Goal: Task Accomplishment & Management: Complete application form

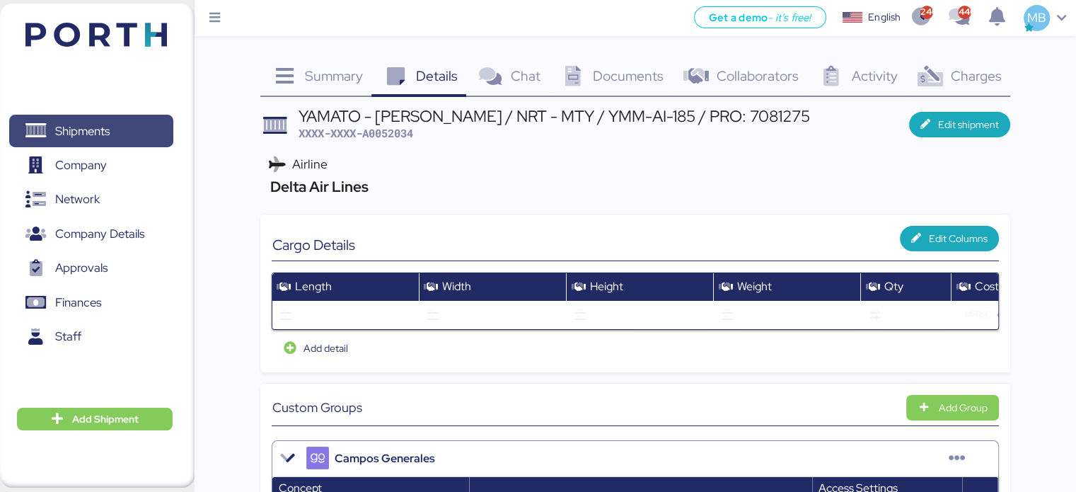
click at [130, 128] on span "Shipments" at bounding box center [91, 131] width 152 height 21
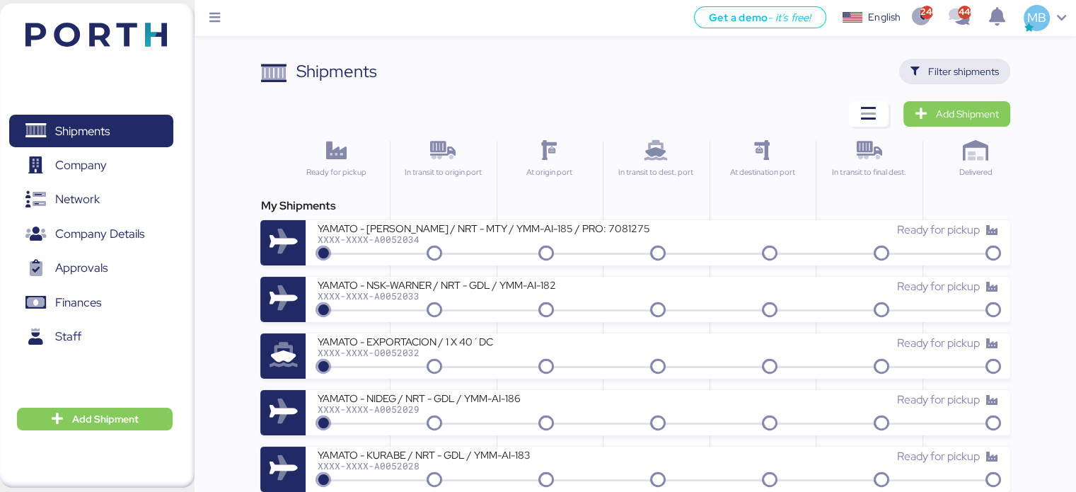
click at [991, 73] on span "Filter shipments" at bounding box center [963, 71] width 71 height 17
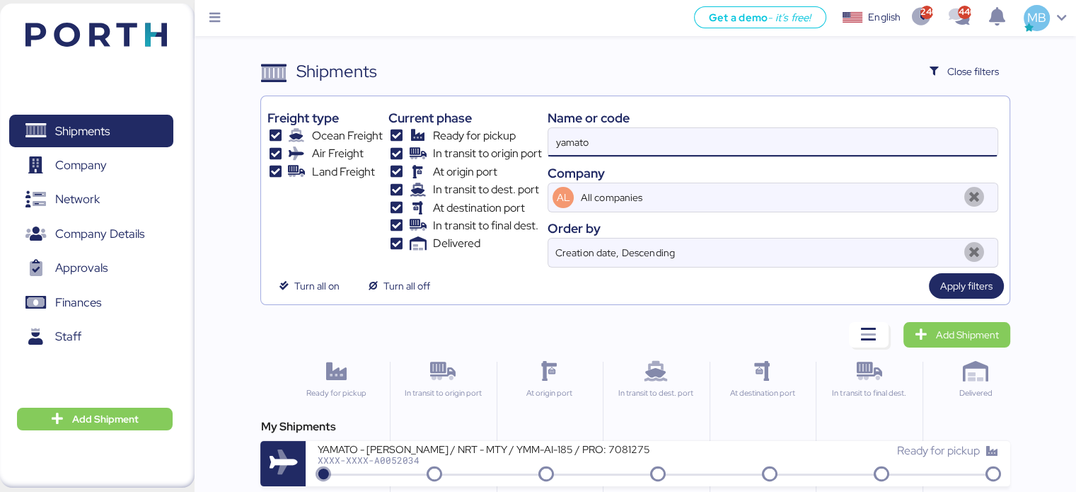
drag, startPoint x: 627, startPoint y: 147, endPoint x: 455, endPoint y: 129, distance: 172.8
click at [455, 129] on div "Freight type Ocean Freight Air Freight Land Freight Current phase Ready for pic…" at bounding box center [635, 185] width 737 height 166
paste input "A0052021"
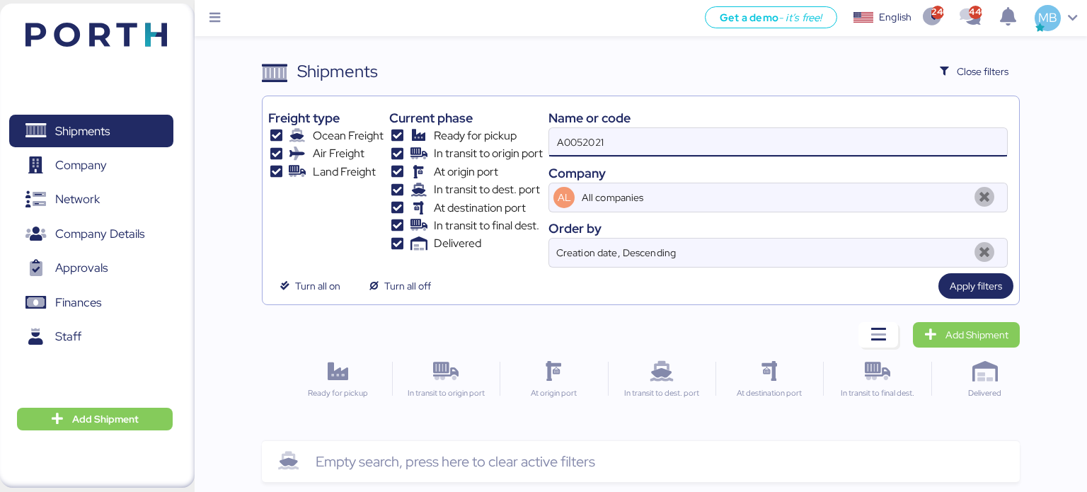
type input "A0052021"
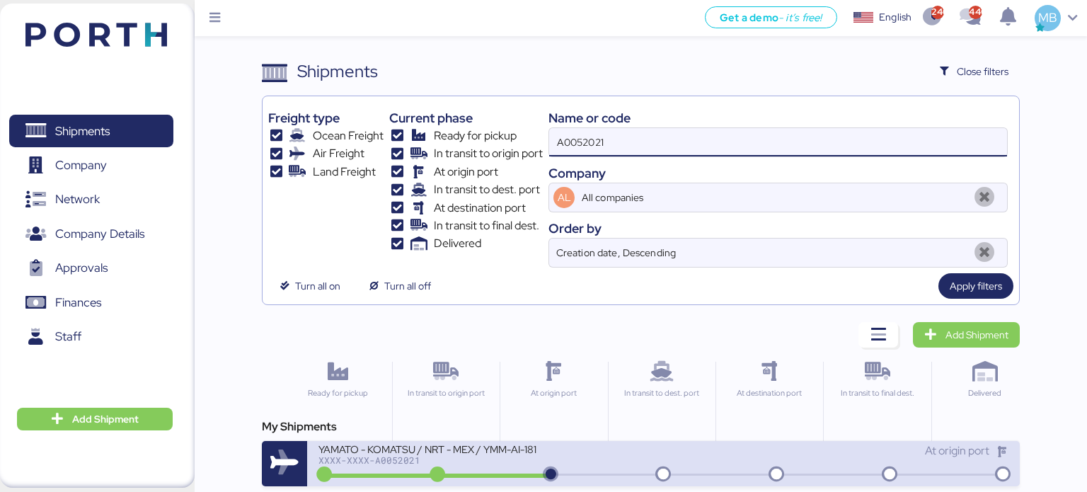
click at [590, 449] on div "YAMATO - KOMATSU / NRT - MEX / YMM-AI-181" at bounding box center [488, 448] width 340 height 12
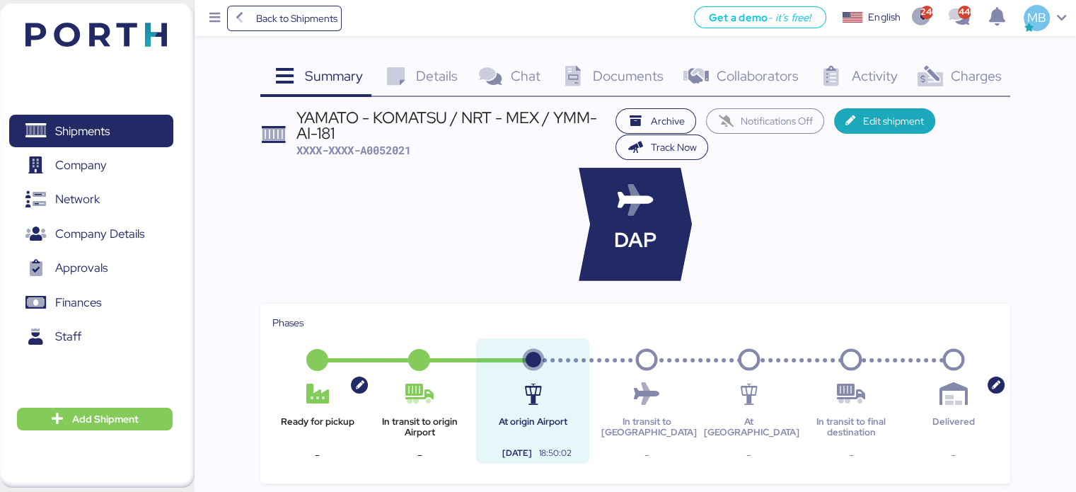
click at [995, 75] on span "Charges" at bounding box center [975, 76] width 51 height 18
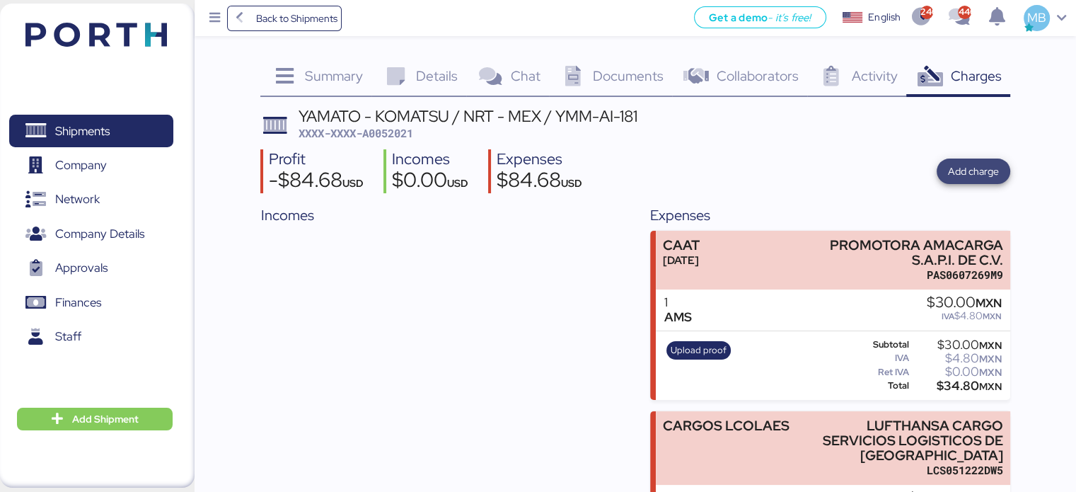
click at [975, 172] on span "Add charge" at bounding box center [973, 171] width 51 height 17
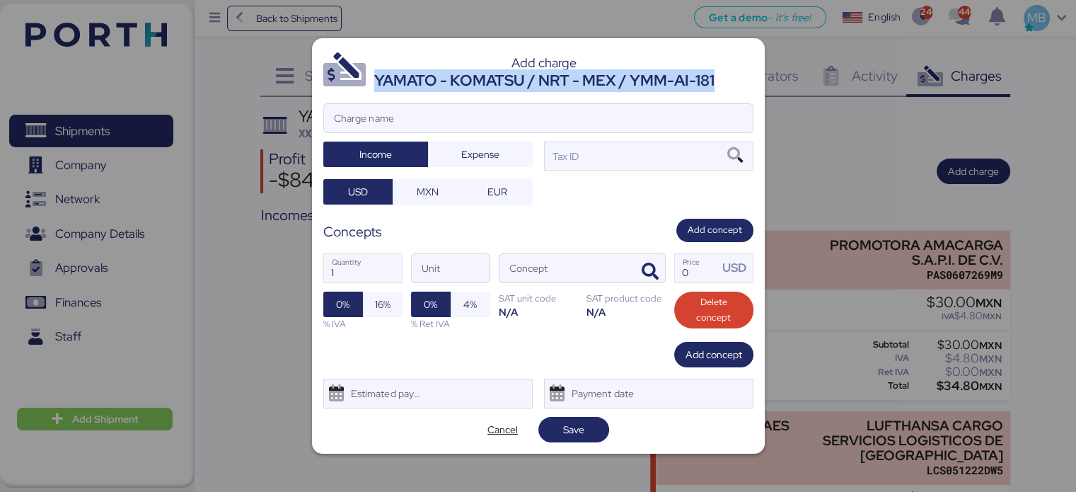
drag, startPoint x: 725, startPoint y: 81, endPoint x: 371, endPoint y: 91, distance: 353.9
click at [371, 91] on header "Add charge YAMATO - KOMATSU / NRT - MEX / YMM-AI-181" at bounding box center [538, 71] width 430 height 42
copy div "YAMATO - KOMATSU / NRT - MEX / YMM-AI-181"
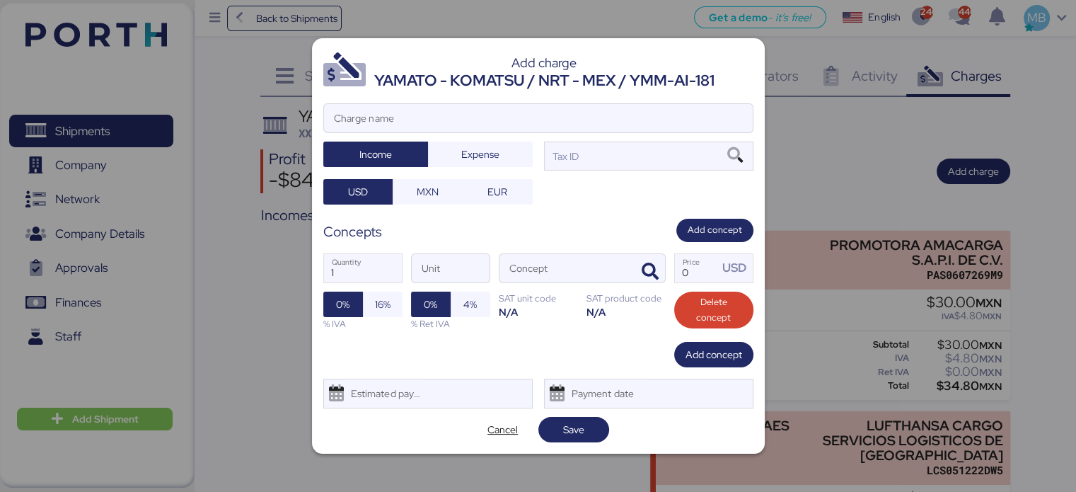
click at [485, 133] on div at bounding box center [538, 139] width 429 height 14
click at [485, 132] on input "Charge name" at bounding box center [538, 118] width 429 height 28
click at [491, 115] on input "Charge name" at bounding box center [538, 118] width 429 height 28
paste input "YAMATO - KOMATSU / NRT - MEX / YMM-AI-181"
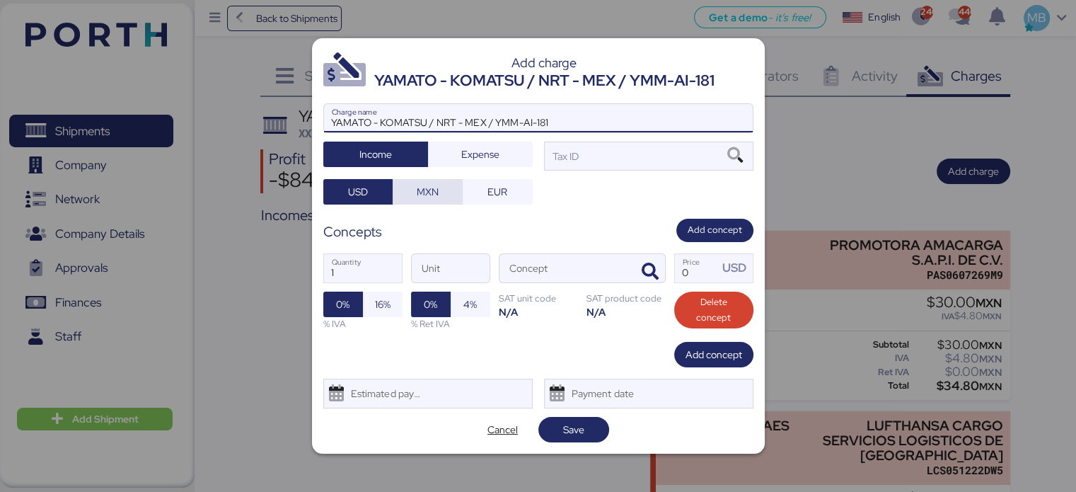
type input "YAMATO - KOMATSU / NRT - MEX / YMM-AI-181"
click at [435, 192] on span "MXN" at bounding box center [428, 191] width 22 height 17
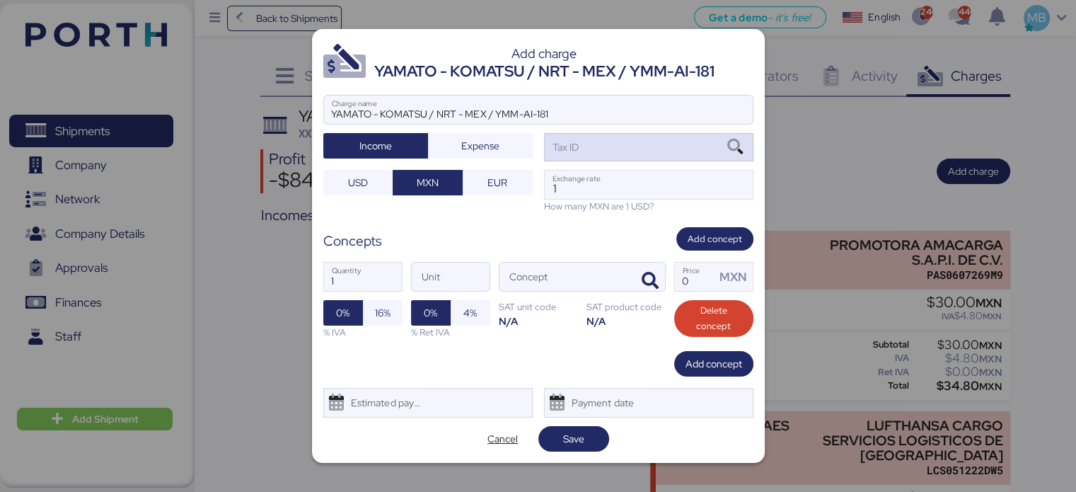
click at [659, 144] on div "Tax ID" at bounding box center [648, 147] width 209 height 28
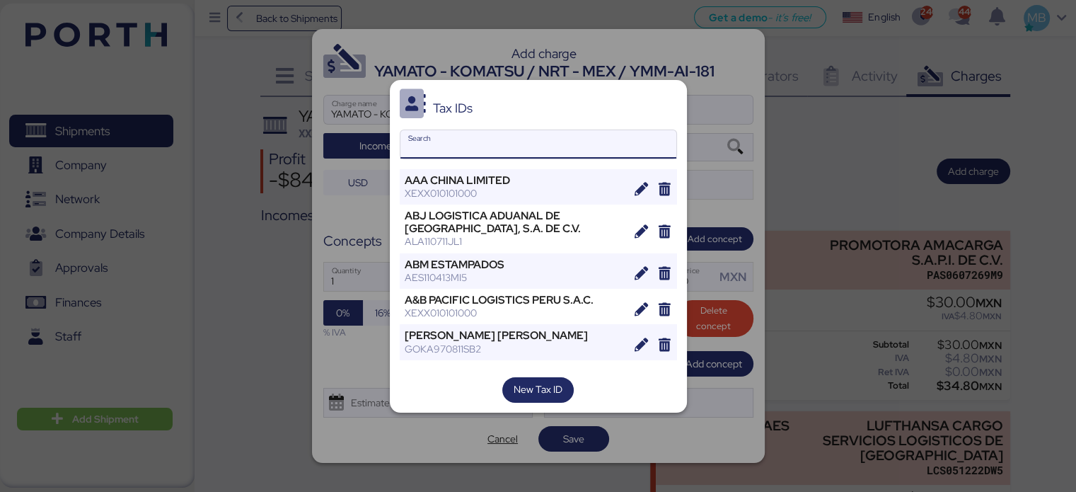
click at [518, 149] on input "Search" at bounding box center [538, 144] width 276 height 28
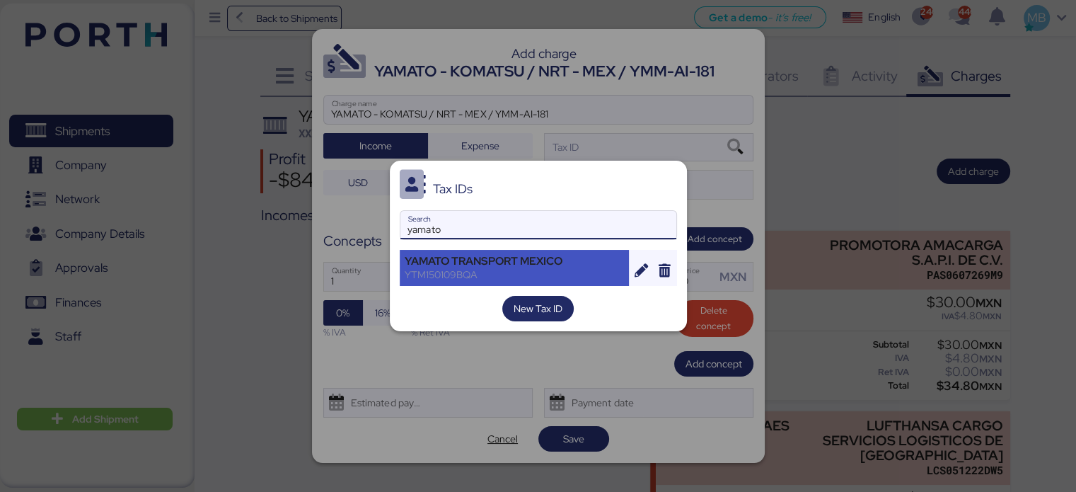
type input "yamato"
click at [498, 271] on div "YTM150109BQA" at bounding box center [515, 274] width 220 height 13
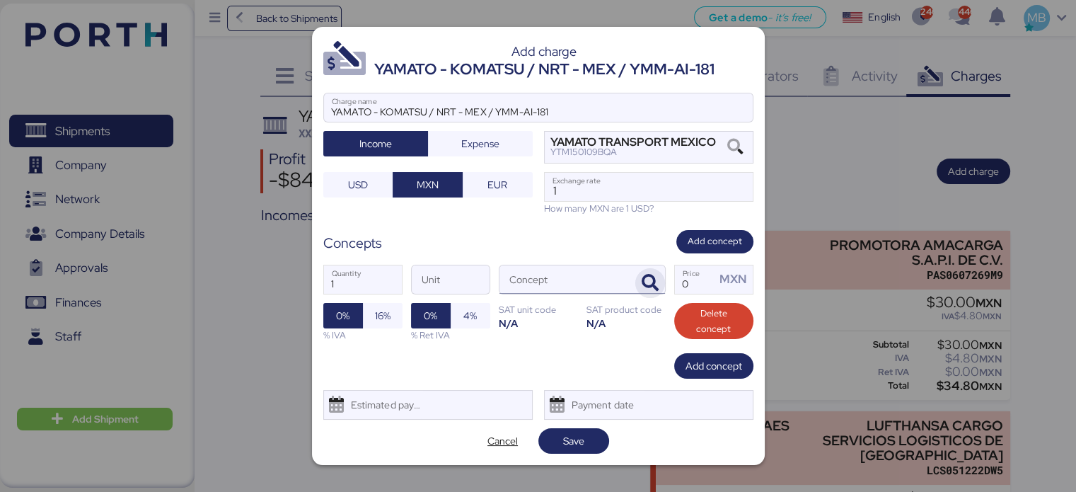
click at [659, 285] on span "button" at bounding box center [650, 283] width 30 height 30
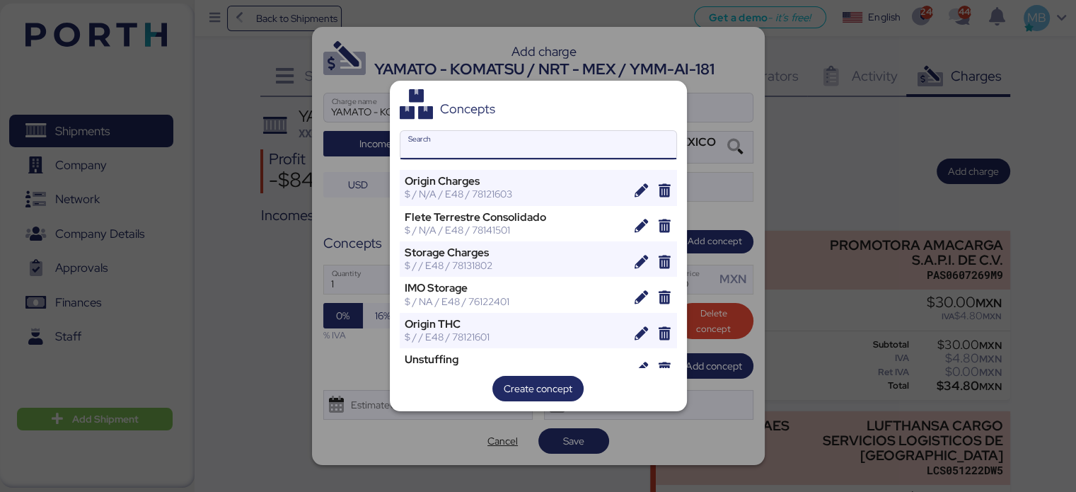
click at [515, 149] on input "Search" at bounding box center [538, 145] width 276 height 28
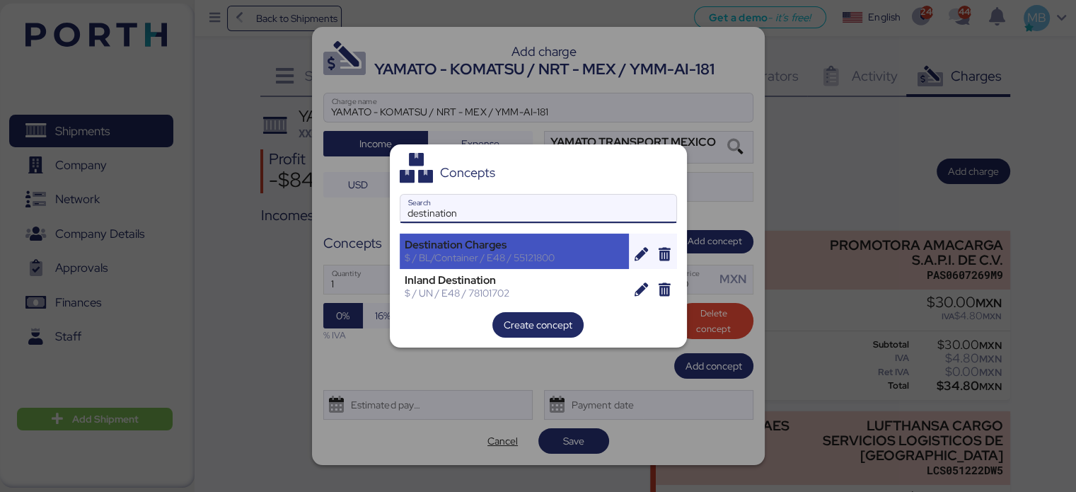
type input "destination"
click at [533, 251] on div "$ / BL/Container / E48 / 55121800" at bounding box center [515, 257] width 220 height 13
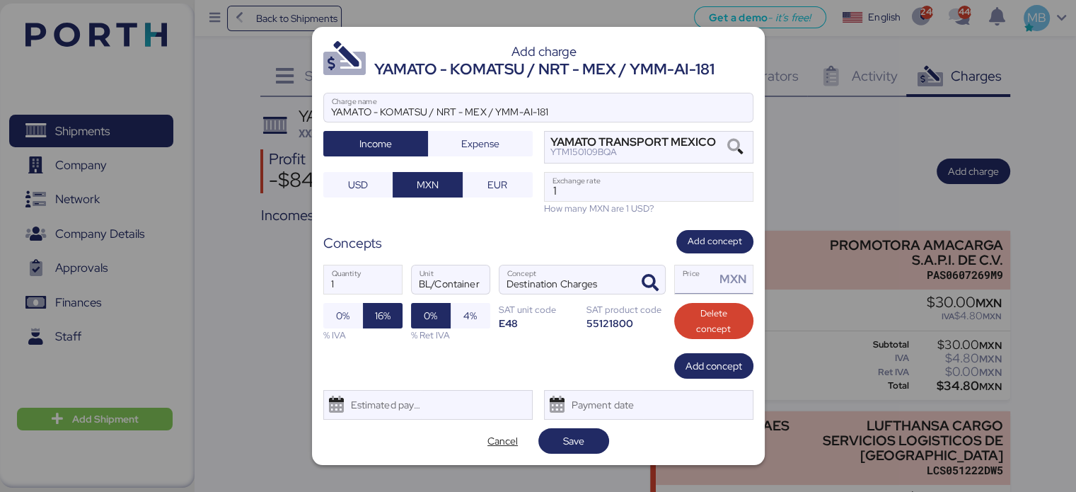
click at [692, 277] on input "Price MXN" at bounding box center [695, 279] width 41 height 28
type input "1"
drag, startPoint x: 577, startPoint y: 435, endPoint x: 593, endPoint y: 419, distance: 22.5
click at [577, 435] on span "Save" at bounding box center [573, 440] width 21 height 17
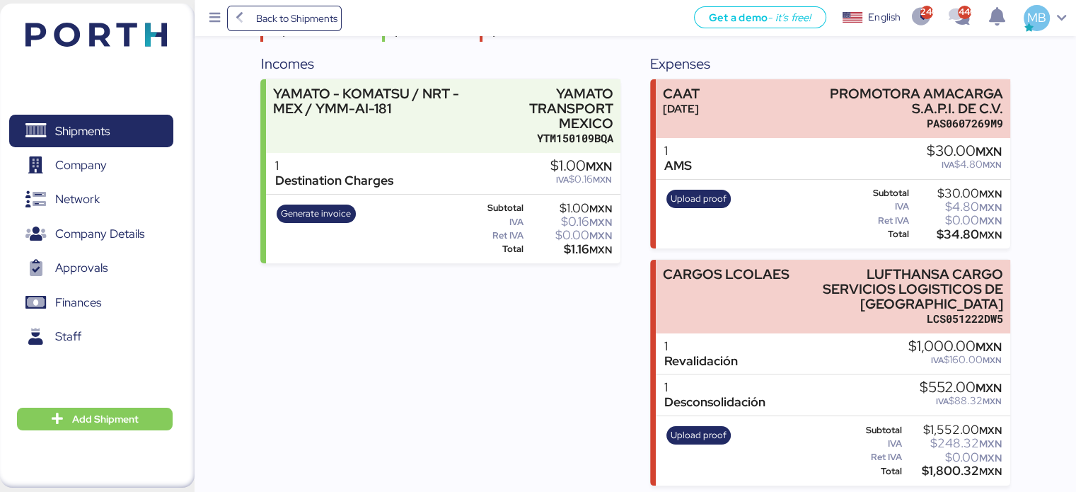
scroll to position [154, 0]
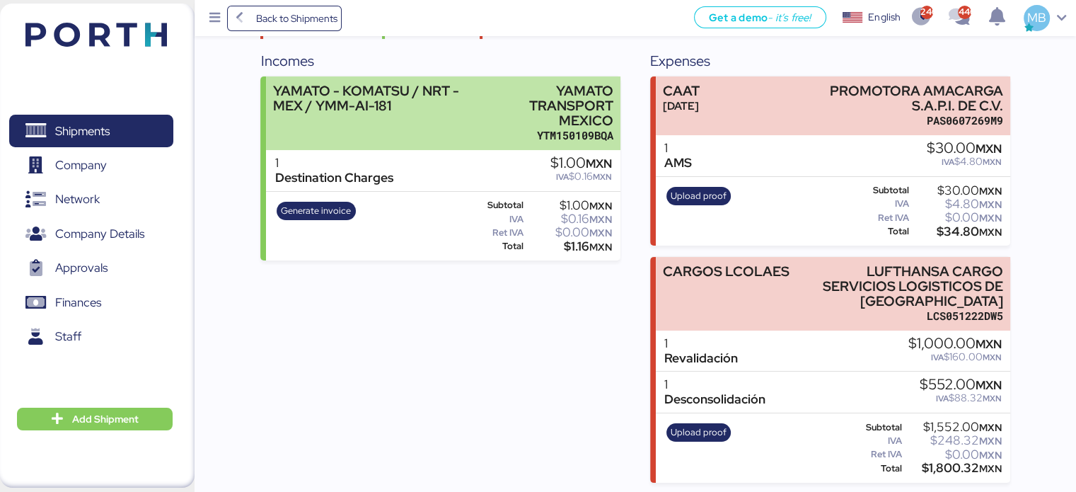
click at [538, 105] on div "YAMATO TRANSPORT MEXICO" at bounding box center [547, 105] width 132 height 45
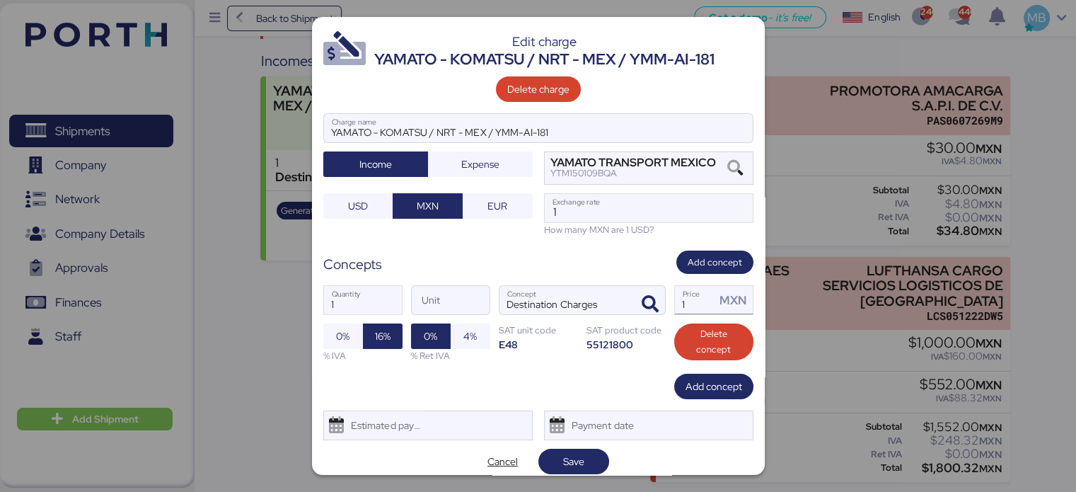
click at [693, 299] on input "1" at bounding box center [695, 300] width 41 height 28
click at [687, 299] on input "1552" at bounding box center [695, 300] width 41 height 28
type input "1852"
click at [708, 385] on span "Add concept" at bounding box center [714, 386] width 57 height 17
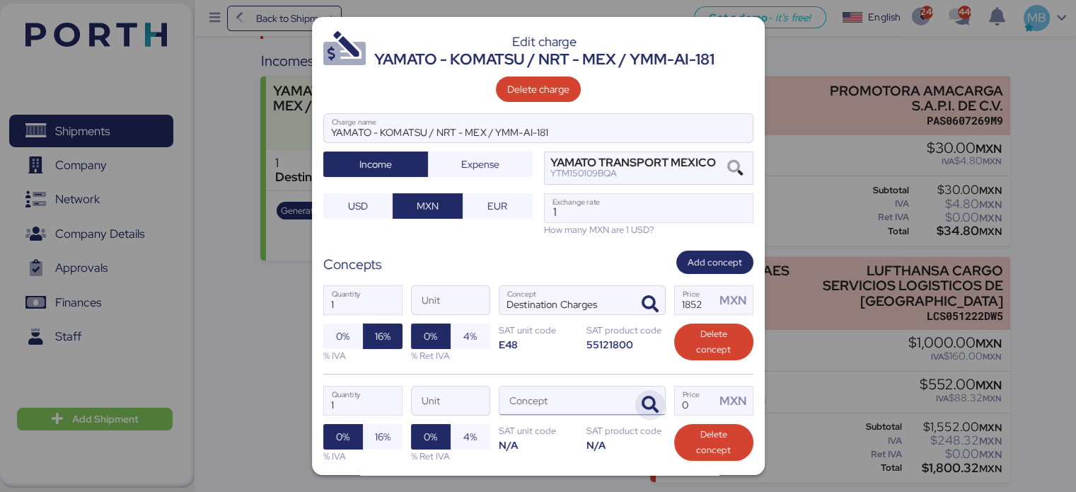
click at [645, 405] on icon "button" at bounding box center [650, 404] width 17 height 17
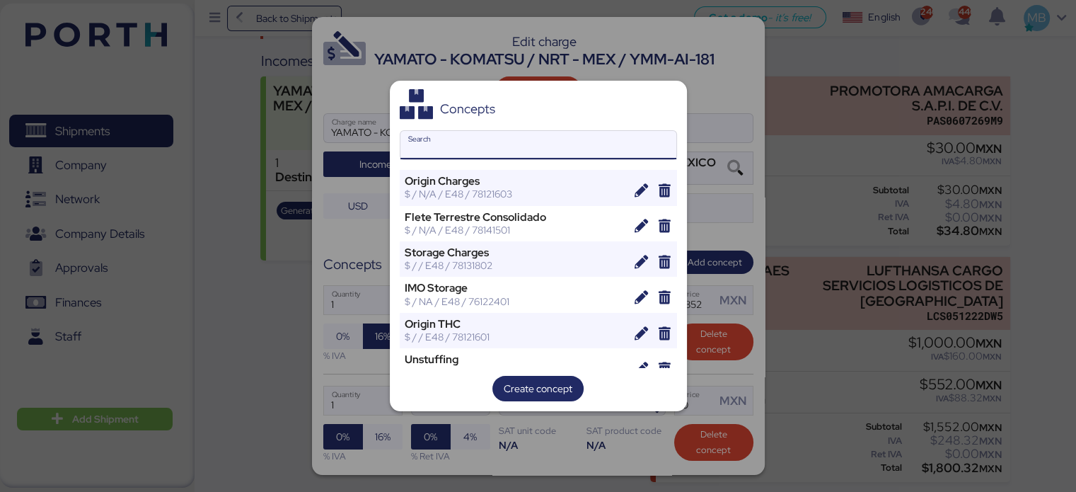
click at [506, 145] on input "Search" at bounding box center [538, 145] width 276 height 28
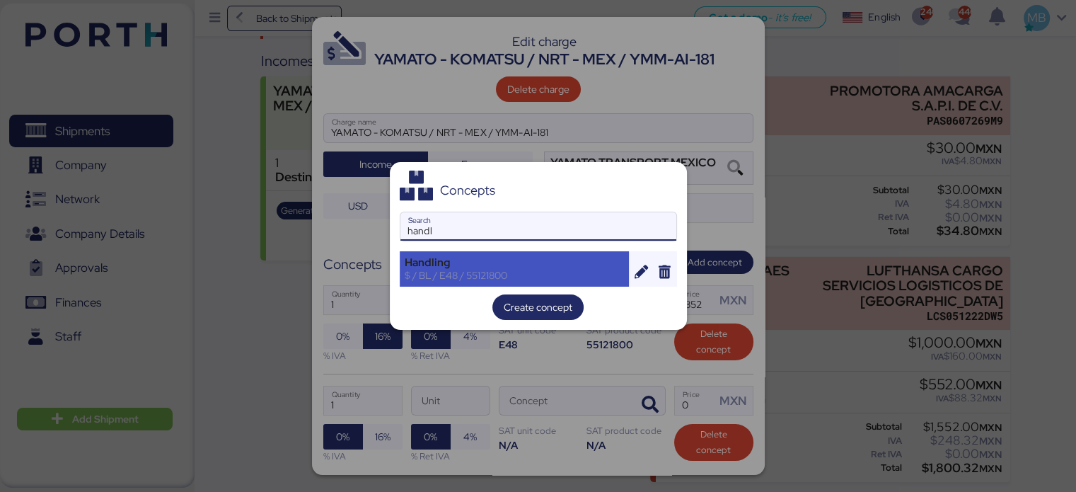
type input "handl"
click at [475, 257] on div "Handling" at bounding box center [515, 262] width 220 height 13
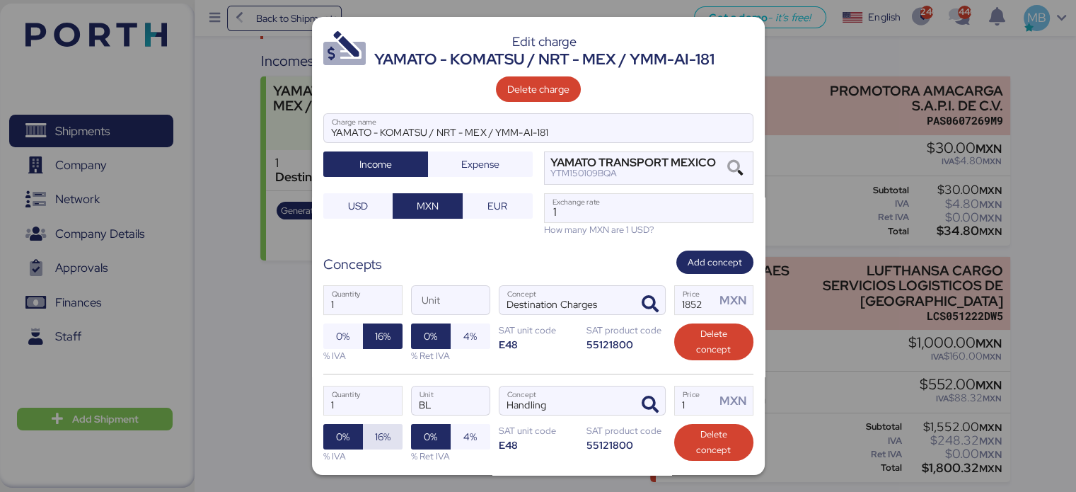
click at [386, 431] on span "16%" at bounding box center [383, 436] width 16 height 17
drag, startPoint x: 687, startPoint y: 402, endPoint x: 650, endPoint y: 396, distance: 38.0
click at [650, 396] on div "1 Quantity BL Unit Handling Concept 1 Price MXN 0% 16% % IVA 0% 4% % Ret IVA SA…" at bounding box center [538, 424] width 430 height 100
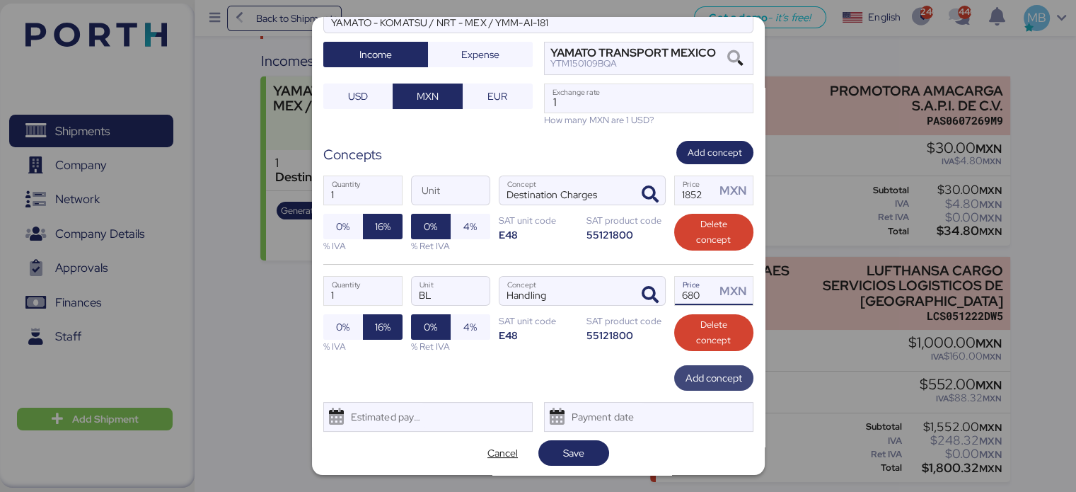
type input "680"
click at [687, 376] on span "Add concept" at bounding box center [714, 377] width 57 height 17
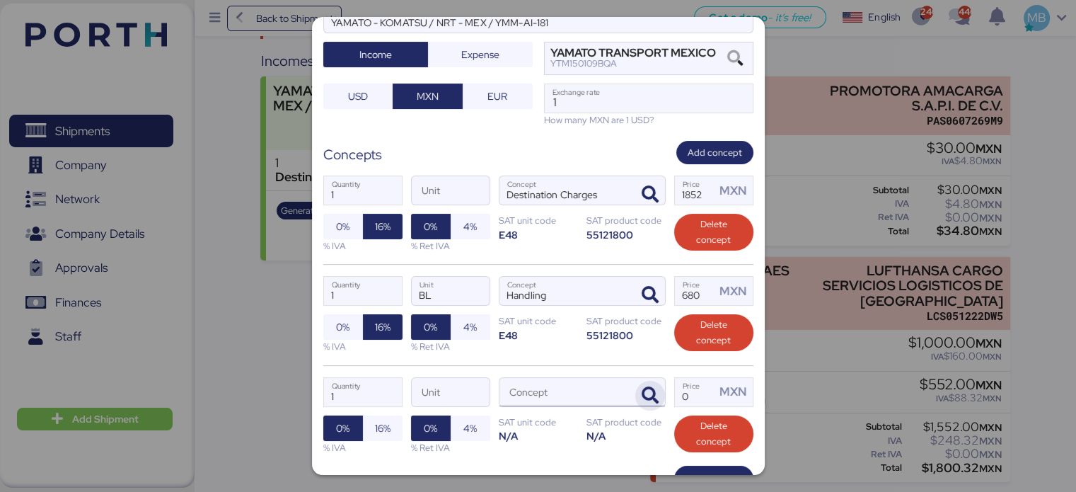
click at [649, 392] on icon "button" at bounding box center [650, 395] width 17 height 17
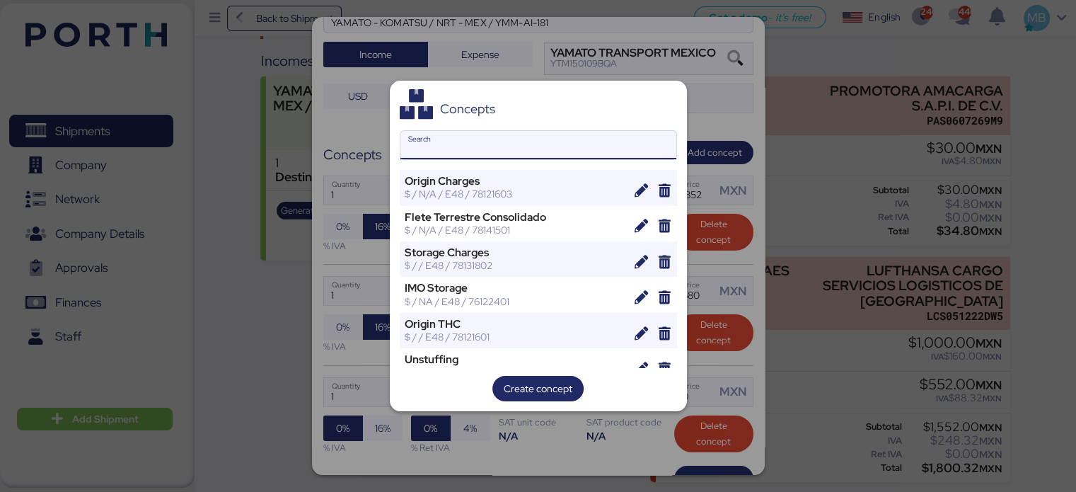
click at [540, 141] on input "Search" at bounding box center [538, 145] width 276 height 28
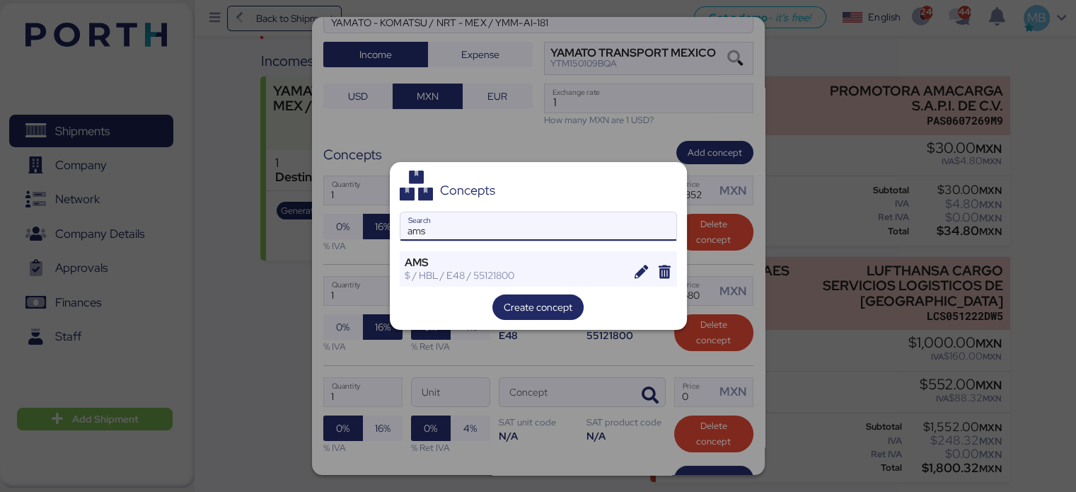
type input "ams"
click at [526, 243] on div "Concepts ams Search AMS $ / HBL / E48 / 55121800 Create concept" at bounding box center [538, 246] width 297 height 168
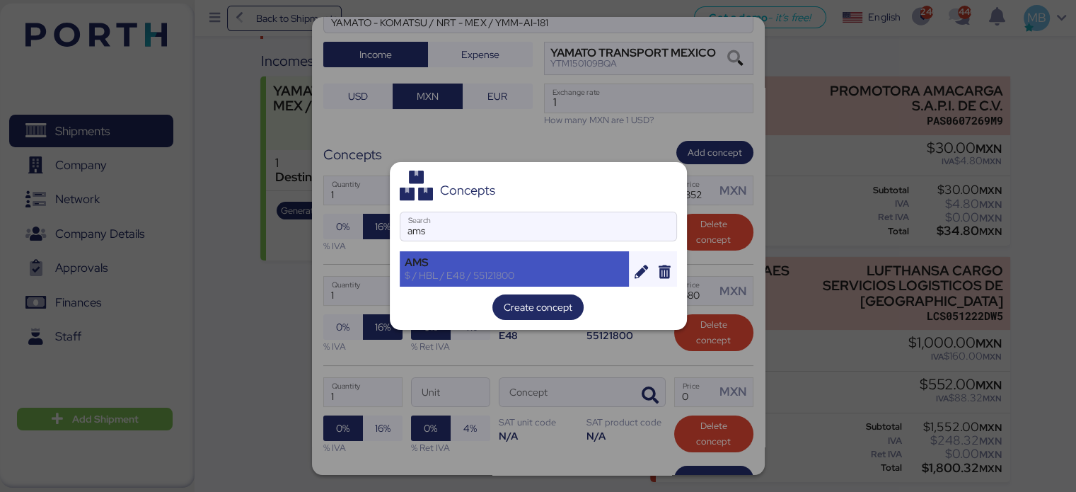
click at [526, 274] on div "$ / HBL / E48 / 55121800" at bounding box center [515, 275] width 220 height 13
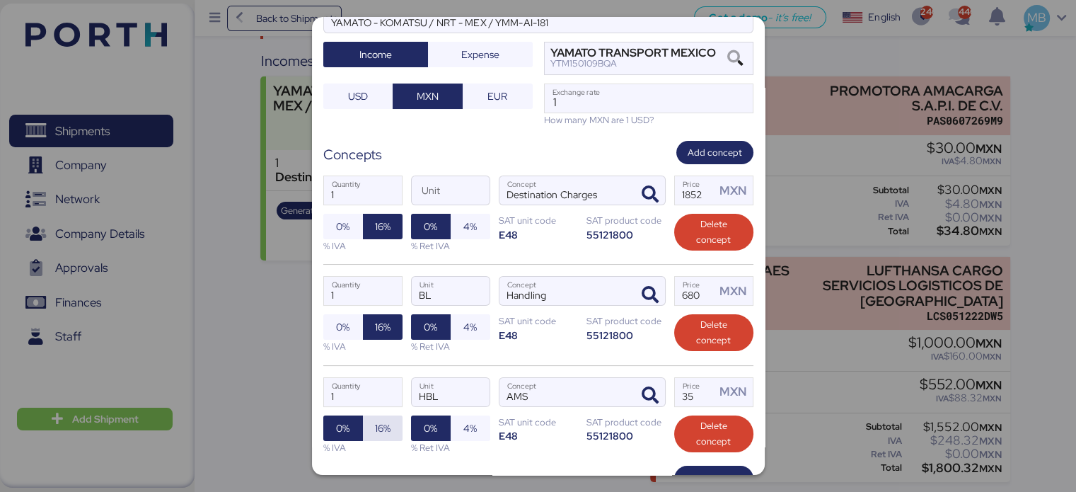
click at [382, 429] on span "16%" at bounding box center [383, 428] width 16 height 17
drag, startPoint x: 683, startPoint y: 398, endPoint x: 644, endPoint y: 396, distance: 39.0
click at [645, 396] on div "1 Quantity HBL Unit AMS Concept 35 Price MXN 0% 16% % IVA 0% 4% % Ret IVA SAT u…" at bounding box center [538, 415] width 430 height 100
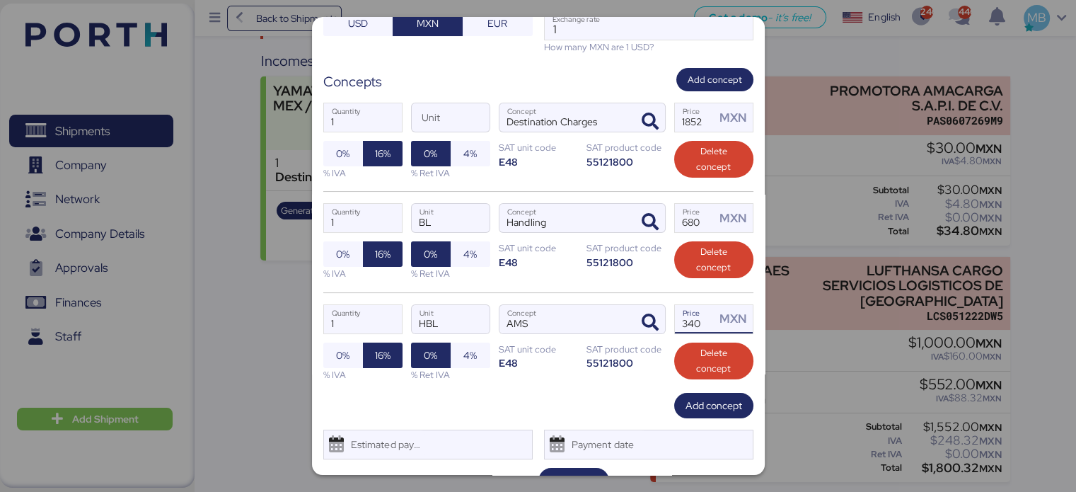
scroll to position [209, 0]
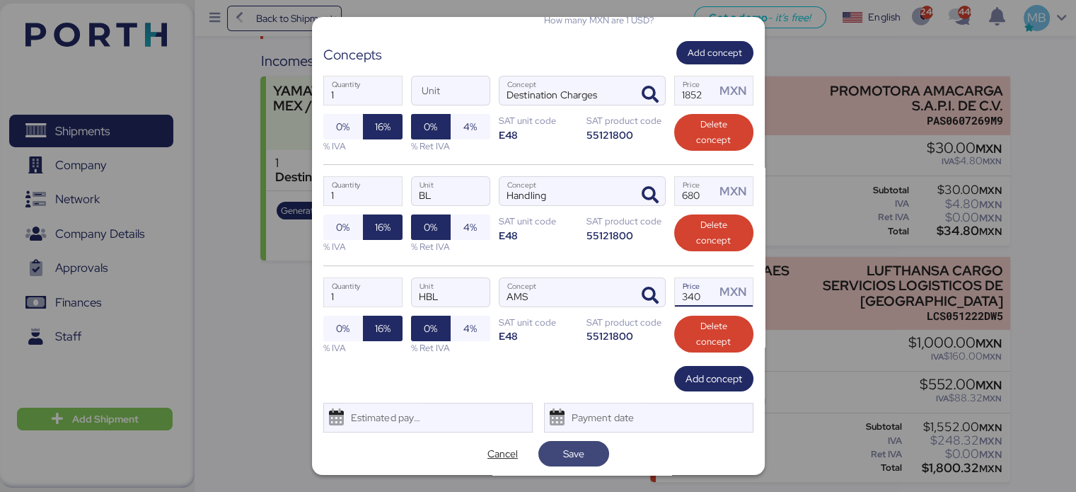
type input "340"
click at [594, 449] on span "Save" at bounding box center [573, 453] width 71 height 25
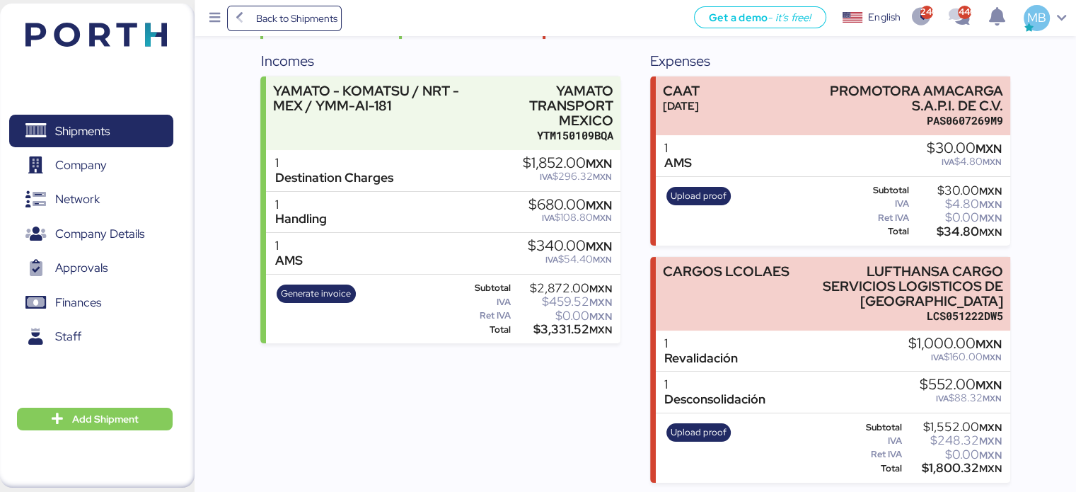
scroll to position [0, 0]
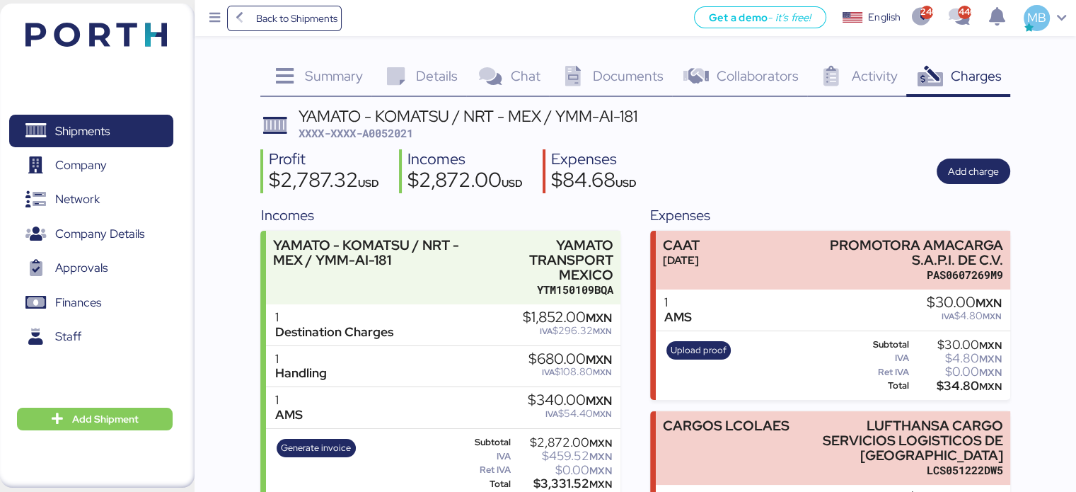
click at [405, 127] on span "XXXX-XXXX-A0052021" at bounding box center [356, 133] width 115 height 14
copy span "A0052021"
click at [84, 128] on span "Shipments" at bounding box center [82, 131] width 54 height 21
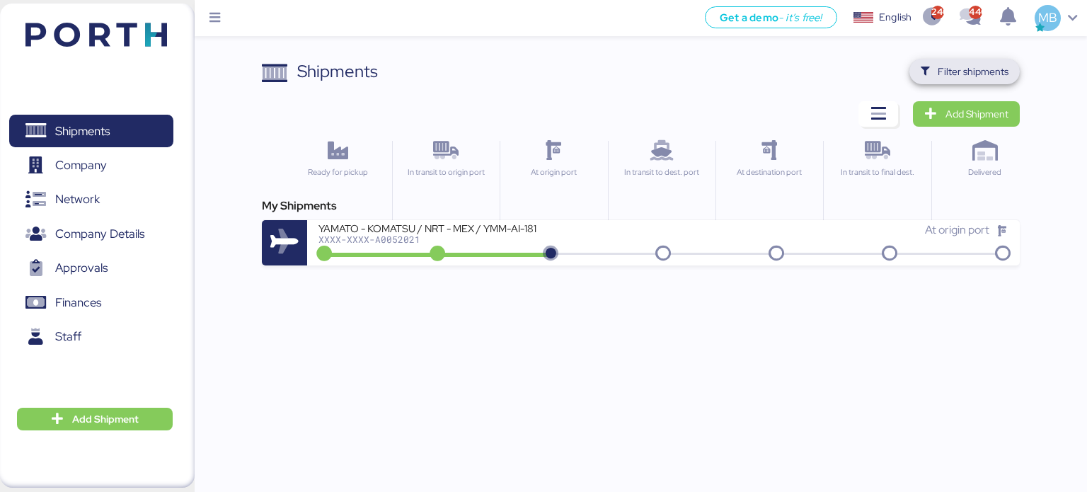
click at [983, 64] on span "Filter shipments" at bounding box center [972, 71] width 71 height 17
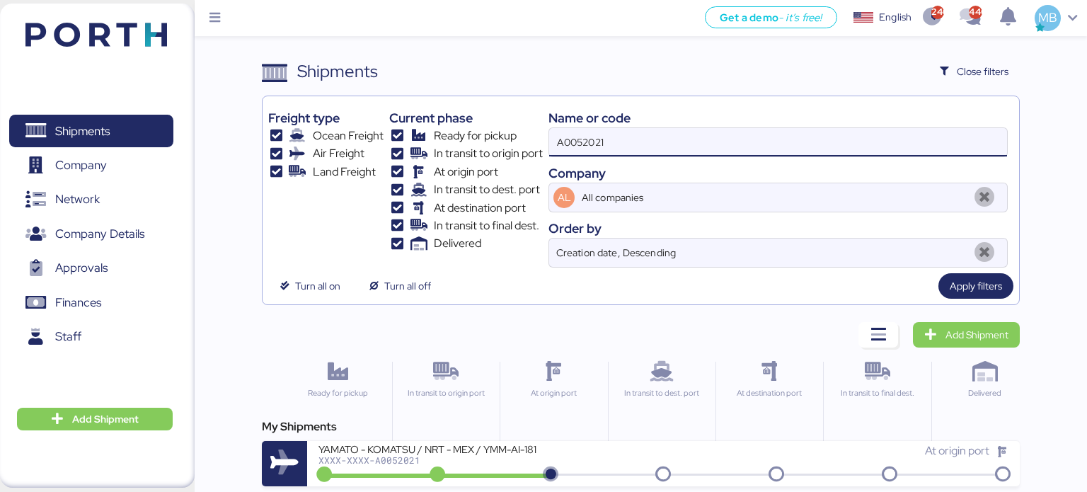
drag, startPoint x: 650, startPoint y: 137, endPoint x: 490, endPoint y: 145, distance: 160.1
click at [490, 145] on div "Freight type Ocean Freight Air Freight Land Freight Current phase Ready for pic…" at bounding box center [641, 185] width 746 height 166
type input "yamato"
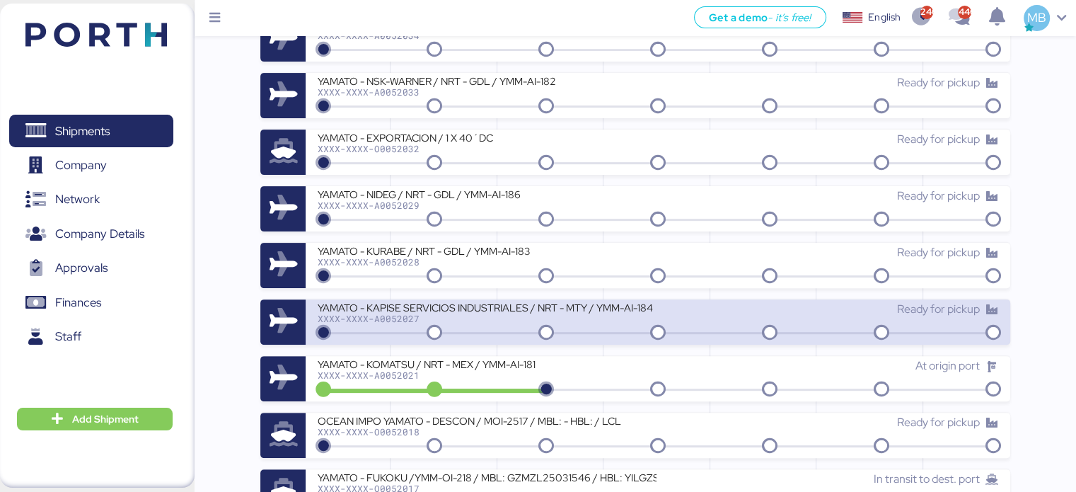
scroll to position [566, 0]
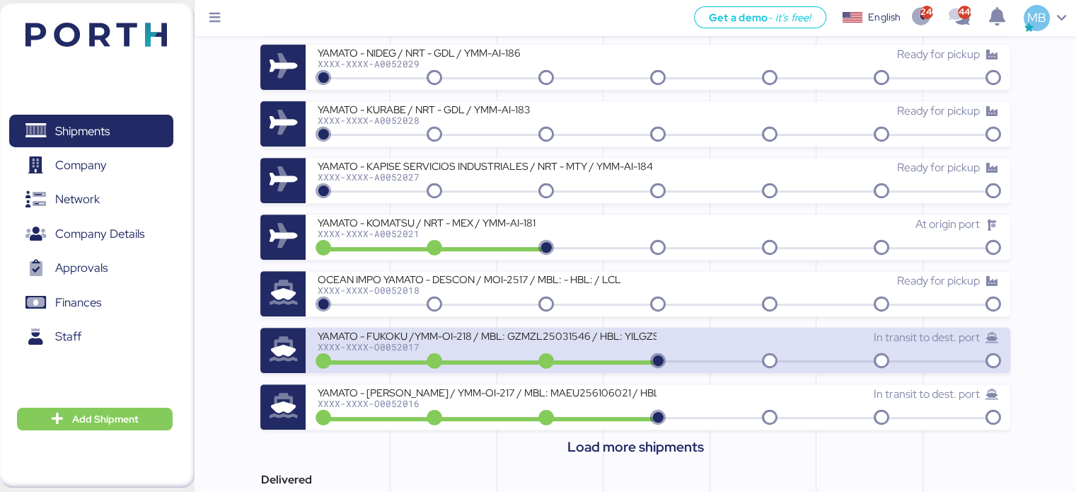
click at [614, 347] on div "XXXX-XXXX-O0052017" at bounding box center [487, 347] width 340 height 10
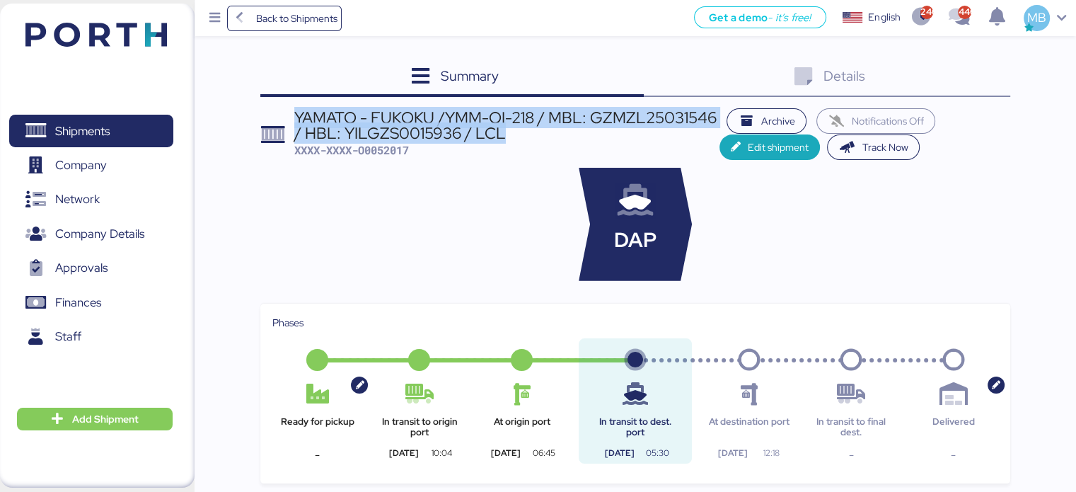
drag, startPoint x: 509, startPoint y: 129, endPoint x: 292, endPoint y: 117, distance: 217.6
click at [292, 117] on header "YAMATO - FUKOKU /YMM-OI-218 / MBL: GZMZL25031546 / HBL: YILGZS0015936 / LCL XXX…" at bounding box center [634, 134] width 749 height 52
copy div "YAMATO - FUKOKU /YMM-OI-218 / MBL: GZMZL25031546 / HBL: YILGZS0015936 / LCL"
click at [88, 128] on span "Shipments" at bounding box center [82, 131] width 54 height 21
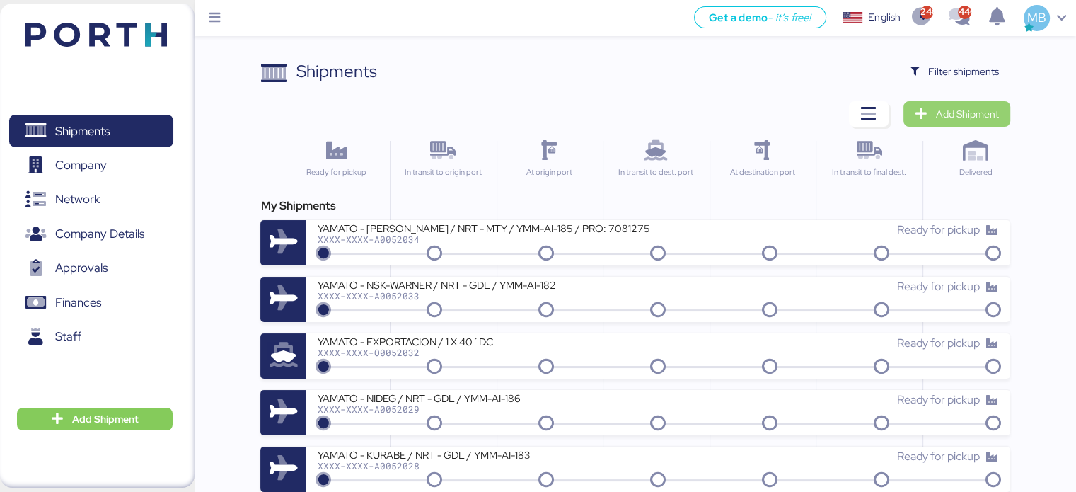
click at [998, 117] on span "Add Shipment" at bounding box center [967, 113] width 63 height 17
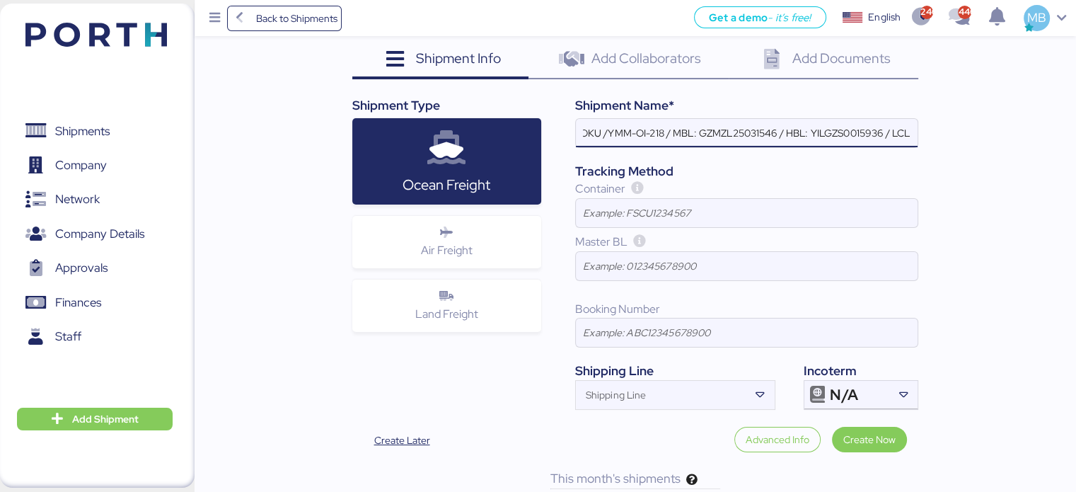
scroll to position [115, 0]
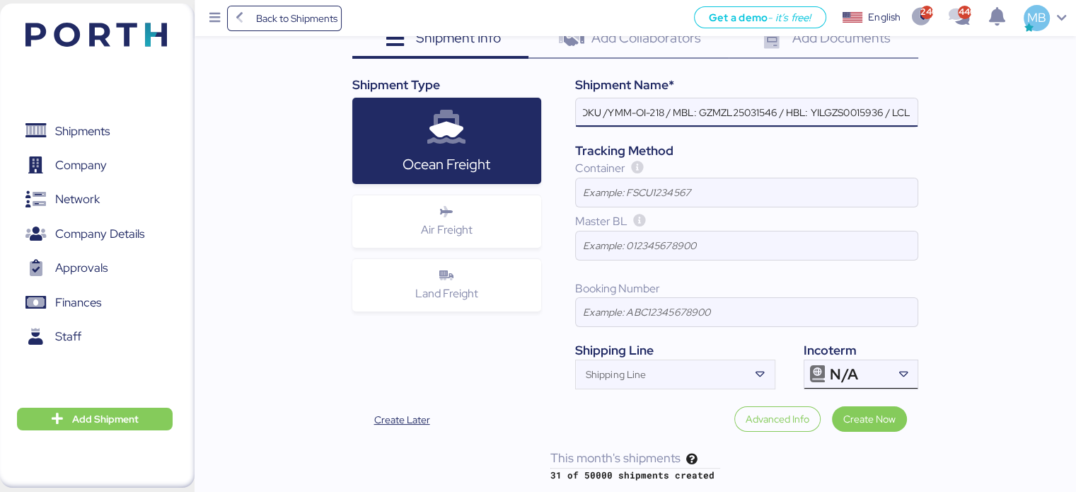
type input "YAMATO - FUKOKU /YMM-OI-218 / MBL: GZMZL25031546 / HBL: YILGZS0015936 / LCL"
click at [854, 362] on div "N/A" at bounding box center [859, 374] width 59 height 28
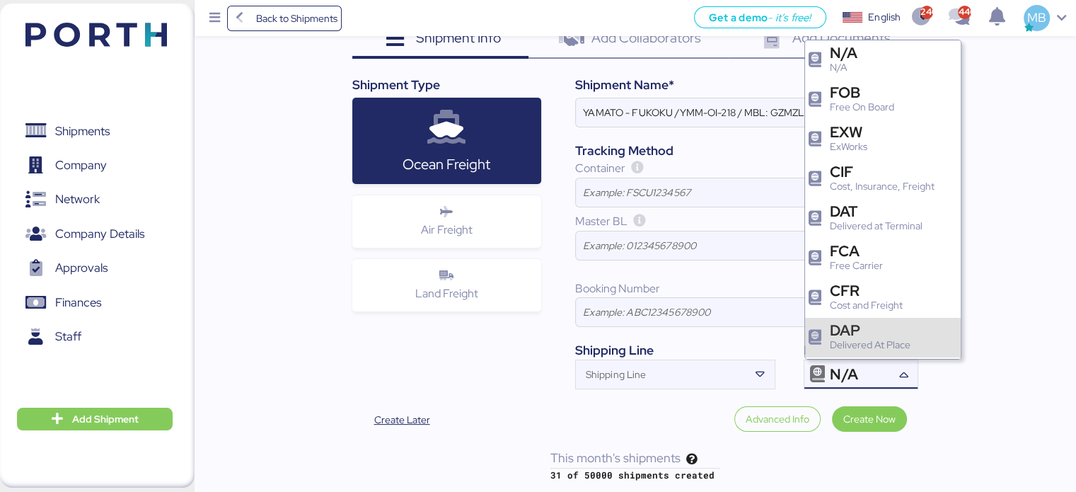
click at [862, 337] on div "Delivered At Place" at bounding box center [870, 344] width 81 height 15
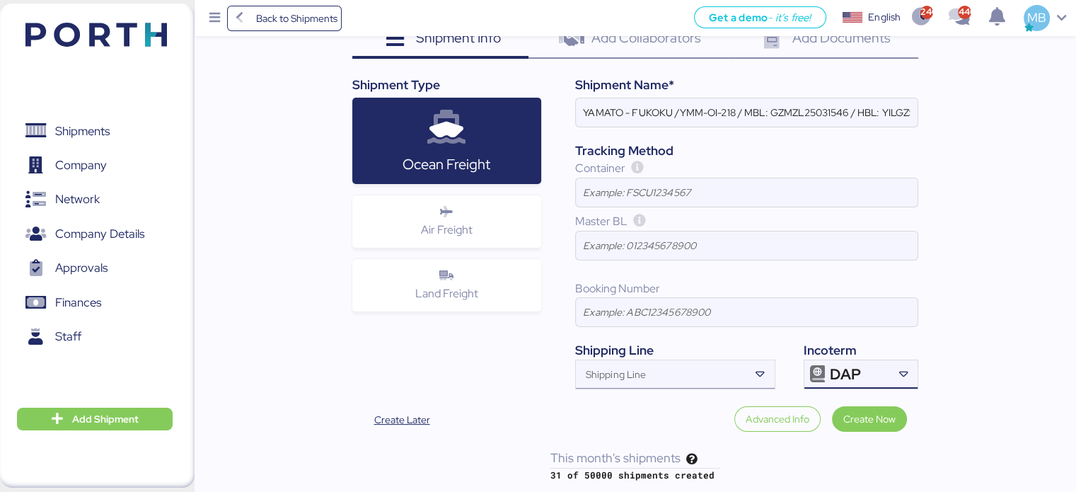
click at [700, 381] on input "Shipping Line" at bounding box center [662, 378] width 173 height 17
type input "hmm"
click at [532, 403] on div "Add New shipment Shipment Info 0 Add Collaborators 0 Add Documents 0 Shipment T…" at bounding box center [635, 208] width 566 height 469
click at [640, 379] on input "Shipping Line" at bounding box center [662, 378] width 173 height 17
drag, startPoint x: 657, startPoint y: 371, endPoint x: 555, endPoint y: 371, distance: 101.9
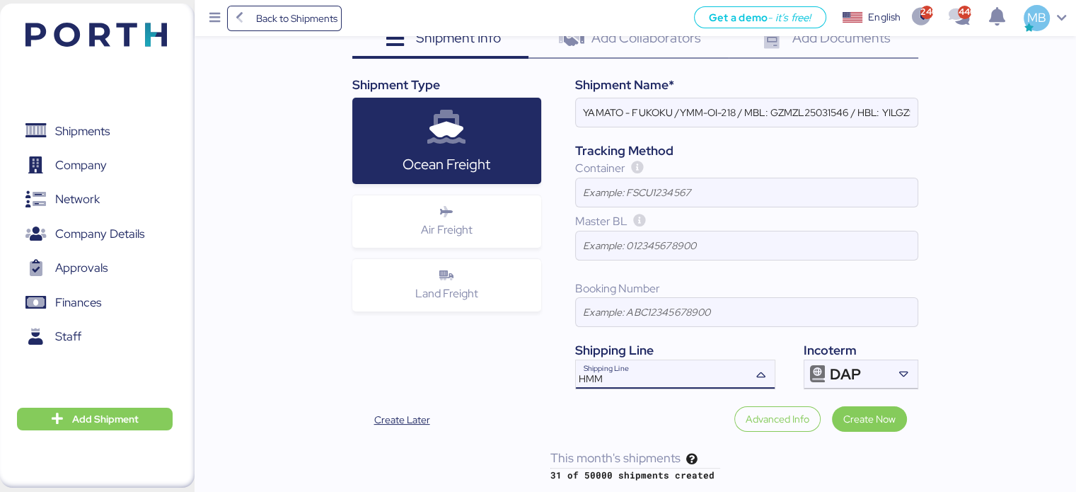
click at [555, 371] on div "Shipment Name* YAMATO - FUKOKU /YMM-OI-218 / MBL: GZMZL25031546 / HBL: YILGZS00…" at bounding box center [729, 232] width 377 height 313
type input "H"
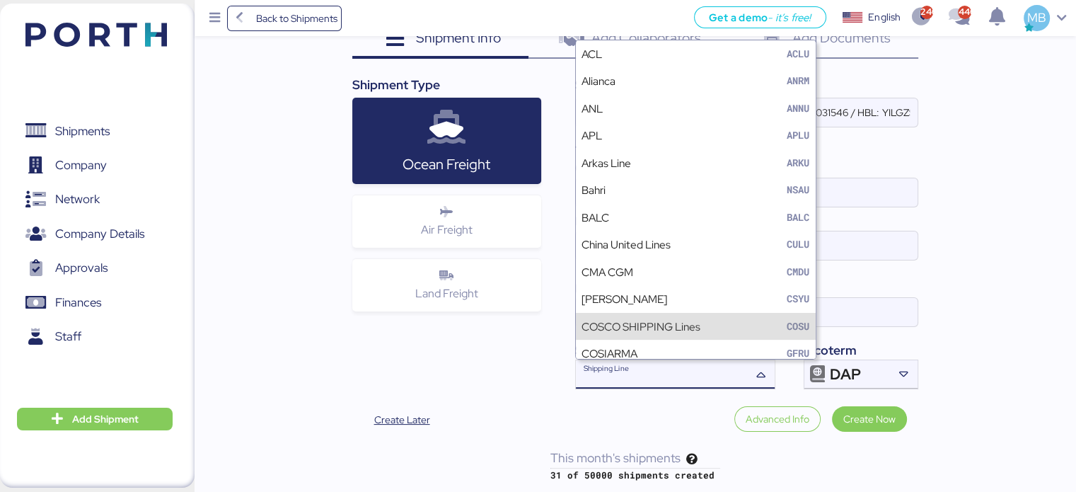
click at [1058, 223] on div "Iungo Logistics Viewing as Iungo Logistics Add New shipment Shipment Info 0 Add…" at bounding box center [636, 201] width 882 height 560
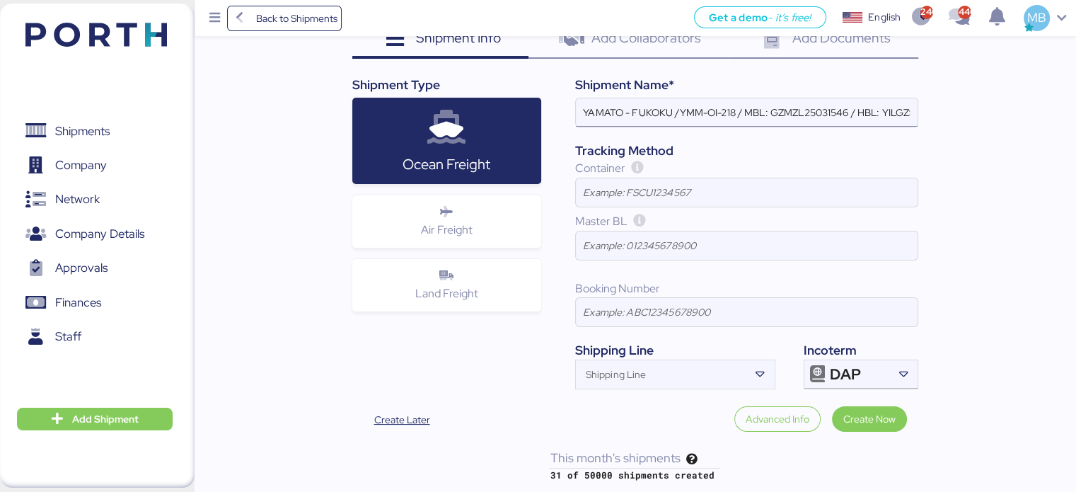
click at [644, 107] on input "YAMATO - FUKOKU /YMM-OI-218 / MBL: GZMZL25031546 / HBL: YILGZS0015936 / LCL" at bounding box center [747, 112] width 342 height 28
paste input "GENERAL MOTORS"
click at [790, 108] on input "YAMATO - GENERAL MOTORS /YMM-OI-218 / MBL: GZMZL25031546 / HBL: YILGZS0015936 /…" at bounding box center [747, 112] width 342 height 28
paste input "YMM-OI-219"
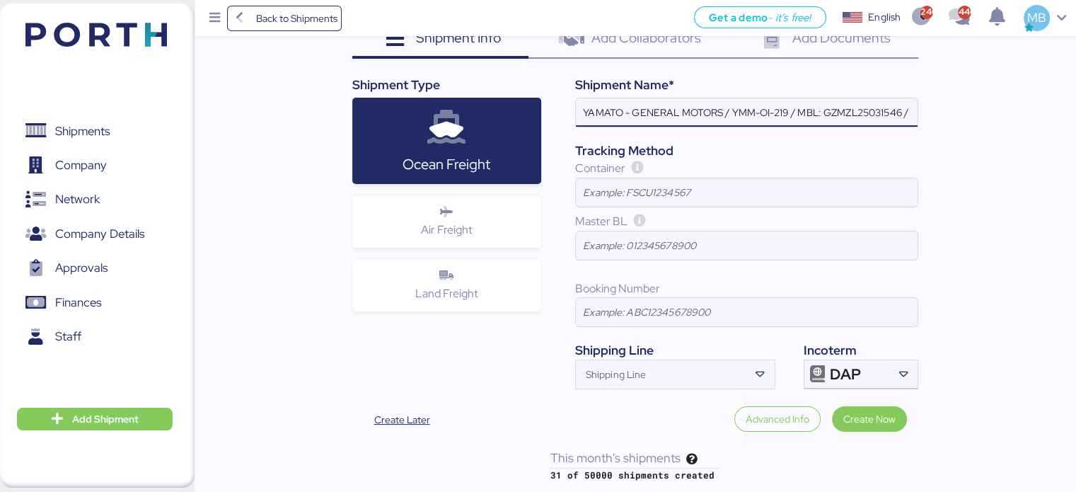
click at [849, 108] on input "YAMATO - GENERAL MOTORS / YMM-OI-219 / MBL: GZMZL25031546 / HBL: YILGZS0015936 …" at bounding box center [747, 112] width 342 height 28
paste input "HDMUTYOM38030900"
click at [711, 105] on input "YAMATO - GENERAL MOTORS / YMM-OI-219 / MBL: HDMUTYOM38030900 / HBL: YILGZS00159…" at bounding box center [747, 112] width 342 height 28
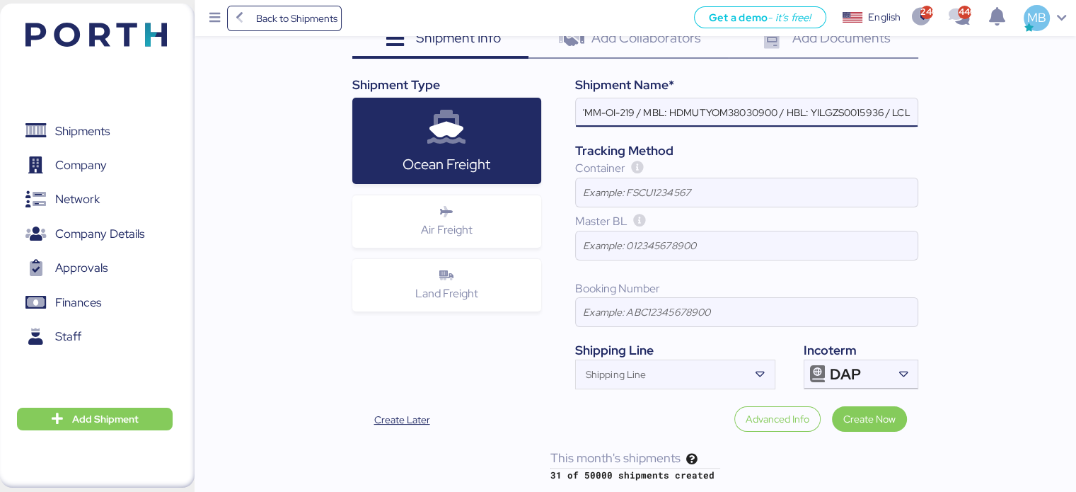
click at [845, 107] on input "YAMATO - GENERAL MOTORS / YMM-OI-219 / MBL: HDMUTYOM38030900 / HBL: YILGZS00159…" at bounding box center [747, 112] width 342 height 28
paste input "YTJNUM100082"
click at [889, 107] on input "YAMATO - GENERAL MOTORS / YMM-OI-219 / MBL: HDMUTYOM38030900 / HBL: YTJNUM10008…" at bounding box center [747, 112] width 342 height 28
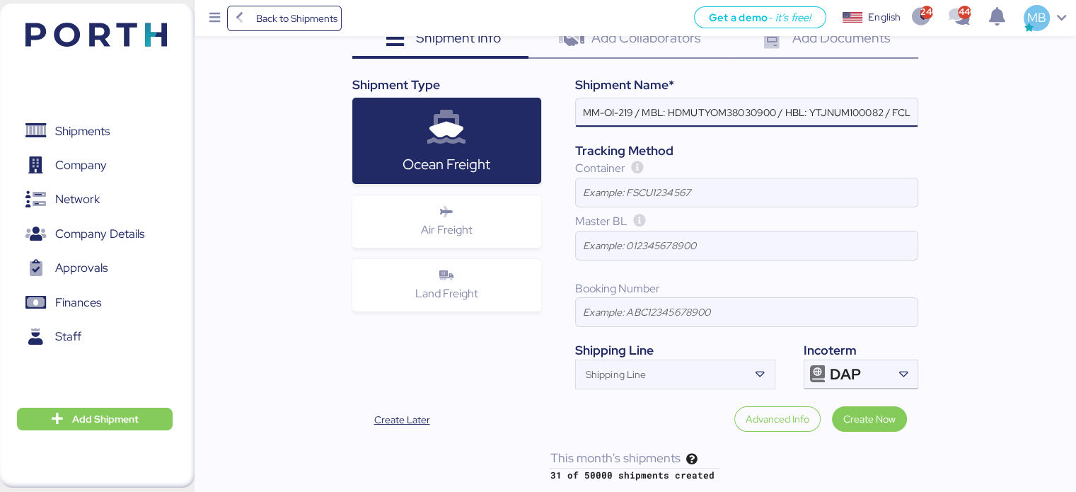
scroll to position [0, 161]
type input "YAMATO - GENERAL MOTORS / YMM-OI-219 / MBL: HDMUTYOM38030900 / HBL: YTJNUM10008…"
click at [780, 190] on input at bounding box center [747, 192] width 342 height 28
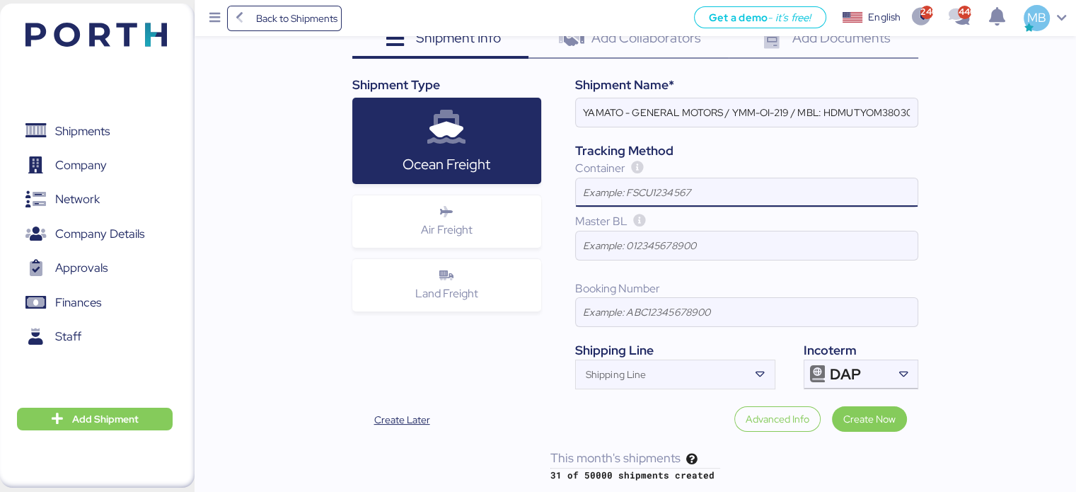
paste input "HMMU7175274"
type input "HMMU7175274"
click at [685, 374] on input "Shipping Line" at bounding box center [662, 378] width 173 height 17
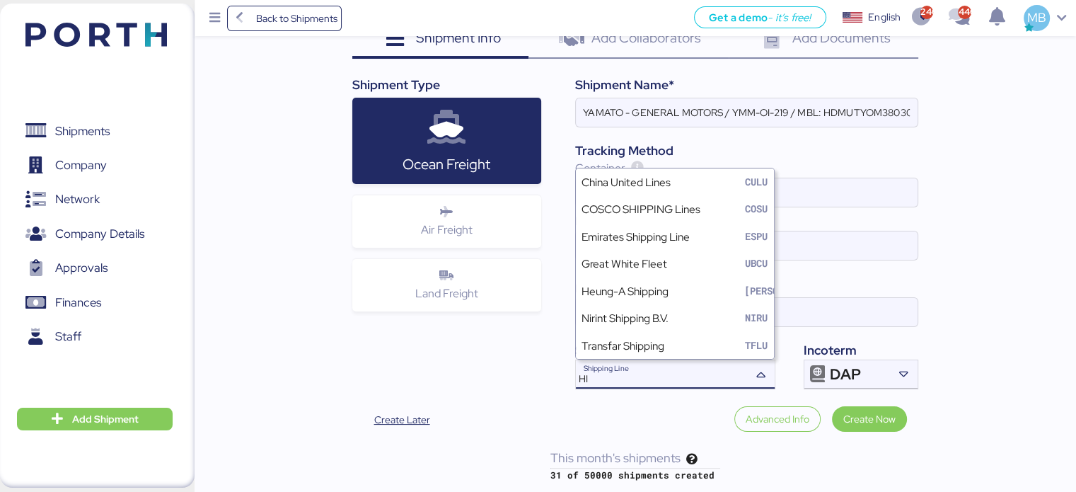
type input "H"
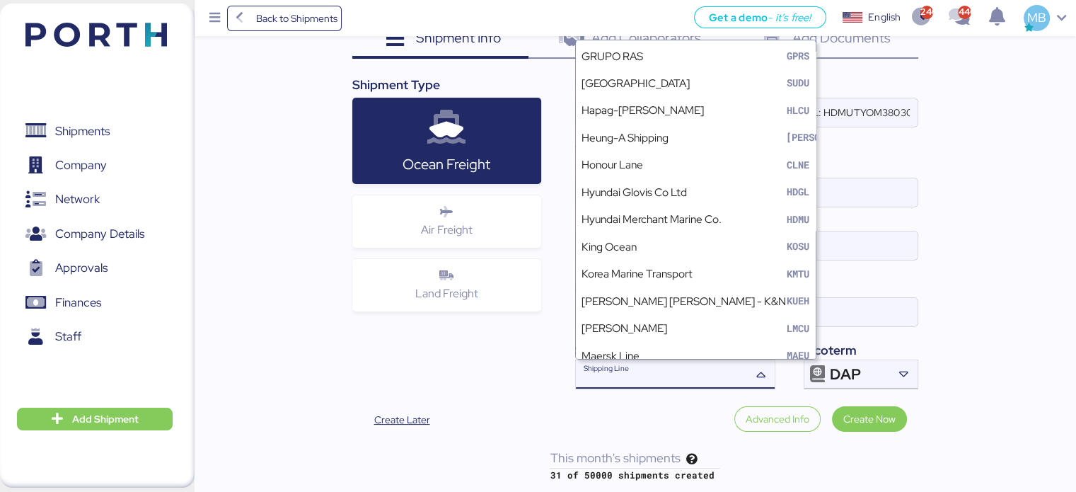
scroll to position [566, 0]
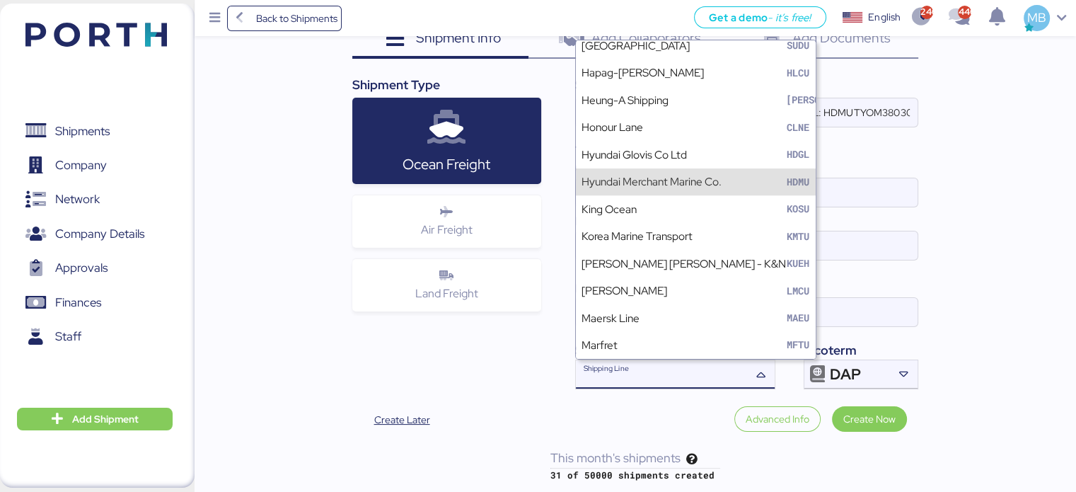
click at [661, 187] on div "Hyundai Merchant Marine Co." at bounding box center [652, 181] width 140 height 16
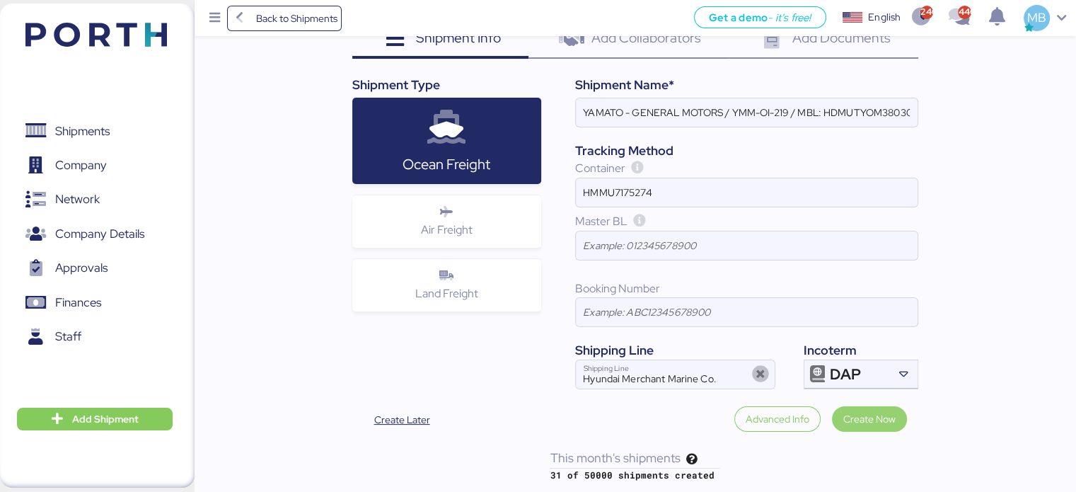
click at [884, 417] on span "Create Now" at bounding box center [869, 418] width 52 height 17
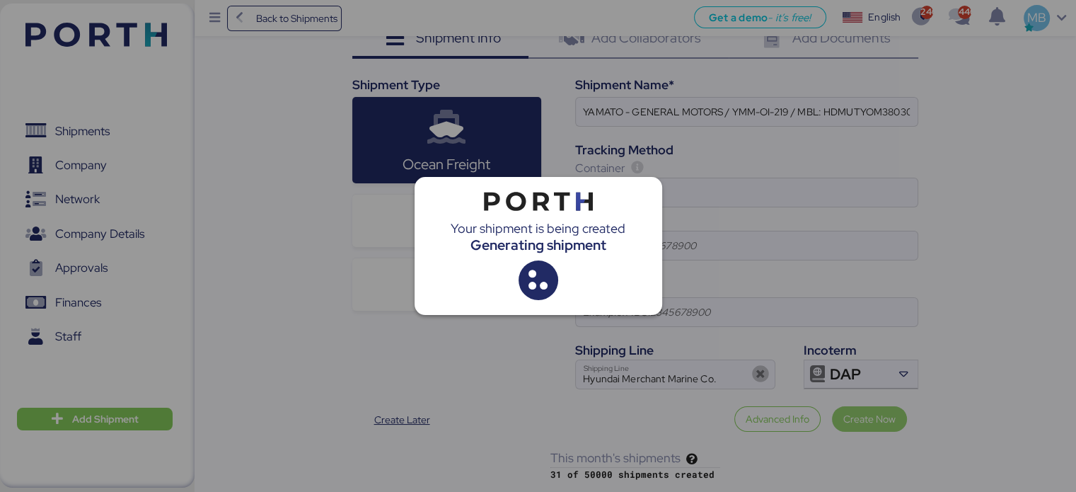
scroll to position [0, 0]
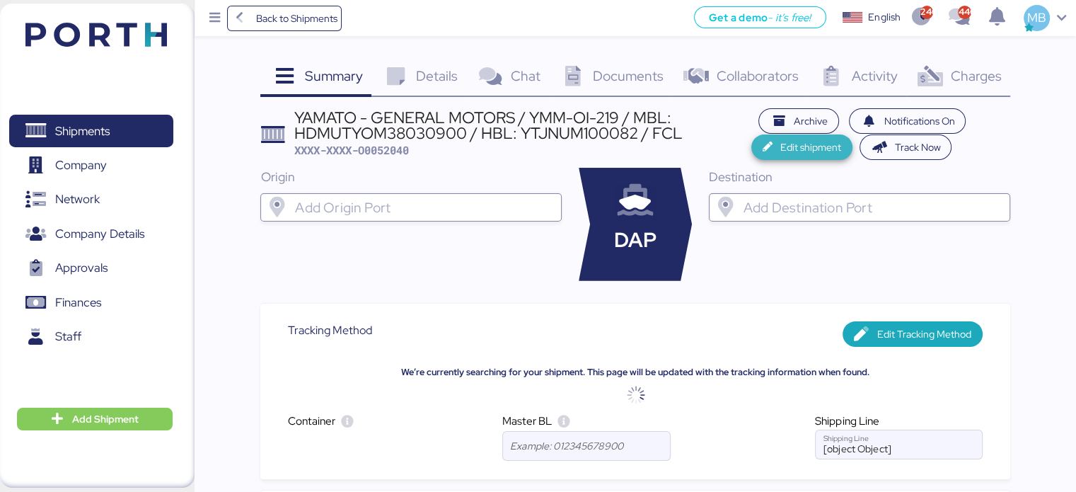
click at [795, 150] on span "Edit shipment" at bounding box center [810, 147] width 61 height 17
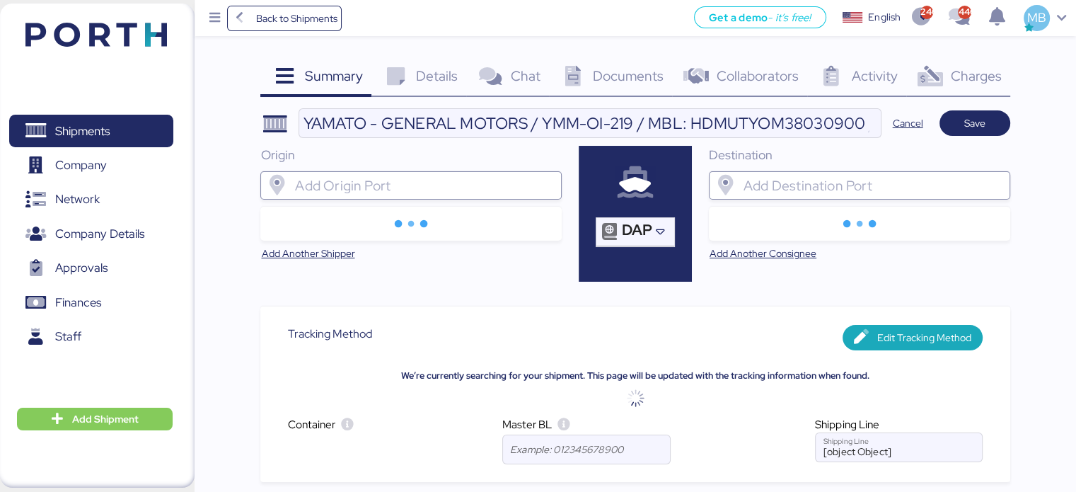
click at [340, 190] on input "search" at bounding box center [423, 185] width 263 height 17
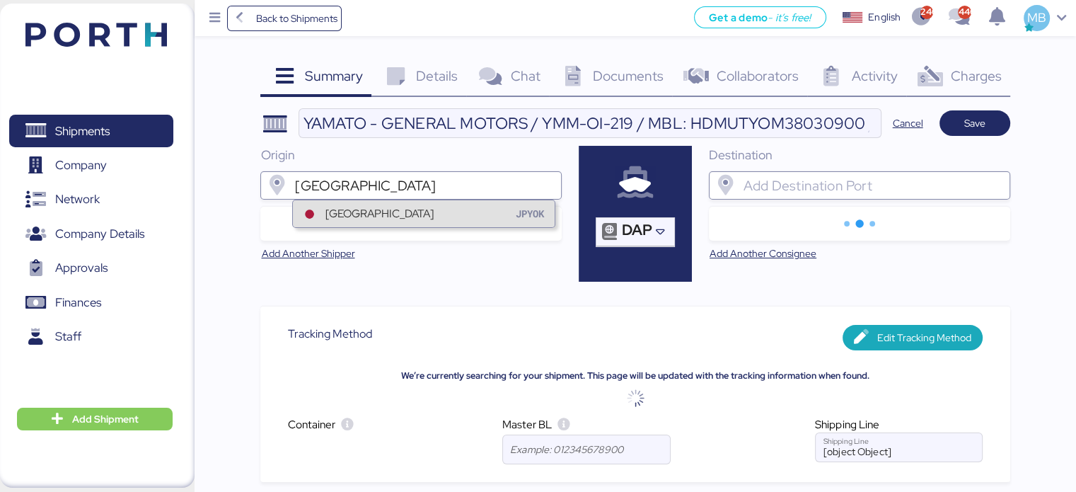
type input "YOKOHAMA"
click at [354, 215] on div "[GEOGRAPHIC_DATA]" at bounding box center [379, 213] width 108 height 16
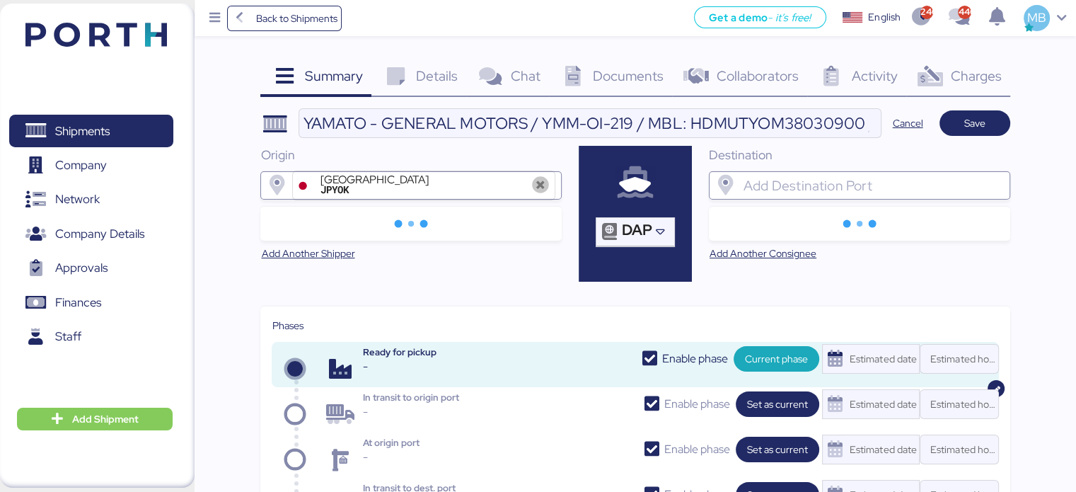
click at [913, 169] on div "Destination Add Another Consignee" at bounding box center [859, 215] width 301 height 138
click at [906, 183] on input "search" at bounding box center [872, 185] width 263 height 17
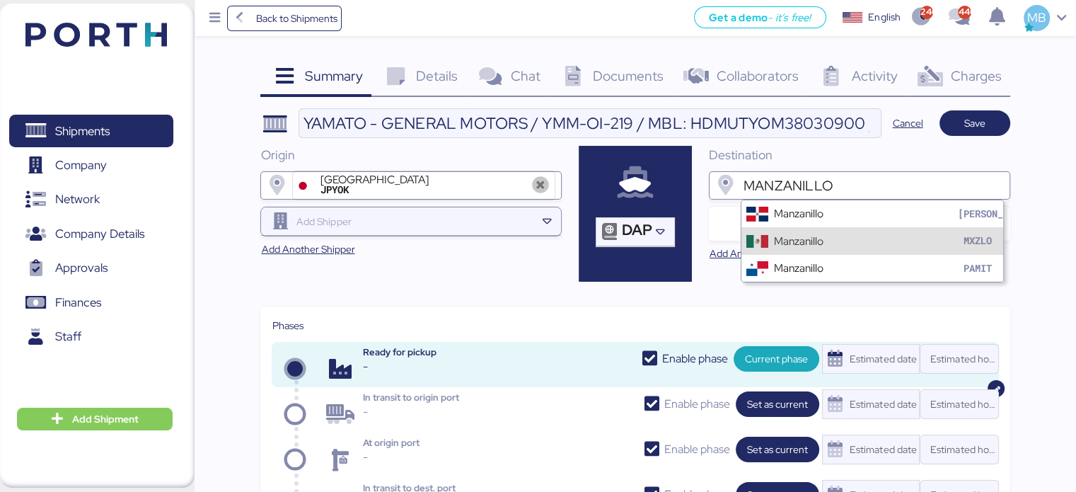
type input "MANZANILLO"
click at [898, 231] on div "Manzanillo MXZLO" at bounding box center [872, 240] width 262 height 27
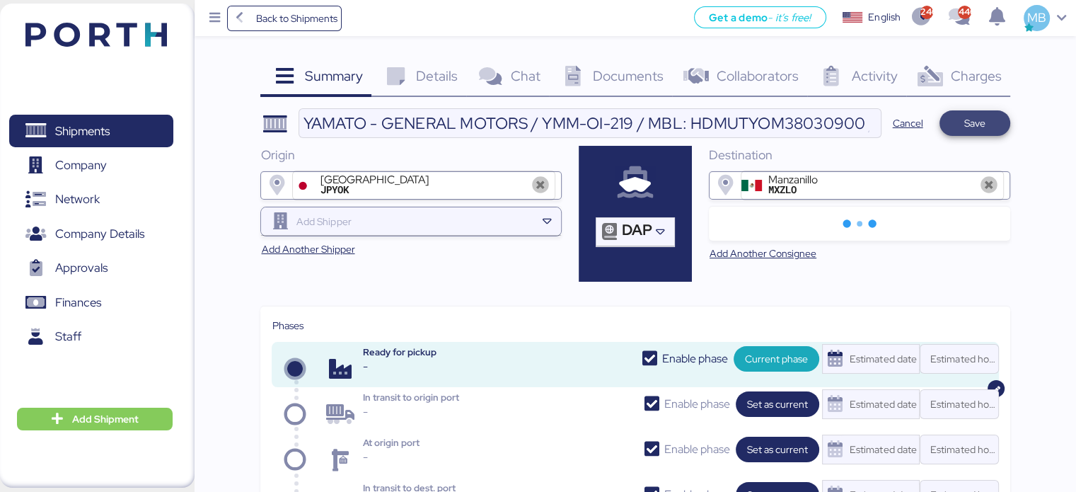
click at [994, 115] on span "Save" at bounding box center [975, 123] width 48 height 20
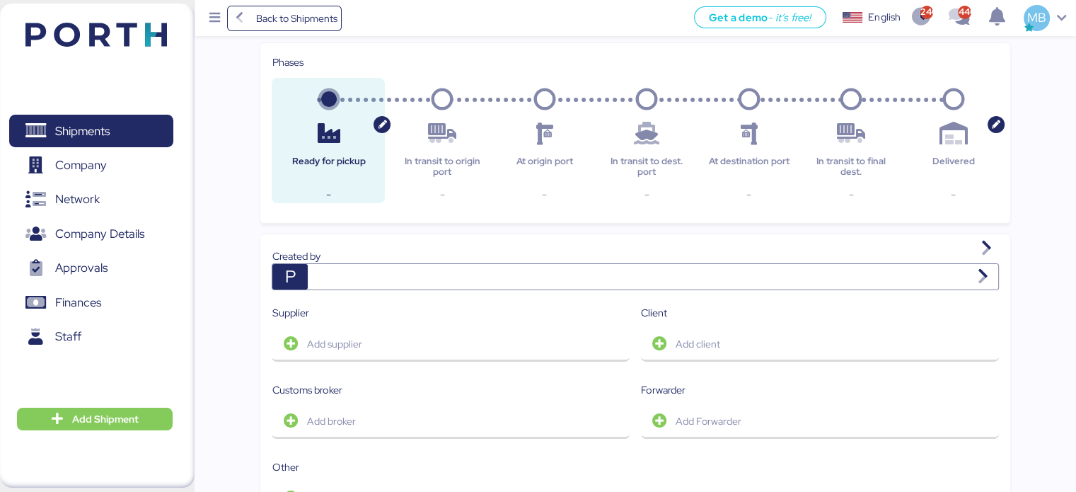
scroll to position [283, 0]
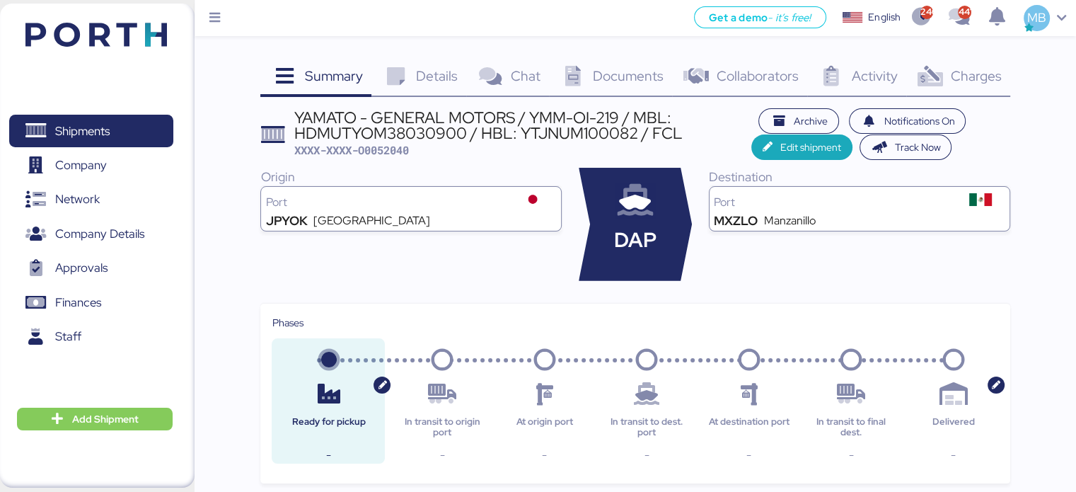
click at [407, 75] on icon at bounding box center [395, 77] width 30 height 21
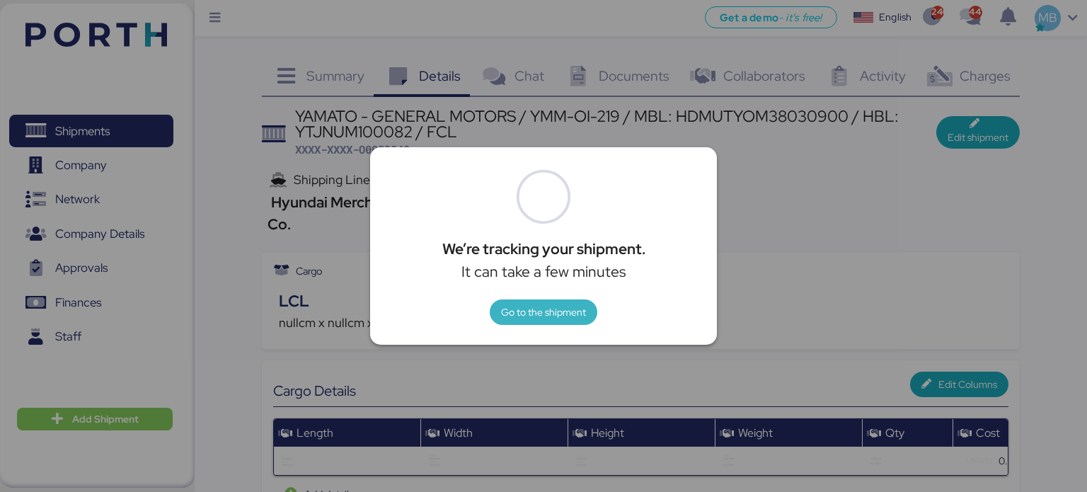
click at [565, 310] on span "Go to the shipment" at bounding box center [543, 312] width 85 height 17
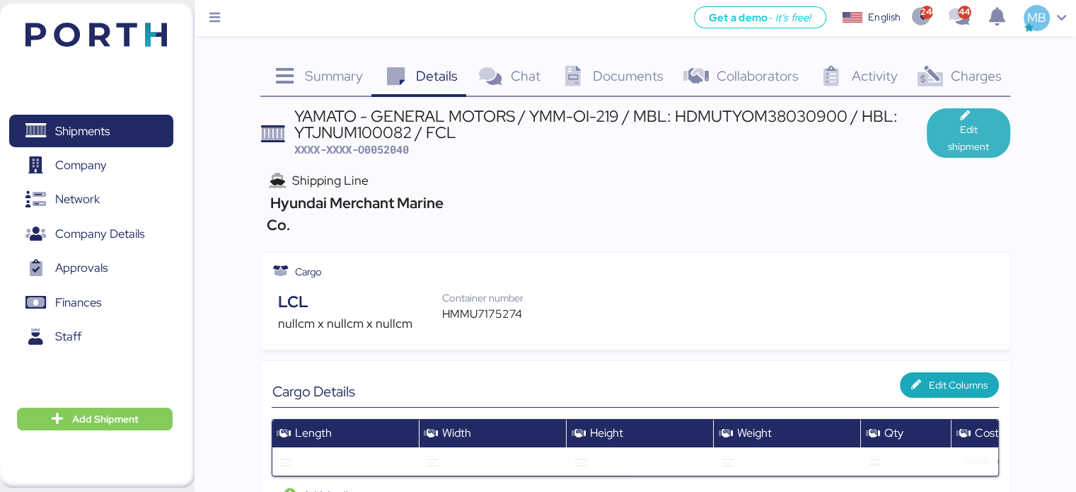
click at [988, 125] on span "Edit shipment" at bounding box center [968, 138] width 60 height 34
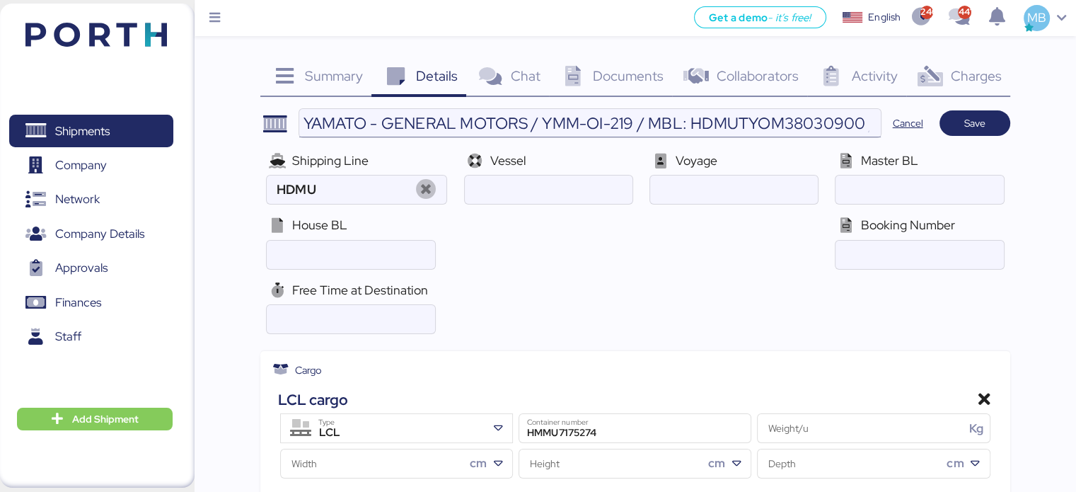
type input "Hyundai Merchant Marine Co."
click at [778, 120] on input "YAMATO - GENERAL MOTORS / YMM-OI-219 / MBL: HDMUTYOM38030900 / HBL: YTJNUM10008…" at bounding box center [589, 123] width 581 height 28
click at [894, 179] on input "ocean" at bounding box center [920, 189] width 168 height 28
paste input "HDMUTYOM38030900"
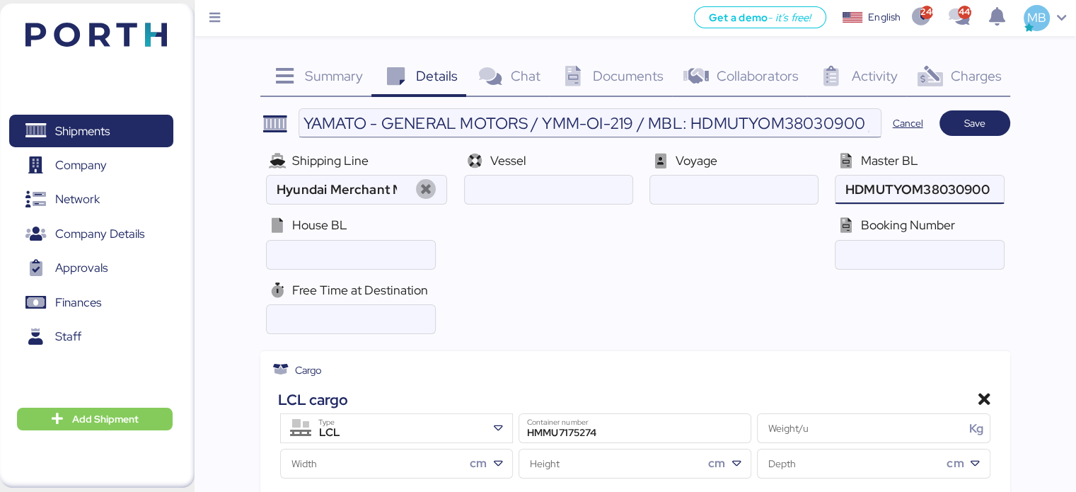
type input "HDMUTYOM38030900"
click at [766, 119] on input "YAMATO - GENERAL MOTORS / YMM-OI-219 / MBL: HDMUTYOM38030900 / HBL: YTJNUM10008…" at bounding box center [589, 123] width 581 height 28
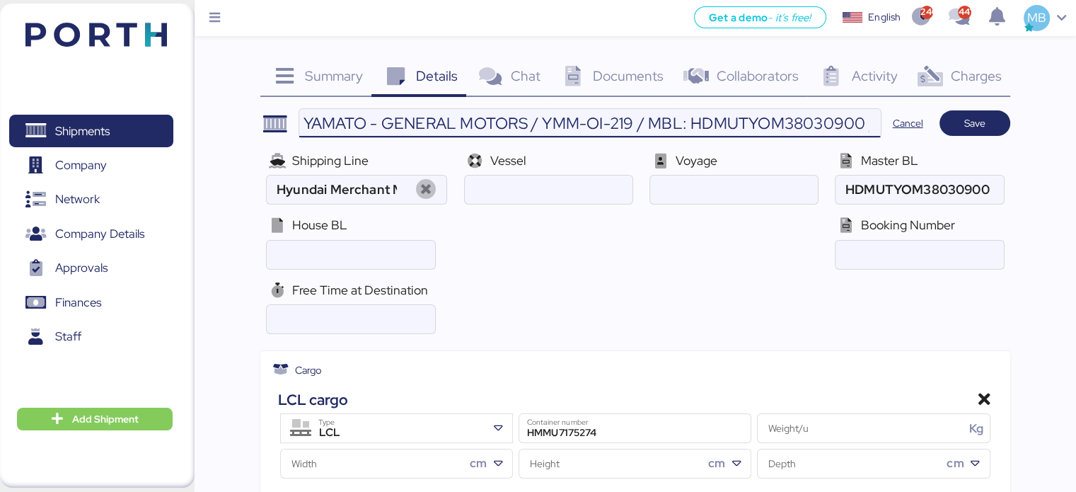
click at [744, 109] on div "YAMATO - GENERAL MOTORS / YMM-OI-219 / MBL: HDMUTYOM38030900 / HBL: YTJNUM10008…" at bounding box center [589, 123] width 581 height 28
click at [744, 109] on input "YAMATO - GENERAL MOTORS / YMM-OI-219 / MBL: HDMUTYOM38030900 / HBL: YTJNUM10008…" at bounding box center [589, 123] width 581 height 28
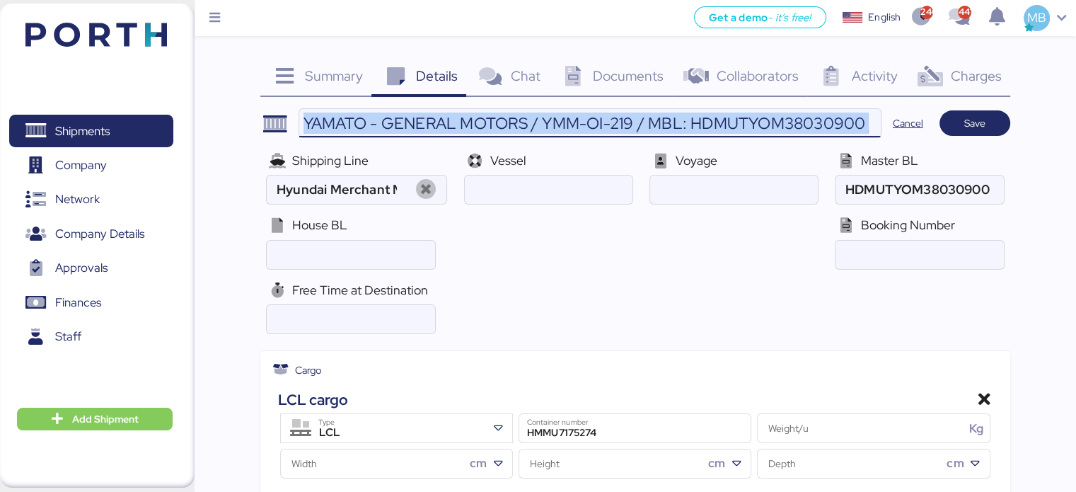
click at [744, 109] on div "YAMATO - GENERAL MOTORS / YMM-OI-219 / MBL: HDMUTYOM38030900 / HBL: YTJNUM10008…" at bounding box center [589, 123] width 581 height 28
click at [744, 109] on input "YAMATO - GENERAL MOTORS / YMM-OI-219 / MBL: HDMUTYOM38030900 / HBL: YTJNUM10008…" at bounding box center [589, 123] width 581 height 28
click at [761, 127] on input "YAMATO - GENERAL MOTORS / YMM-OI-219 / MBL: HDMUTYOM38030900 / HBL: YTJNUM10008…" at bounding box center [589, 123] width 581 height 28
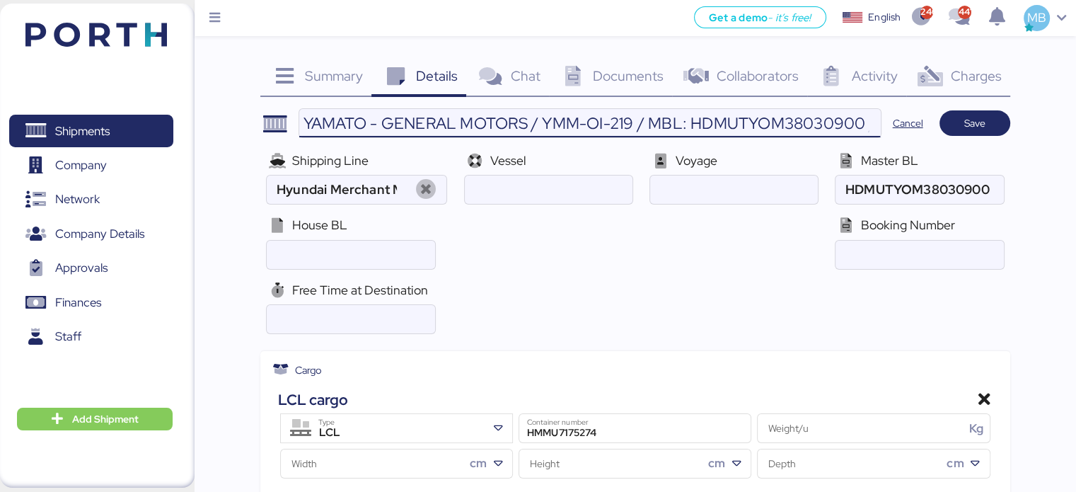
scroll to position [0, 215]
click at [777, 126] on input "YAMATO - GENERAL MOTORS / YMM-OI-219 / MBL: HDMUTYOM38030900 / HBL: YTJNUM10008…" at bounding box center [589, 123] width 581 height 28
click at [341, 250] on input "ocean" at bounding box center [351, 255] width 168 height 28
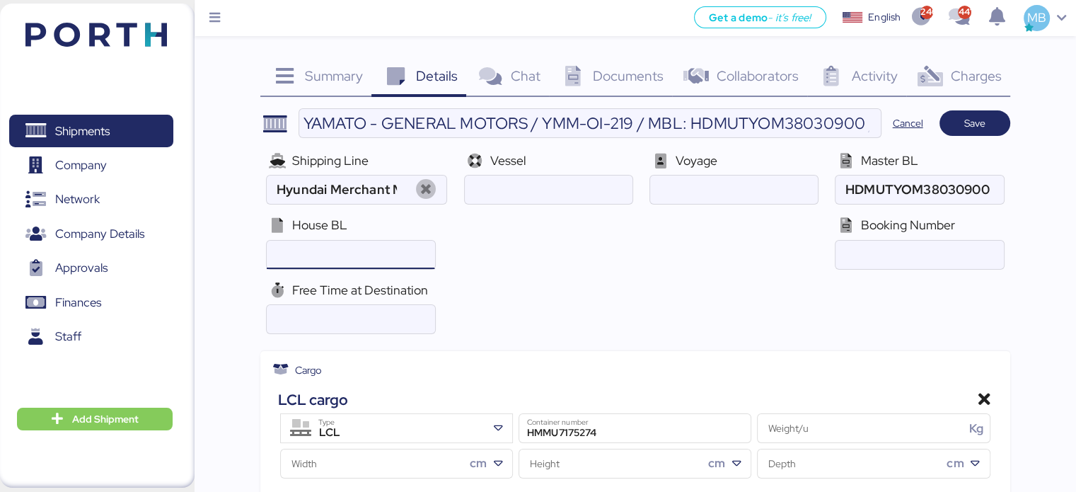
paste input "YTJNUM100082"
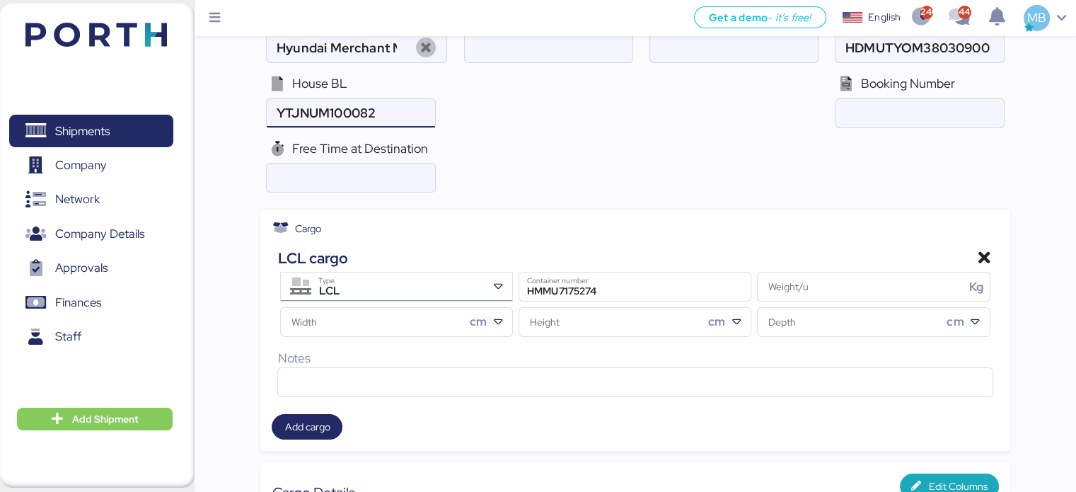
type input "YTJNUM100082"
click at [410, 287] on div "LCL" at bounding box center [399, 291] width 176 height 18
click at [385, 285] on div "LCL" at bounding box center [399, 291] width 176 height 18
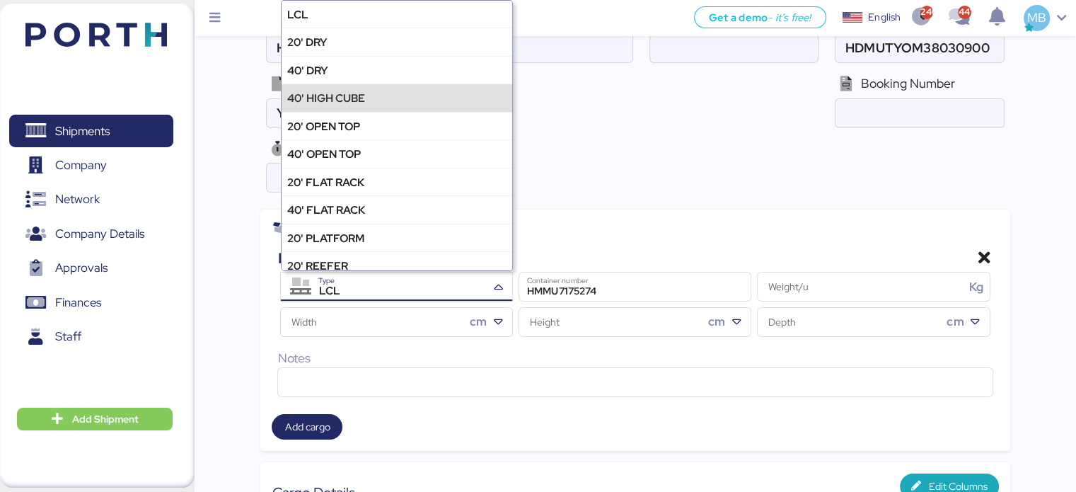
click at [373, 94] on div "40' HIGH CUBE" at bounding box center [397, 97] width 230 height 28
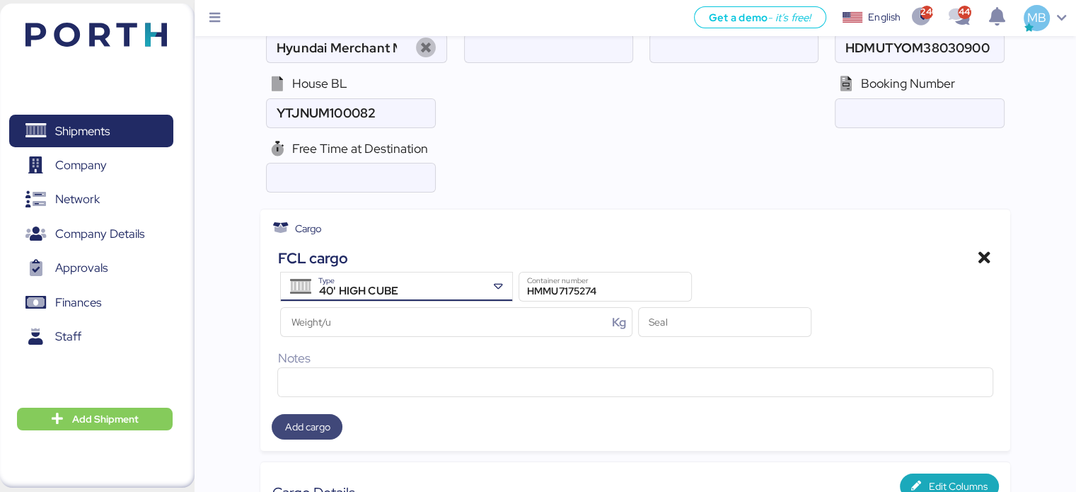
click at [320, 420] on span "Add cargo" at bounding box center [306, 426] width 45 height 17
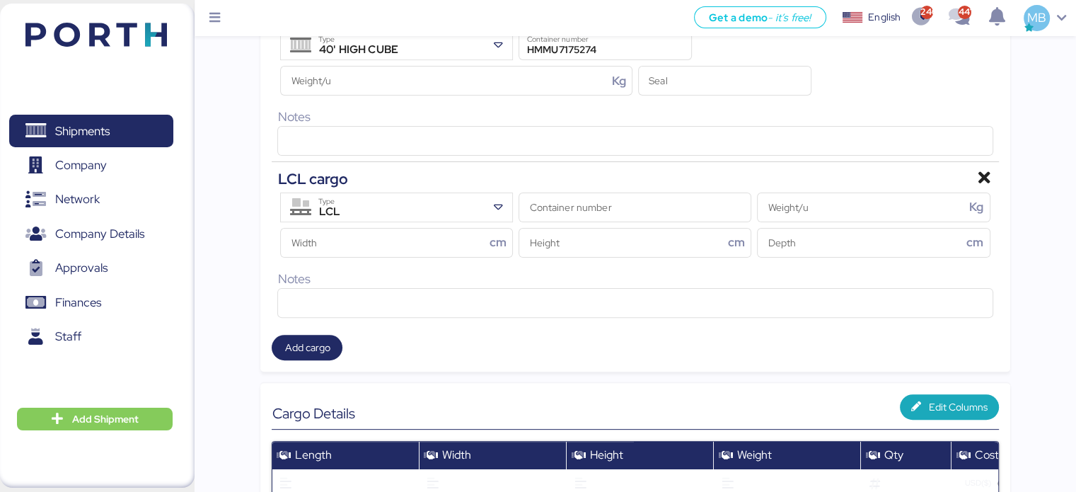
scroll to position [425, 0]
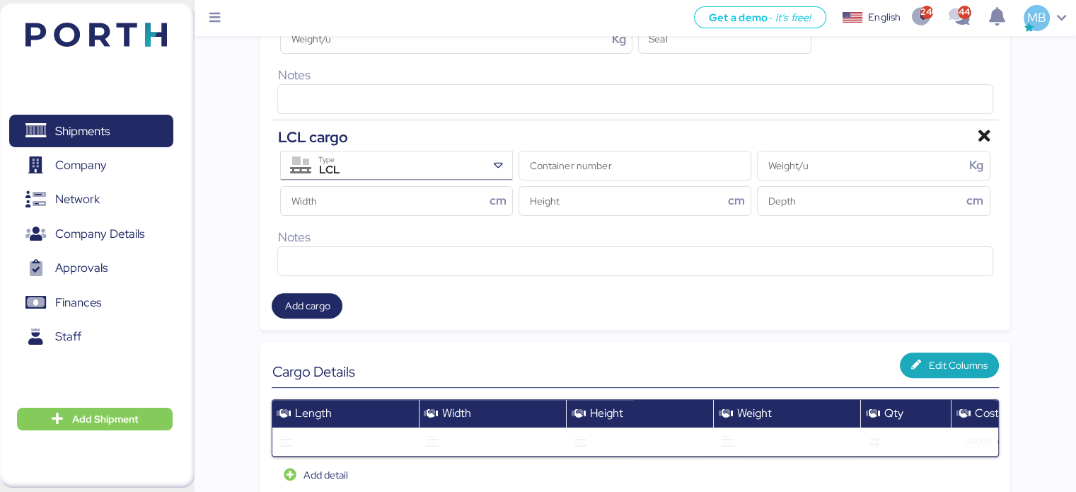
click at [472, 161] on div "LCL" at bounding box center [399, 170] width 176 height 18
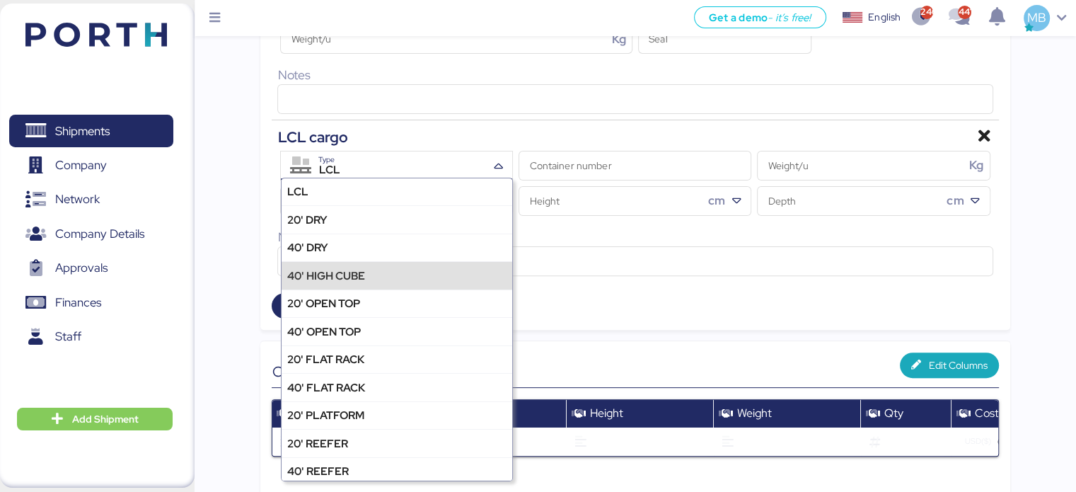
click at [348, 274] on div "40' HIGH CUBE" at bounding box center [326, 275] width 78 height 16
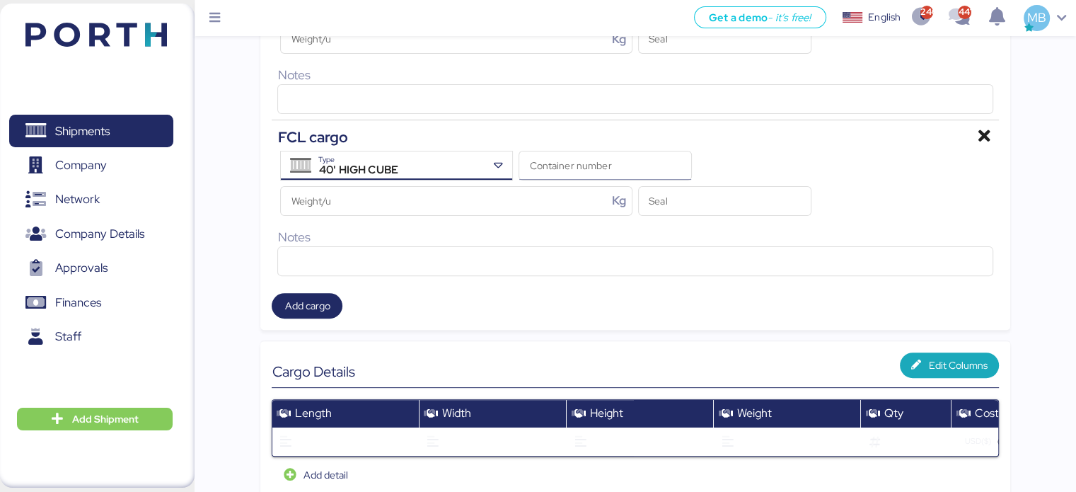
click at [582, 176] on input "Container number" at bounding box center [605, 165] width 172 height 28
paste input "HMMU6341093"
type input "HMMU6341093"
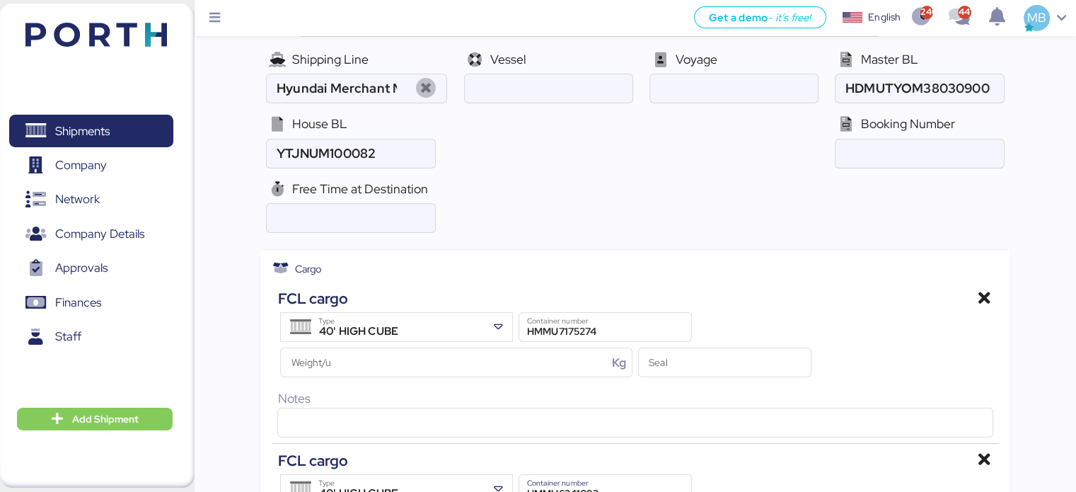
scroll to position [0, 0]
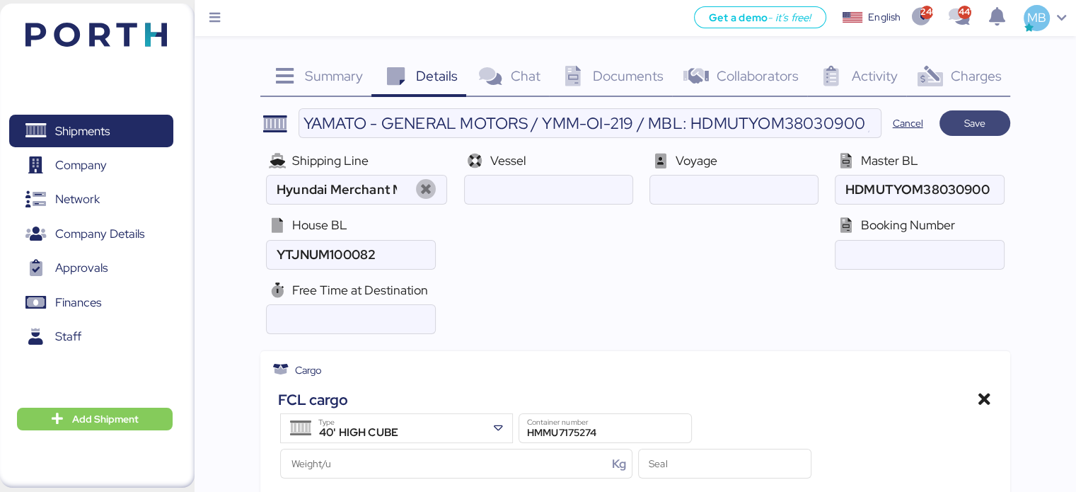
click at [991, 122] on span "Save" at bounding box center [975, 123] width 48 height 20
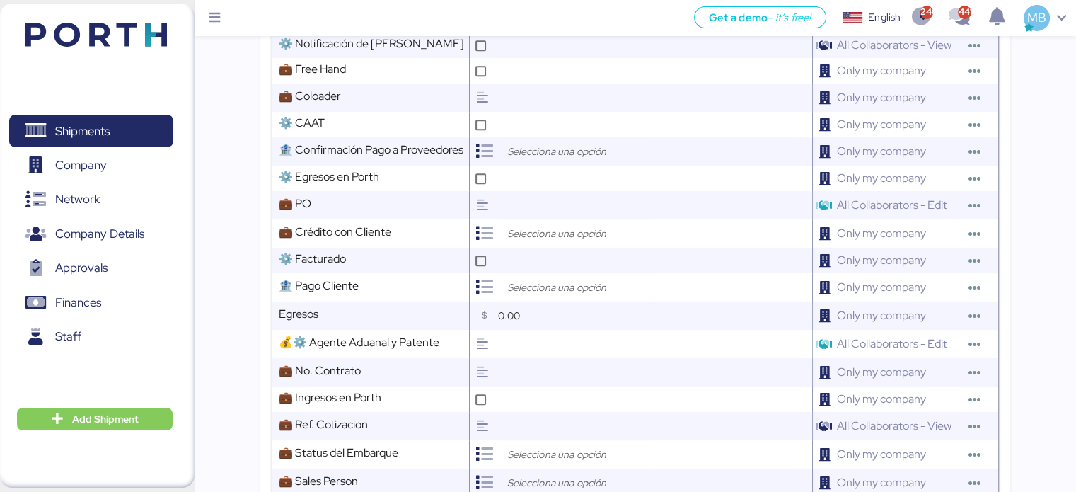
scroll to position [1132, 0]
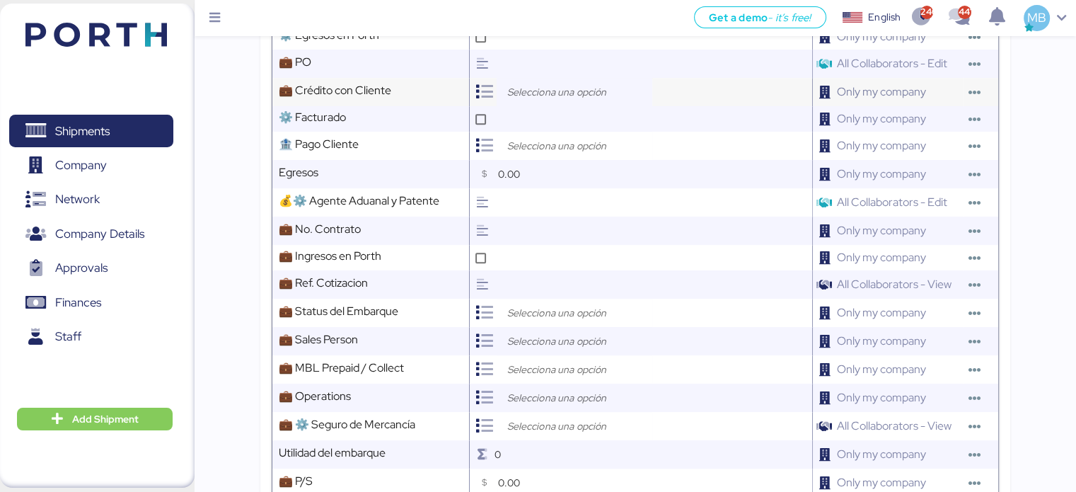
click at [530, 100] on input "search" at bounding box center [578, 91] width 149 height 17
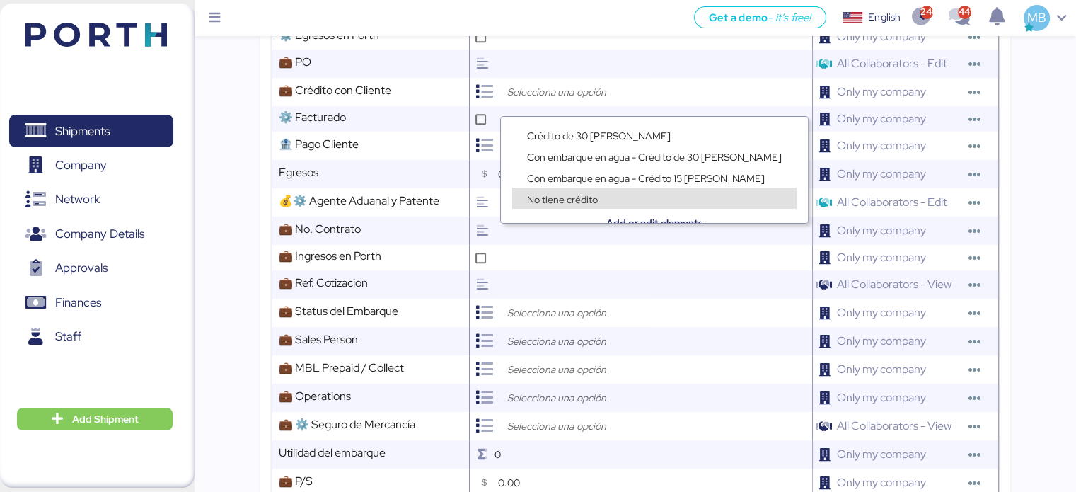
click at [654, 177] on span "Con embarque en agua - Crédito 15 [PERSON_NAME]" at bounding box center [646, 178] width 238 height 13
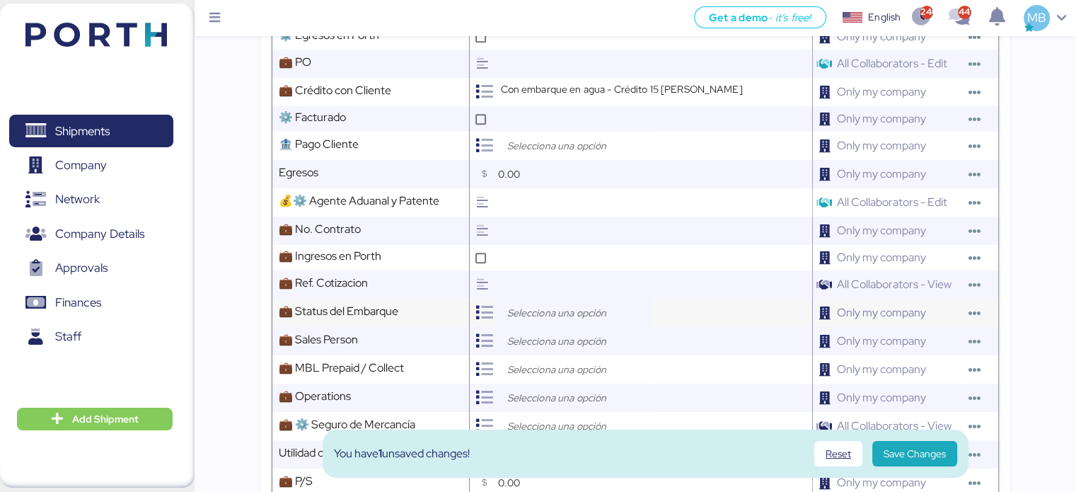
click at [563, 315] on input "search" at bounding box center [578, 312] width 149 height 17
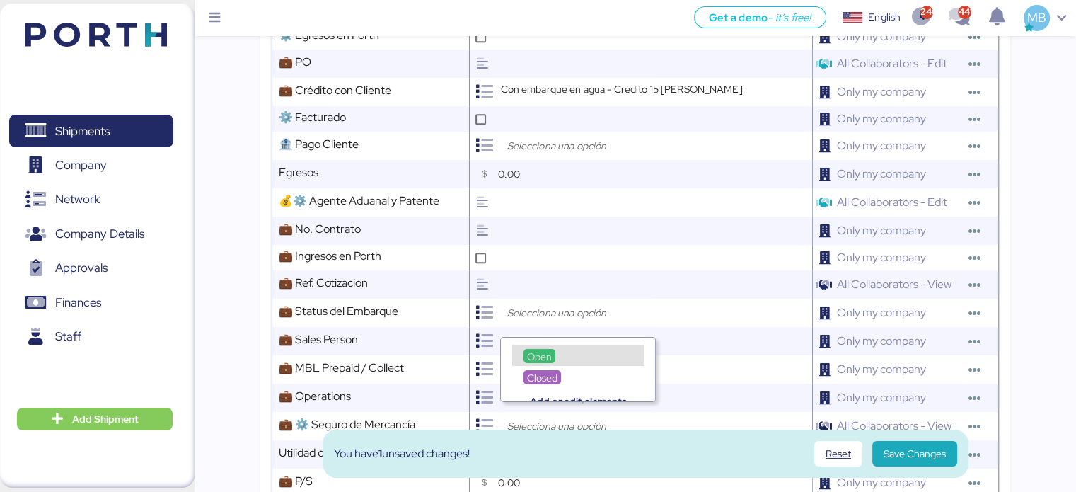
click at [557, 357] on div "Open" at bounding box center [578, 355] width 132 height 21
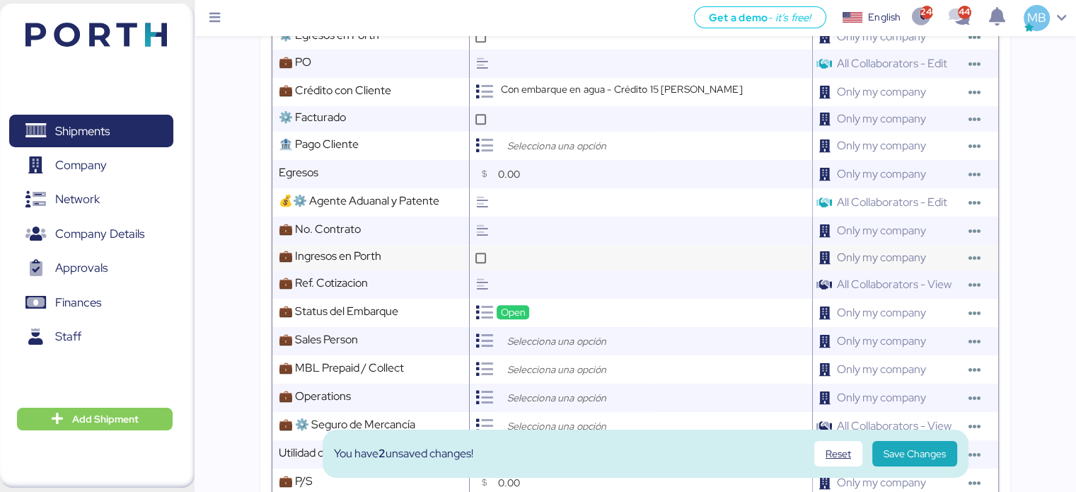
scroll to position [1274, 0]
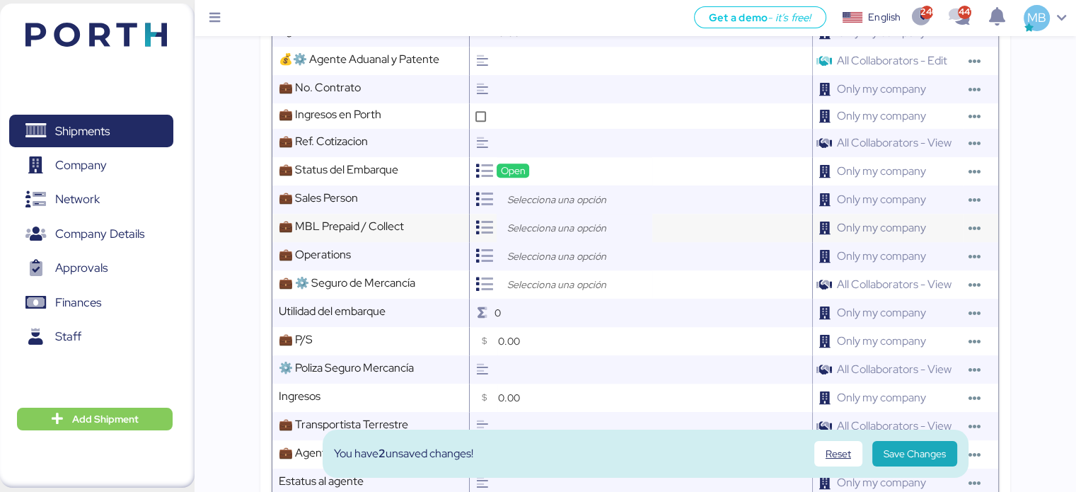
click at [524, 228] on div at bounding box center [575, 228] width 156 height 28
click at [536, 207] on input "search" at bounding box center [578, 199] width 149 height 17
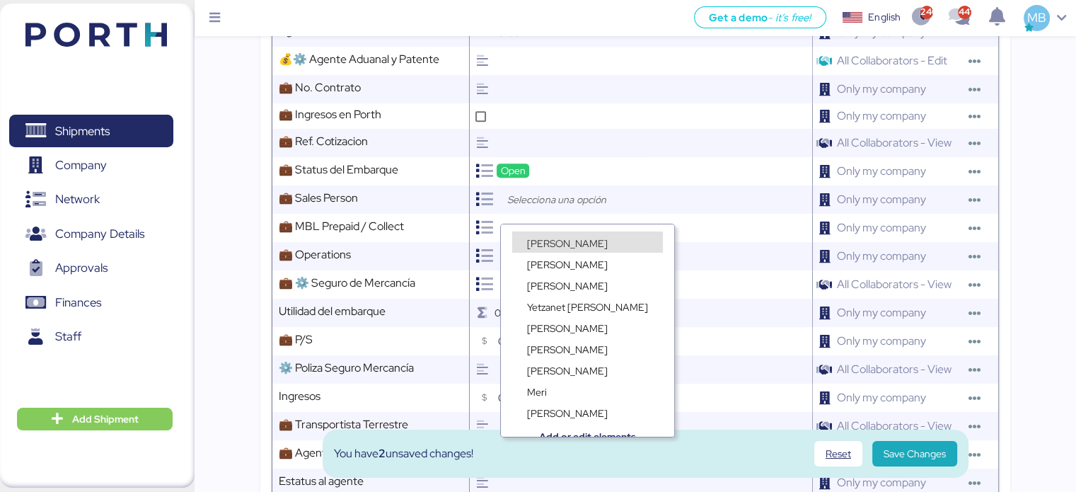
click at [543, 246] on div "[PERSON_NAME]" at bounding box center [587, 256] width 173 height 21
click at [541, 239] on span "[PERSON_NAME]" at bounding box center [567, 243] width 81 height 13
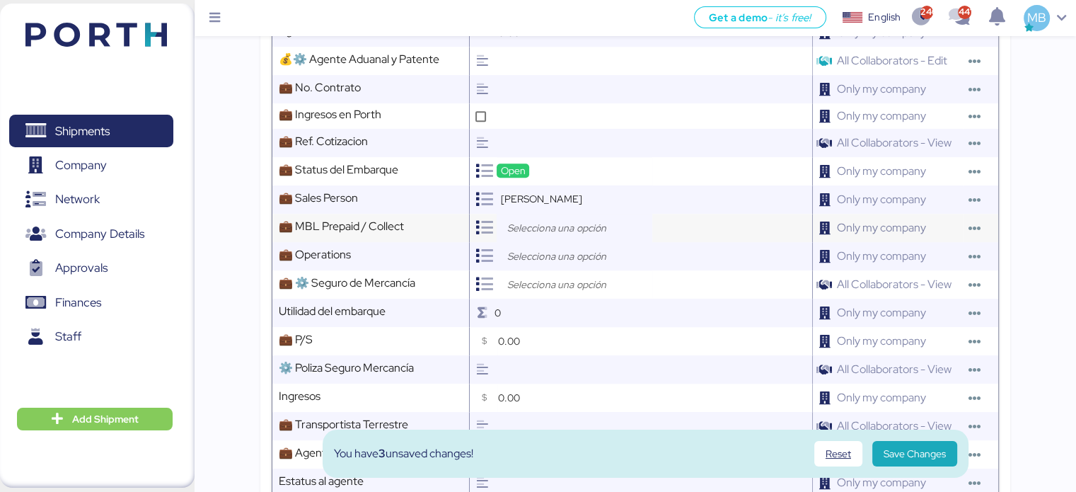
click at [541, 236] on input "search" at bounding box center [578, 227] width 149 height 17
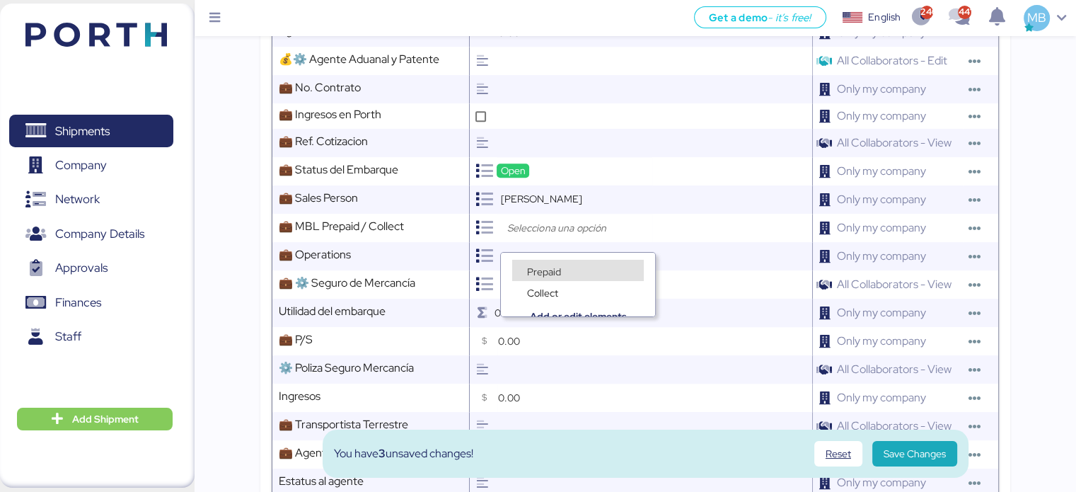
click at [563, 266] on div "Prepaid" at bounding box center [544, 271] width 41 height 14
click at [542, 260] on input "search" at bounding box center [578, 256] width 149 height 17
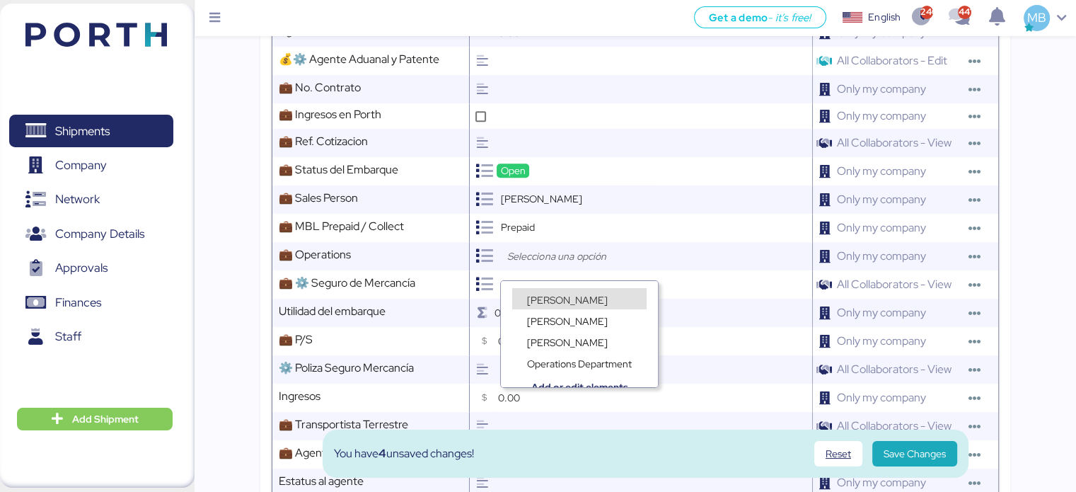
click at [584, 294] on div "[PERSON_NAME]" at bounding box center [579, 298] width 134 height 21
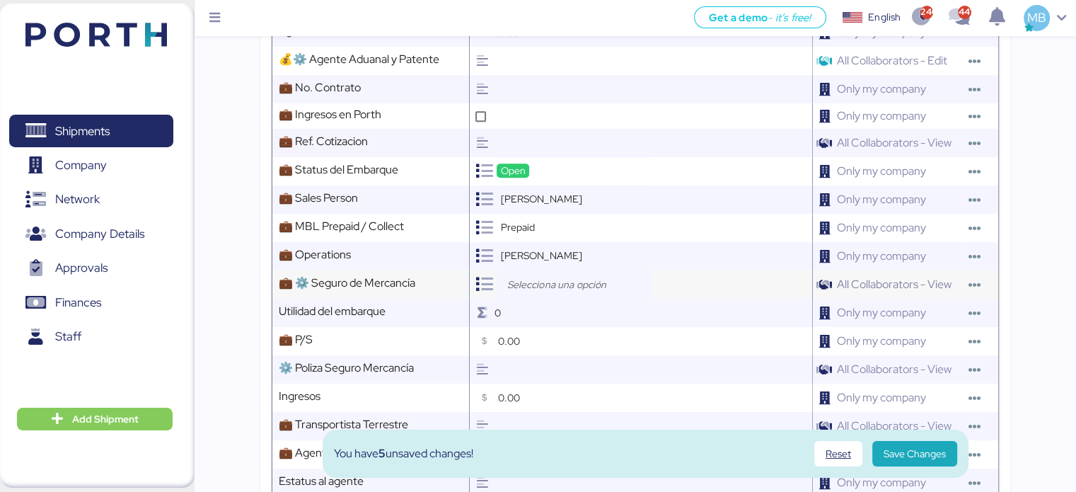
click at [563, 291] on input "search" at bounding box center [578, 284] width 149 height 17
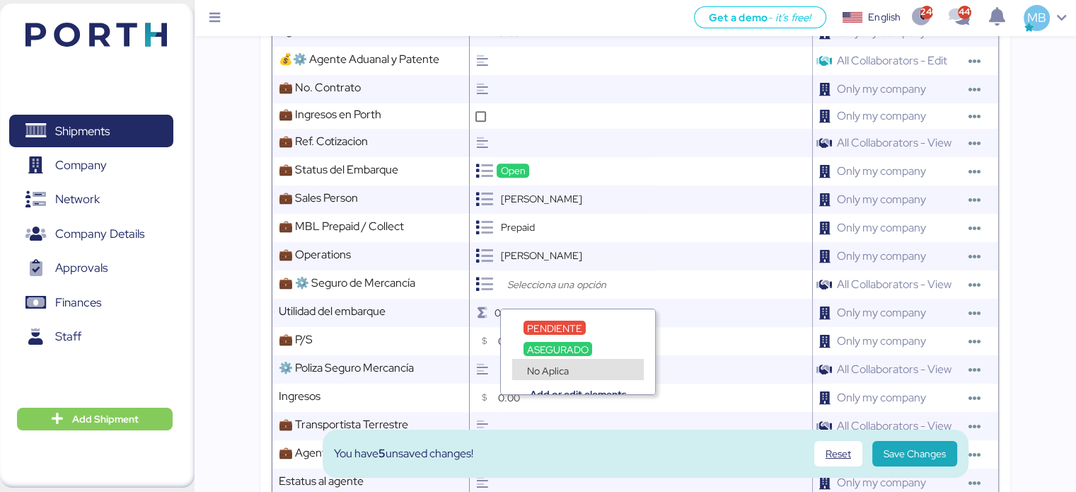
click at [565, 371] on span "No Aplica" at bounding box center [548, 370] width 42 height 13
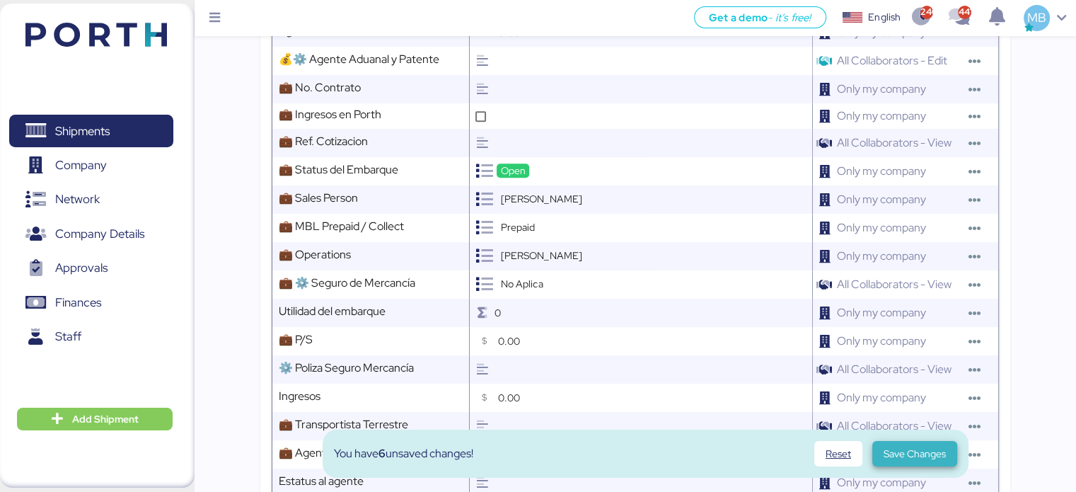
click at [901, 447] on span "Save Changes" at bounding box center [915, 453] width 62 height 17
click at [940, 456] on span "Save Changes" at bounding box center [915, 453] width 62 height 17
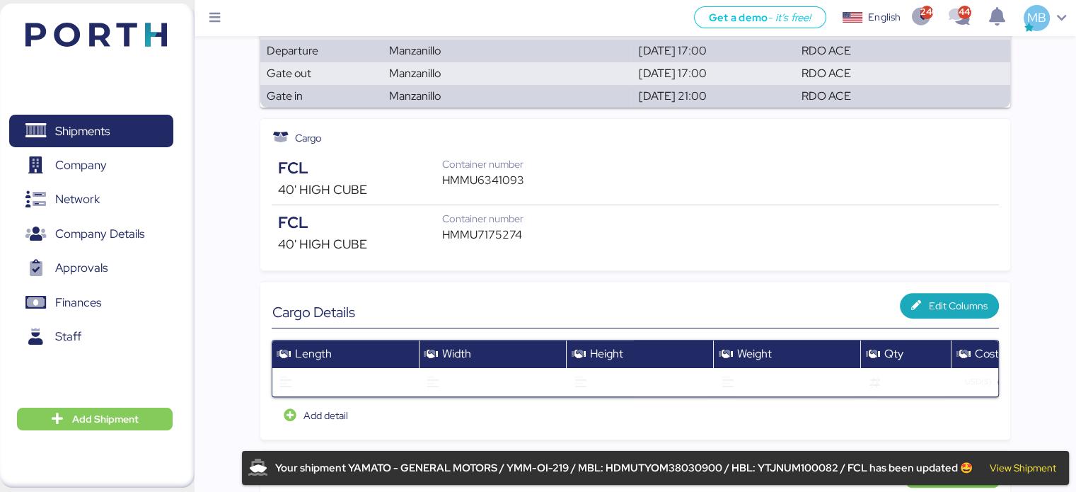
scroll to position [0, 0]
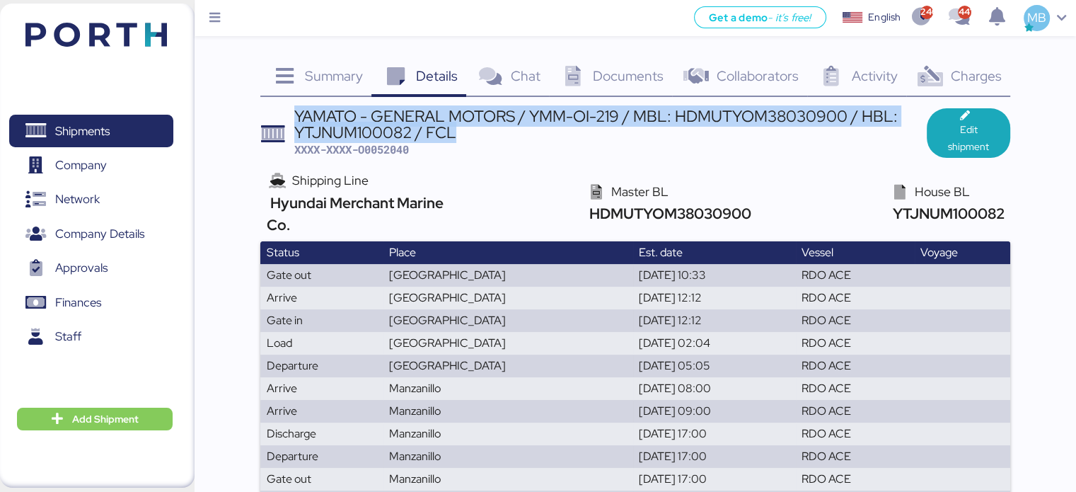
drag, startPoint x: 468, startPoint y: 136, endPoint x: 296, endPoint y: 114, distance: 173.3
click at [296, 114] on div "YAMATO - GENERAL MOTORS / YMM-OI-219 / MBL: HDMUTYOM38030900 / HBL: YTJNUM10008…" at bounding box center [610, 124] width 633 height 32
copy div "YAMATO - GENERAL MOTORS / YMM-OI-219 / MBL: HDMUTYOM38030900 / HBL: YTJNUM10008…"
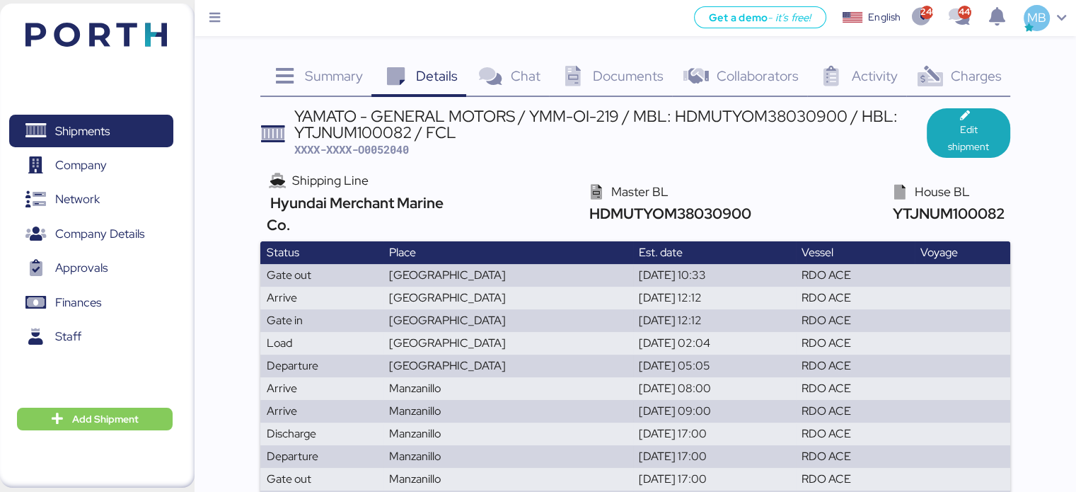
click at [398, 149] on span "XXXX-XXXX-O0052040" at bounding box center [351, 149] width 115 height 14
copy span "O0052040"
click at [396, 146] on span "XXXX-XXXX-O0052040" at bounding box center [351, 149] width 115 height 14
click at [395, 147] on span "XXXX-XXXX-O0052040" at bounding box center [351, 149] width 115 height 14
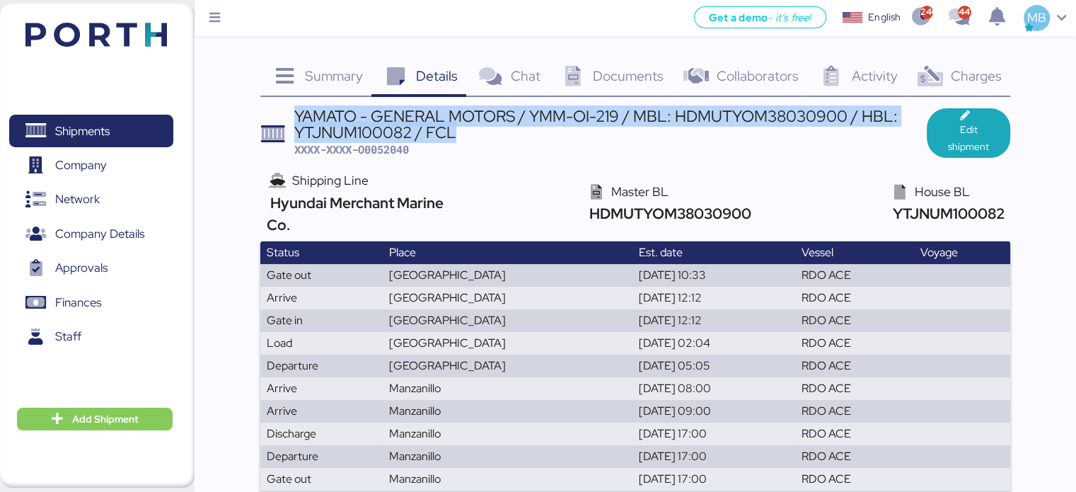
drag, startPoint x: 461, startPoint y: 132, endPoint x: 294, endPoint y: 112, distance: 168.1
click at [294, 112] on div "YAMATO - GENERAL MOTORS / YMM-OI-219 / MBL: HDMUTYOM38030900 / HBL: YTJNUM10008…" at bounding box center [610, 124] width 633 height 32
copy div "YAMATO - GENERAL MOTORS / YMM-OI-219 / MBL: HDMUTYOM38030900 / HBL: YTJNUM10008…"
click at [113, 124] on span "Shipments" at bounding box center [91, 131] width 152 height 21
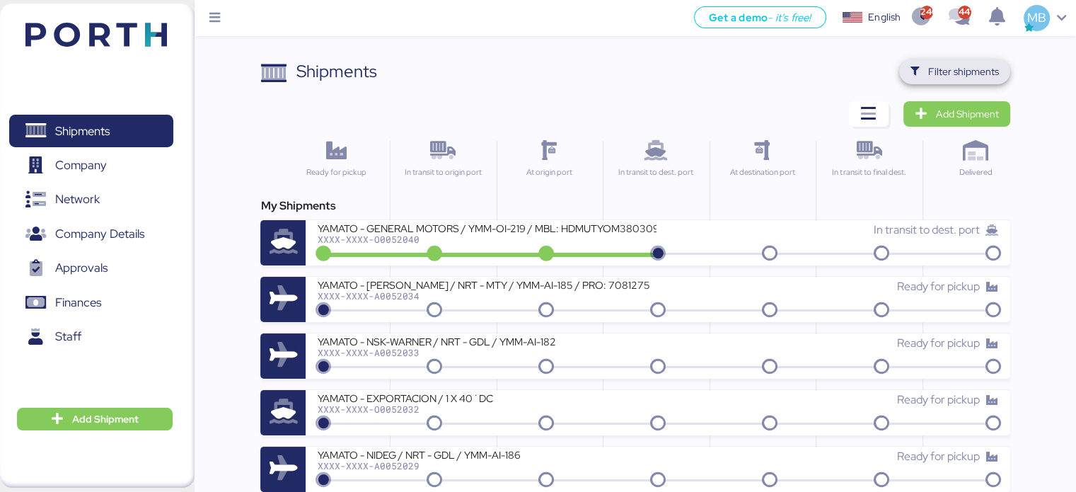
click at [956, 67] on span "Filter shipments" at bounding box center [963, 71] width 71 height 17
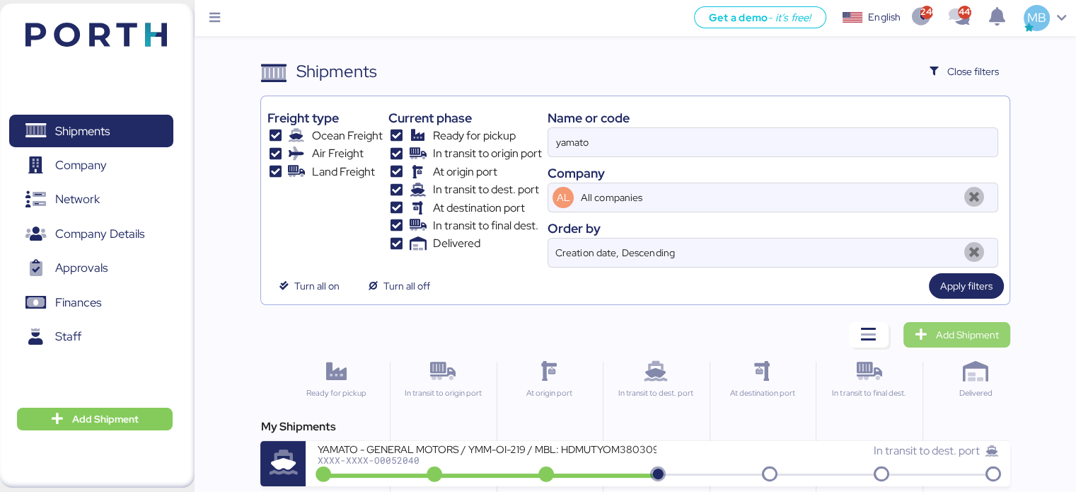
click at [957, 335] on span "Add Shipment" at bounding box center [967, 334] width 63 height 17
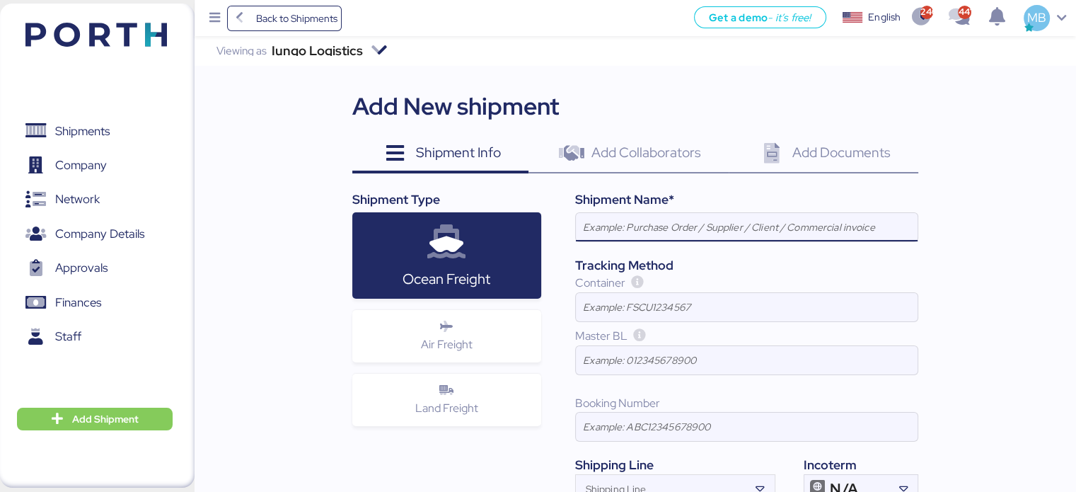
click at [627, 222] on input at bounding box center [747, 227] width 342 height 28
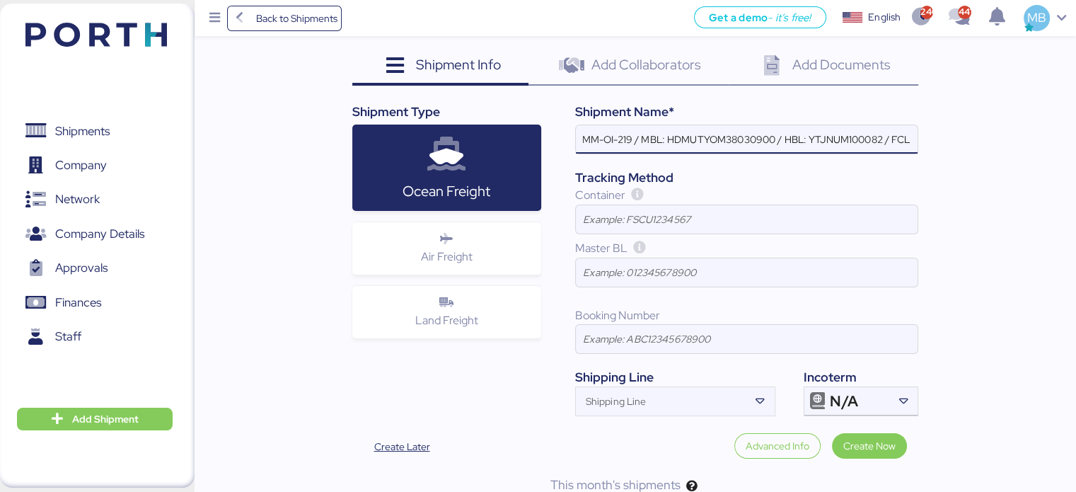
scroll to position [115, 0]
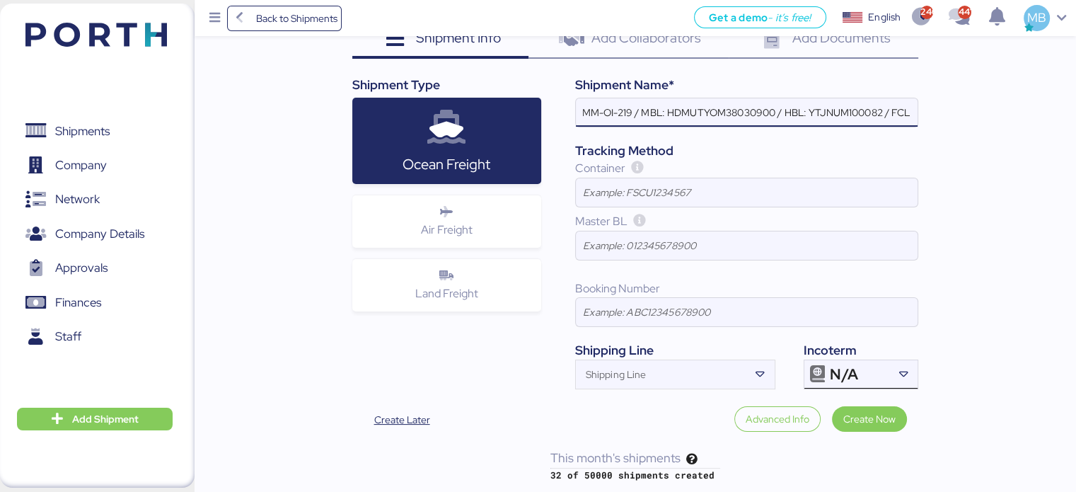
type input "YAMATO - GENERAL MOTORS / YMM-OI-219 / MBL: HDMUTYOM38030900 / HBL: YTJNUM10008…"
click at [860, 370] on div "N/A" at bounding box center [859, 374] width 59 height 28
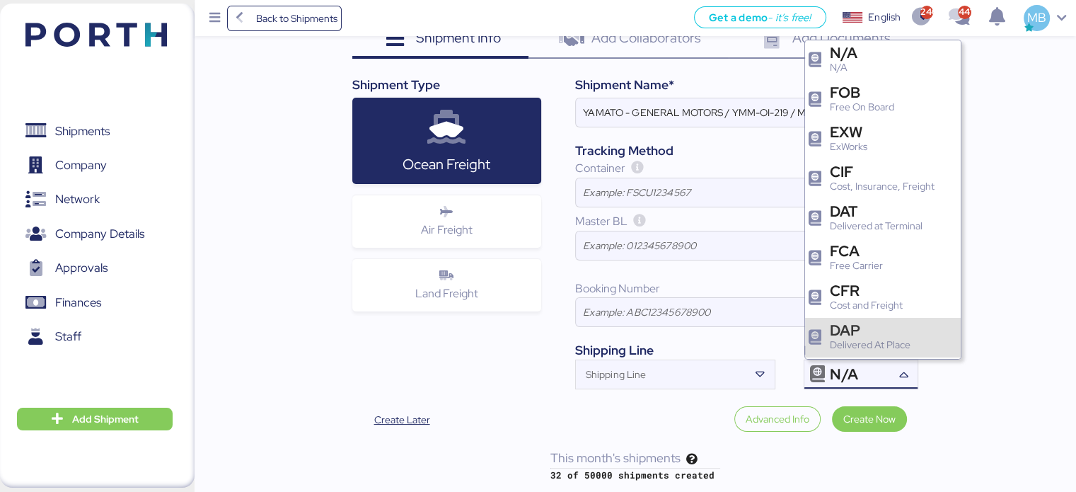
click at [862, 342] on div "Delivered At Place" at bounding box center [870, 344] width 81 height 15
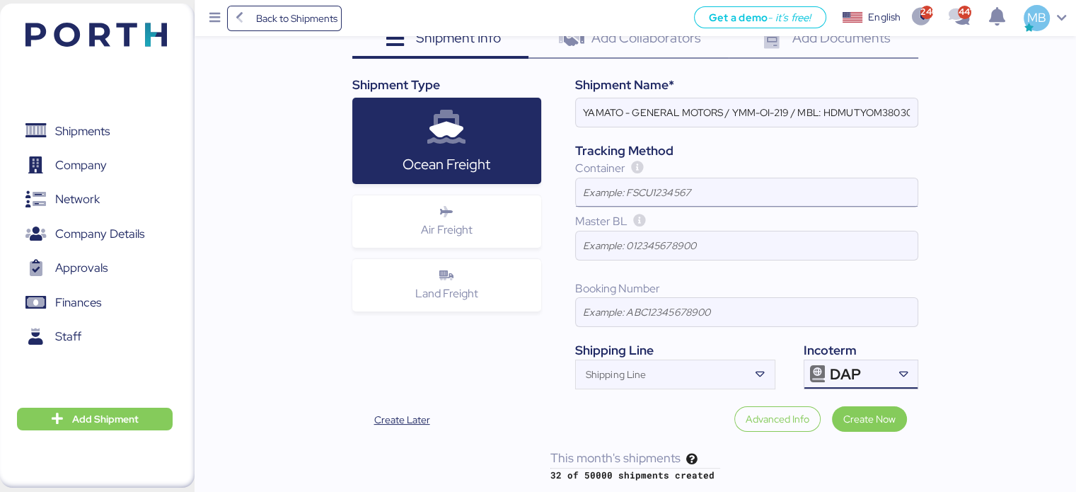
click at [662, 203] on input at bounding box center [747, 192] width 342 height 28
paste input "FCIU7128518"
type input "FCIU7128518"
click at [673, 364] on div "Shipping Line" at bounding box center [662, 374] width 173 height 28
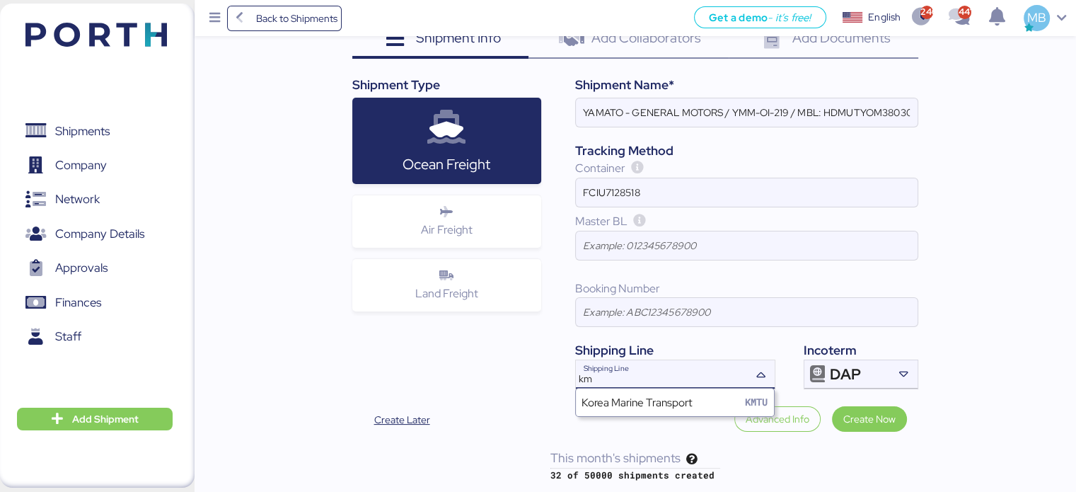
type input "k"
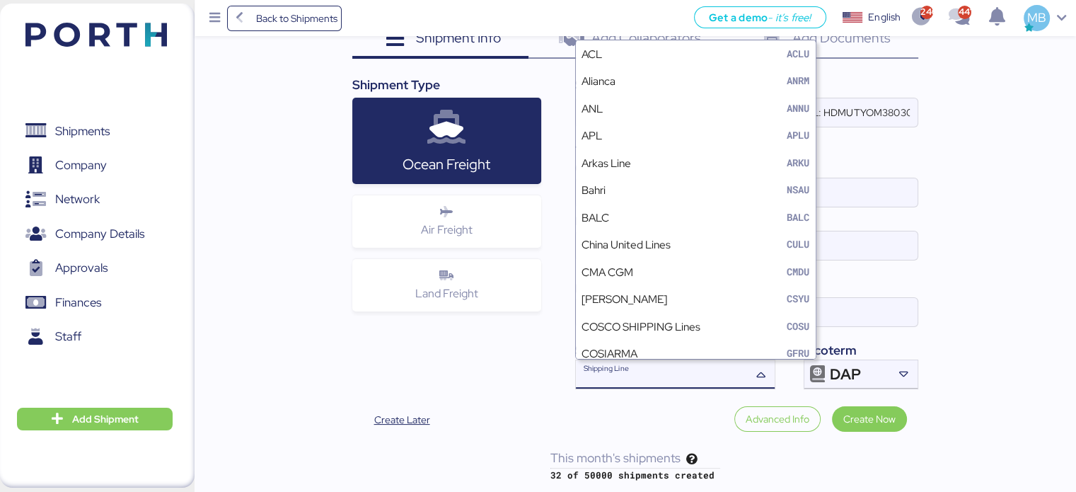
click at [985, 354] on div "Iungo Logistics Viewing as Iungo Logistics Add New shipment Shipment Info 0 Add…" at bounding box center [636, 201] width 882 height 560
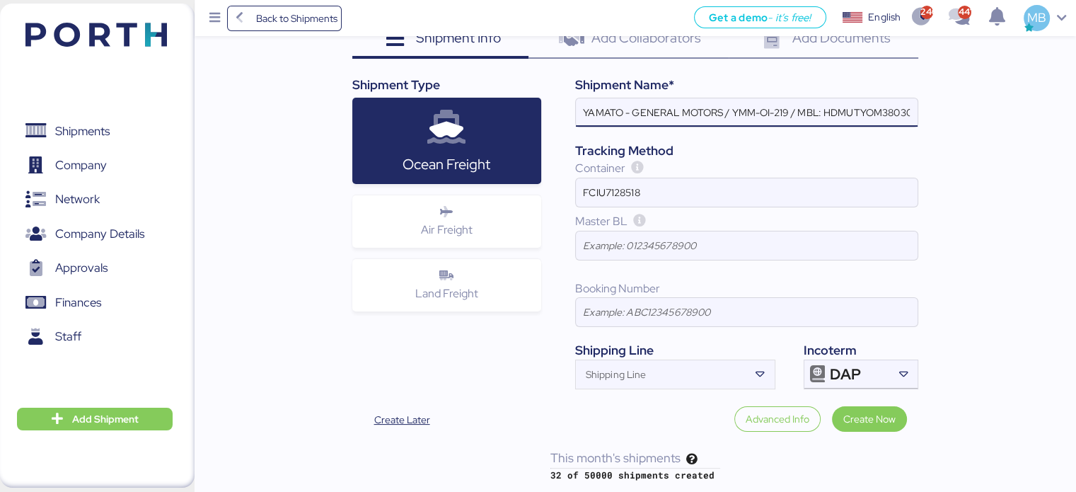
click at [690, 101] on input "YAMATO - GENERAL MOTORS / YMM-OI-219 / MBL: HDMUTYOM38030900 / HBL: YTJNUM10008…" at bounding box center [747, 112] width 342 height 28
click at [636, 101] on input "YAMATO - GENERAL / YMM-OI-219 / MBL: HDMUTYOM38030900 / HBL: YTJNUM100082 / FCL" at bounding box center [747, 112] width 342 height 28
click at [635, 101] on input "YAMATO - GENERAL / YMM-OI-219 / MBL: HDMUTYOM38030900 / HBL: YTJNUM100082 / FCL" at bounding box center [747, 112] width 342 height 28
paste input "SUZUKI"
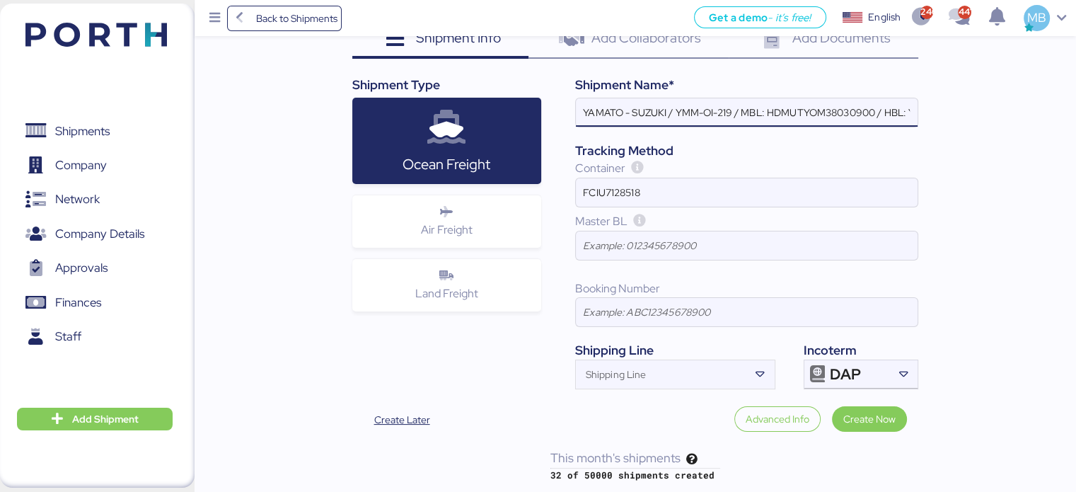
click at [706, 107] on input "YAMATO - SUZUKI / YMM-OI-219 / MBL: HDMUTYOM38030900 / HBL: YTJNUM100082 / FCL" at bounding box center [747, 112] width 342 height 28
click at [724, 102] on input "YAMATO - SUZUKI / YMM-OI-219 / MBL: HDMUTYOM38030900 / HBL: YTJNUM100082 / FCL" at bounding box center [747, 112] width 342 height 28
click at [732, 110] on input "YAMATO - SUZUKI / YMM-OI-219 / MBL: HDMUTYOM38030900 / HBL: YTJNUM100082 / FCL" at bounding box center [747, 112] width 342 height 28
paste input "YMM-OI-220"
click at [808, 110] on input "YAMATO - SUZUKI / YMM-OI-220 / MBL: HDMUTYOM38030900 / HBL: YTJNUM100082 / FCL" at bounding box center [747, 112] width 342 height 28
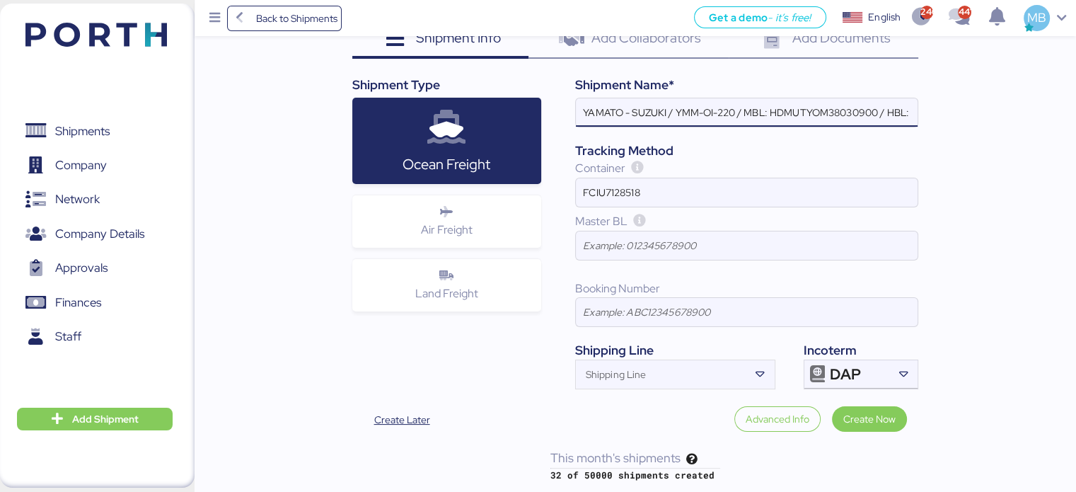
click at [808, 110] on input "YAMATO - SUZUKI / YMM-OI-220 / MBL: HDMUTYOM38030900 / HBL: YTJNUM100082 / FCL" at bounding box center [747, 112] width 342 height 28
paste input "KMTCJKT5221920"
click at [756, 90] on div "Shipment Name*" at bounding box center [746, 85] width 343 height 18
click at [761, 118] on input "YAMATO - SUZUKI / YMM-OI-220 / MBL: KMTCJKT5221920 / HBL: YTJNUM100082 / FCL" at bounding box center [747, 112] width 342 height 28
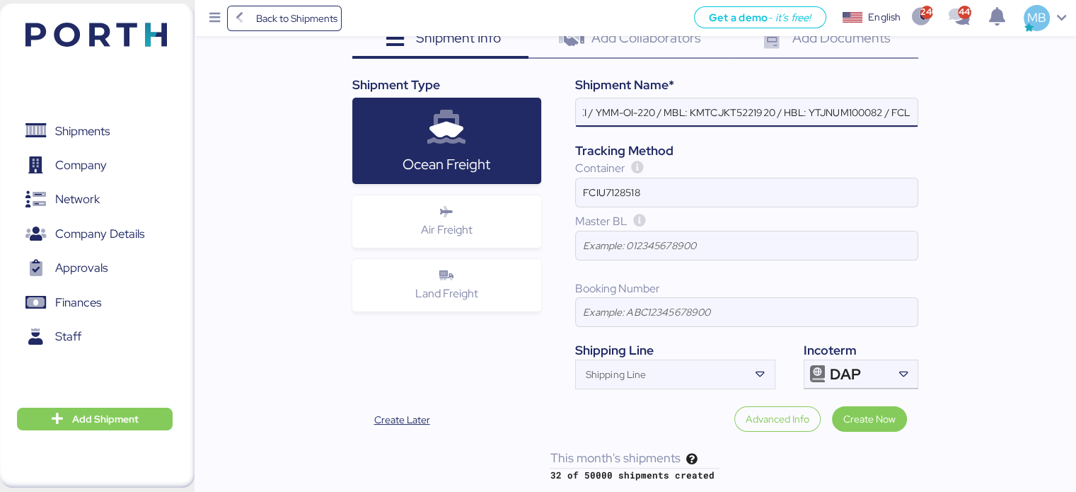
click at [862, 117] on input "YAMATO - SUZUKI / YMM-OI-220 / MBL: KMTCJKT5221920 / HBL: YTJNUM100082 / FCL" at bounding box center [747, 112] width 342 height 28
paste input "YIFFW0162605"
type input "YAMATO - SUZUKI / YMM-OI-220 / MBL: KMTCJKT5221920 / HBL: YIFFW0162605 / FCL"
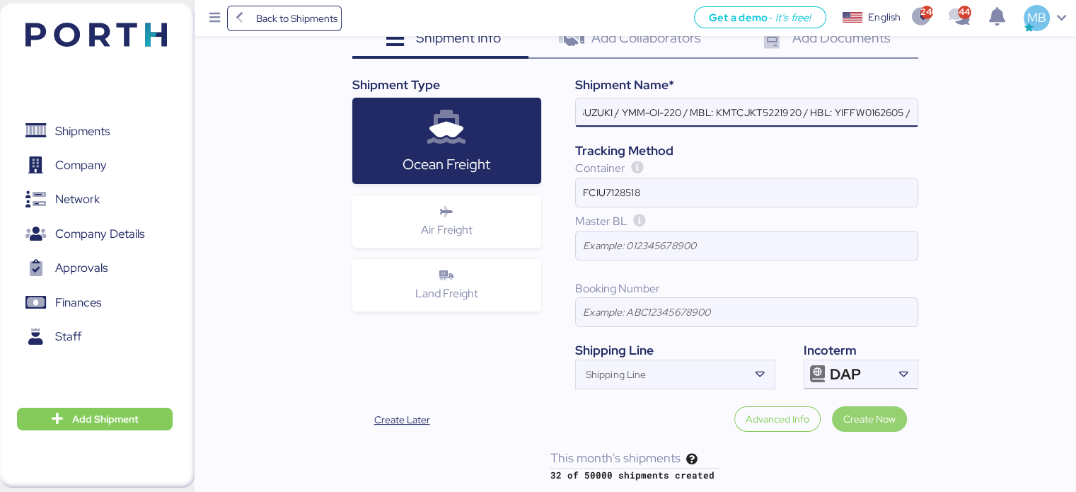
click at [870, 421] on span "Create Now" at bounding box center [869, 418] width 52 height 17
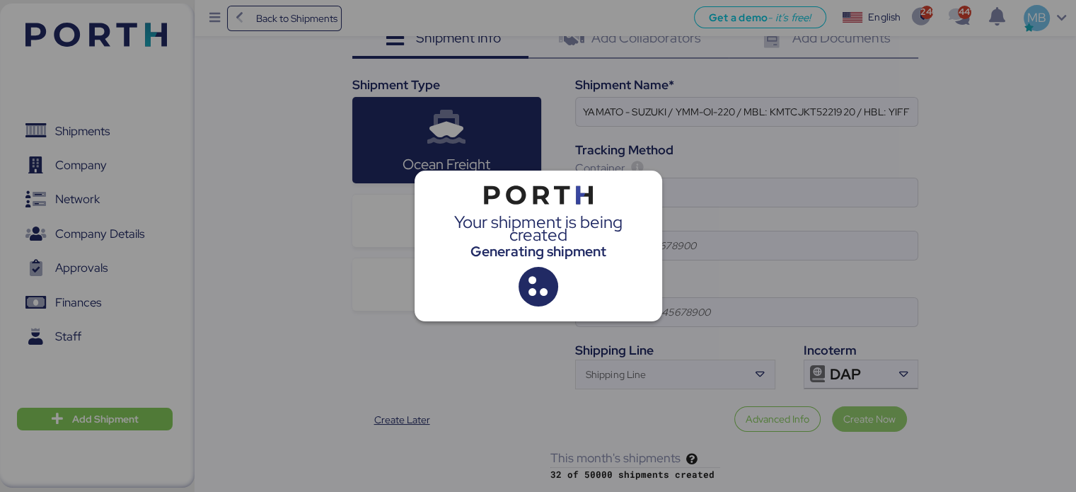
scroll to position [0, 0]
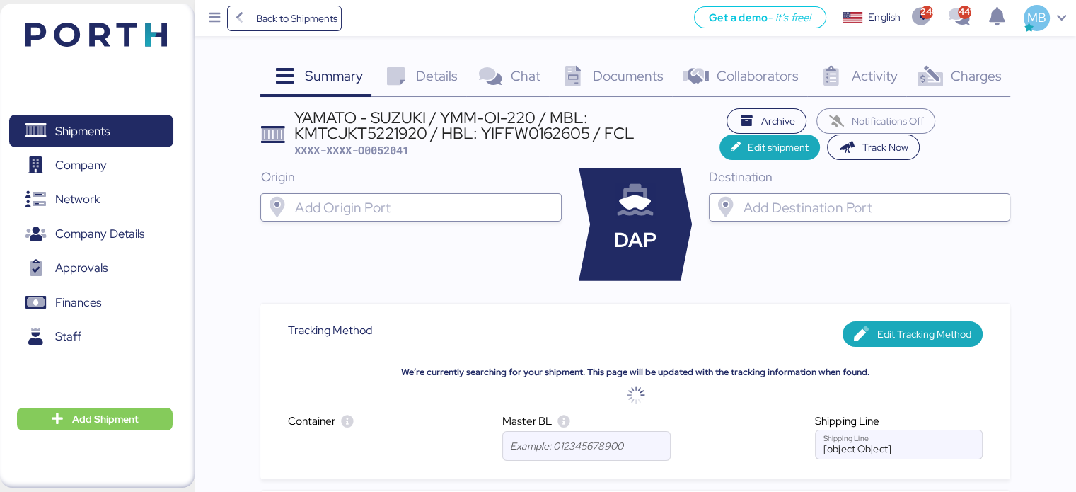
click at [768, 206] on input "search" at bounding box center [872, 207] width 263 height 17
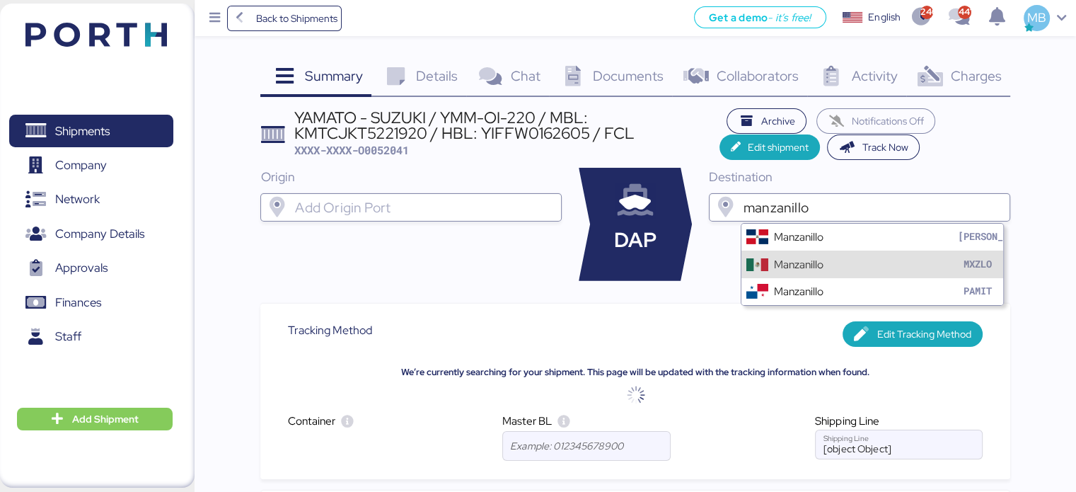
type input "manzanillo"
click at [809, 260] on div "Manzanillo" at bounding box center [799, 264] width 50 height 16
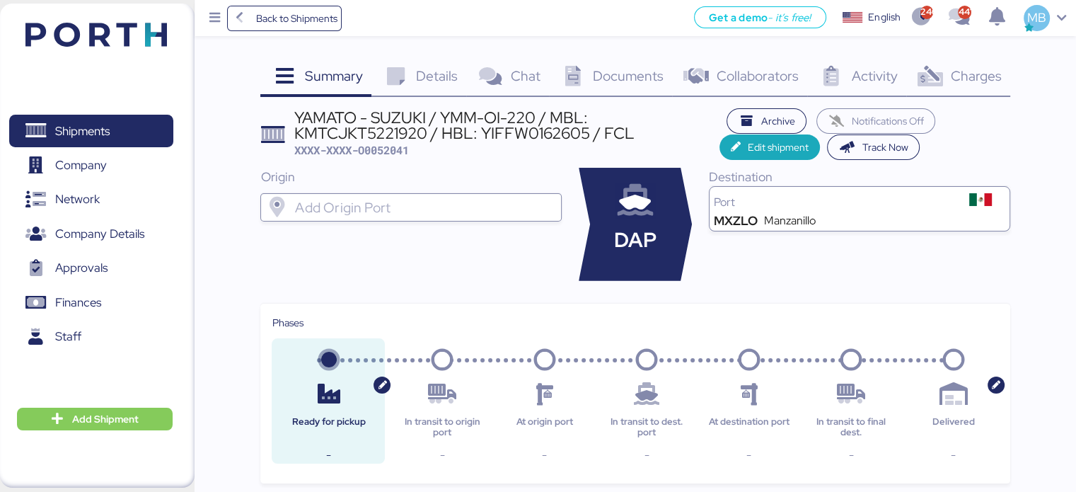
click at [422, 81] on span "Details" at bounding box center [437, 76] width 42 height 18
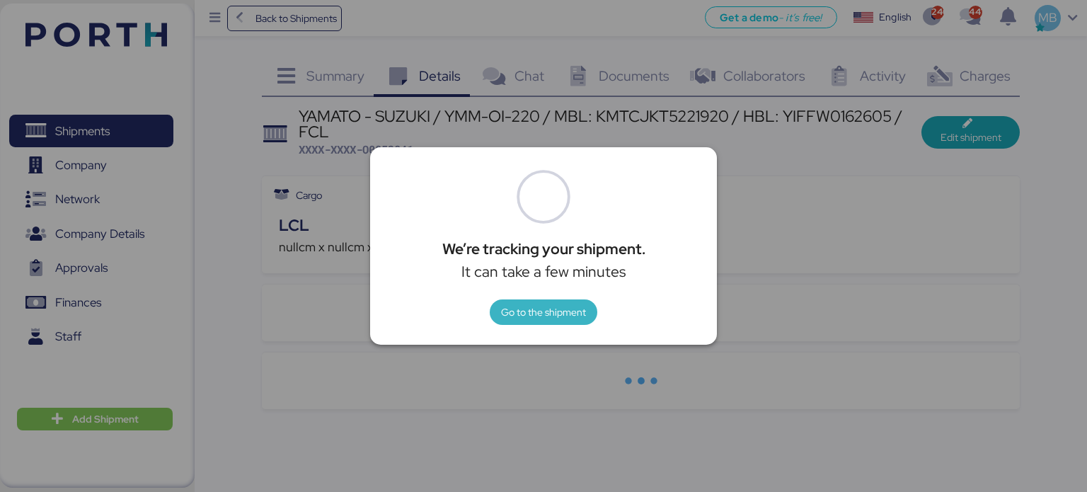
click at [577, 305] on span "Go to the shipment" at bounding box center [543, 312] width 85 height 17
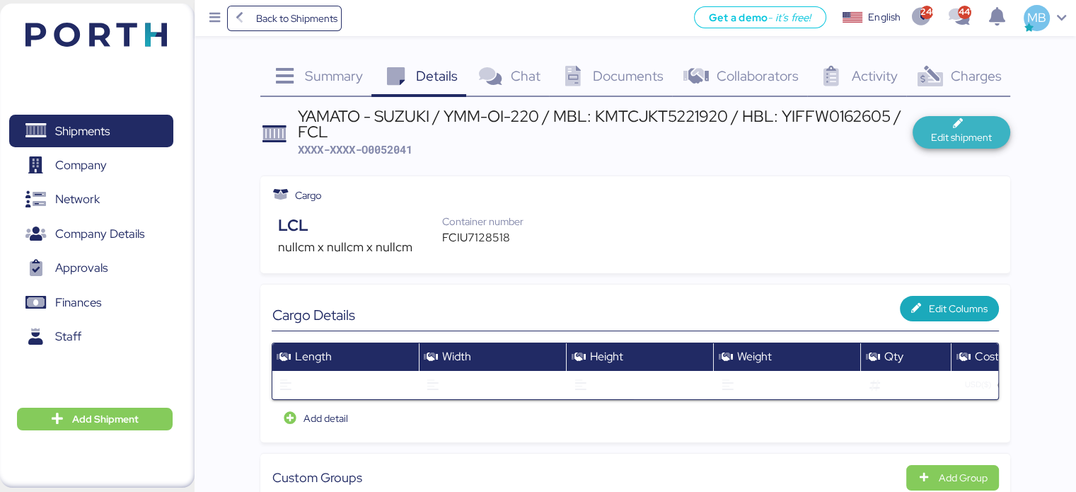
click at [987, 127] on span "Edit shipment" at bounding box center [961, 132] width 74 height 27
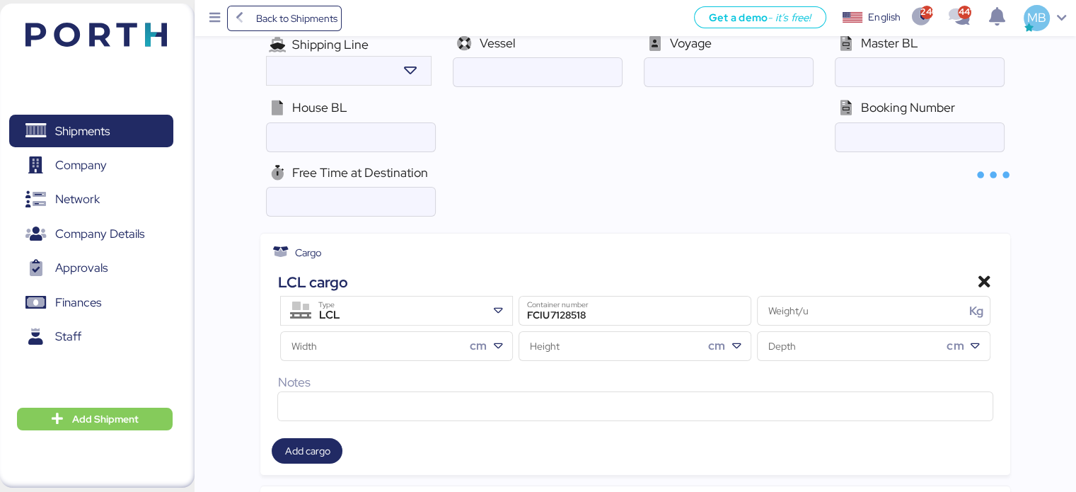
scroll to position [142, 0]
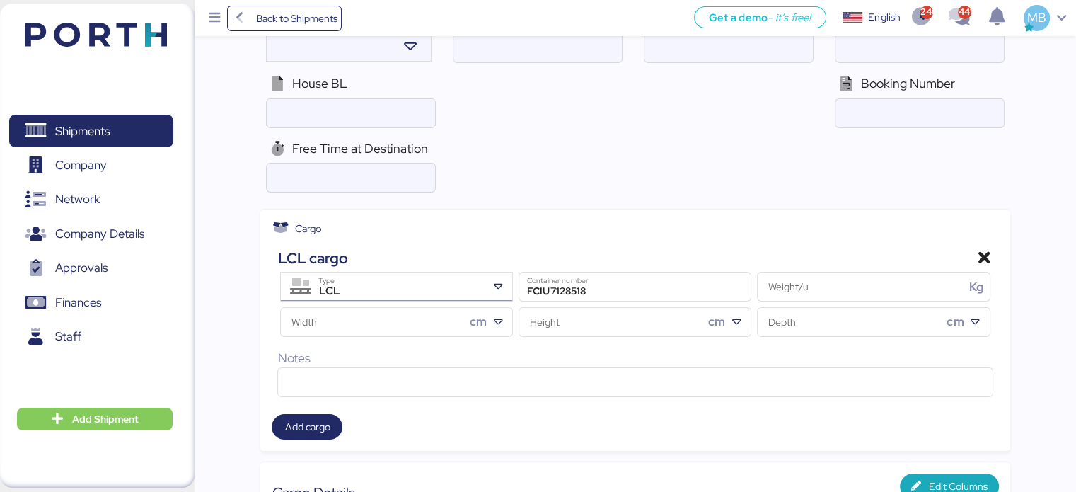
click at [416, 282] on div "LCL" at bounding box center [399, 291] width 176 height 18
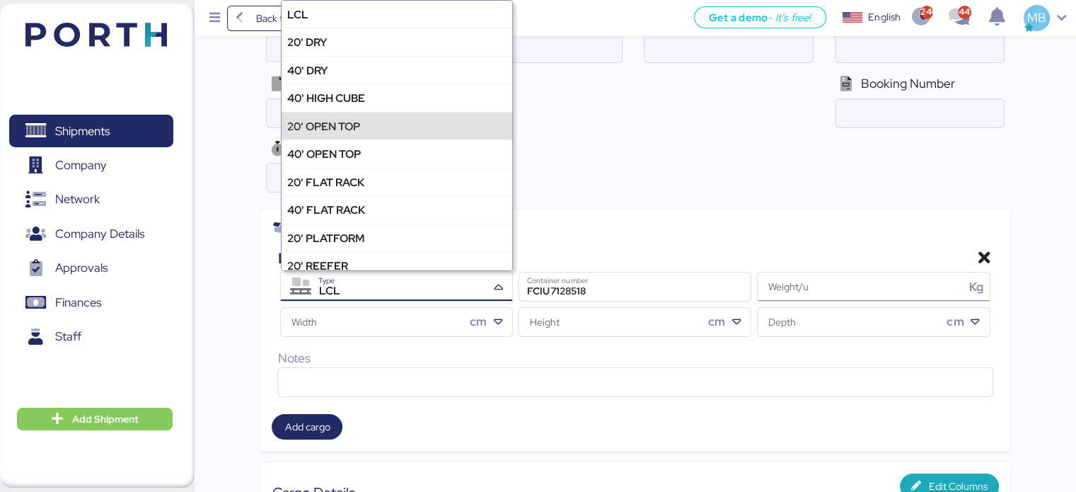
click at [367, 94] on div "40' HIGH CUBE" at bounding box center [397, 97] width 230 height 28
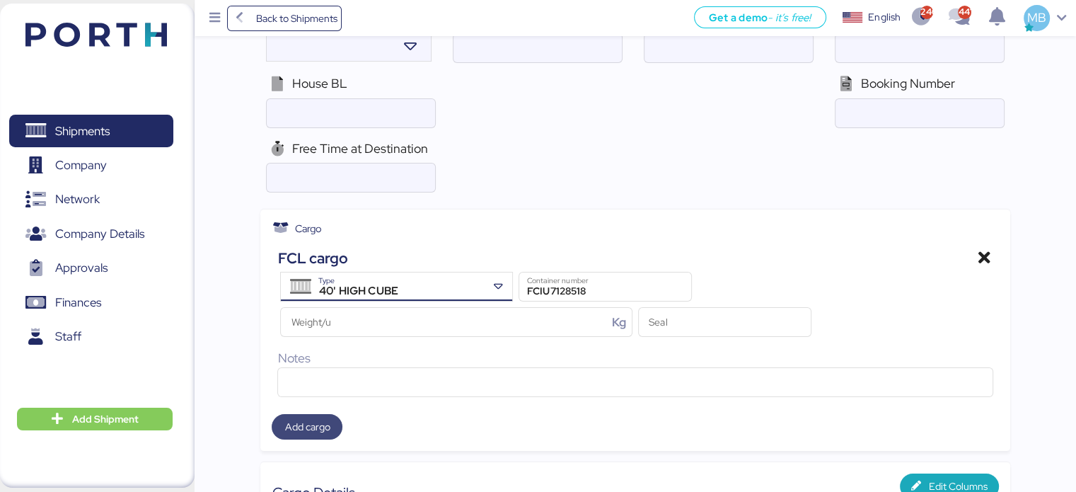
click at [317, 418] on span "Add cargo" at bounding box center [306, 426] width 45 height 17
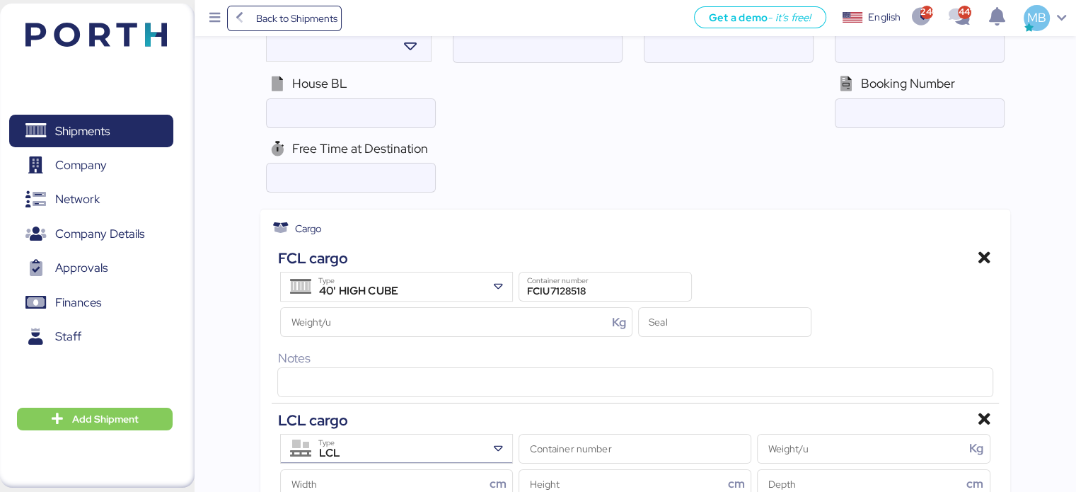
click at [353, 452] on div "LCL" at bounding box center [399, 453] width 176 height 18
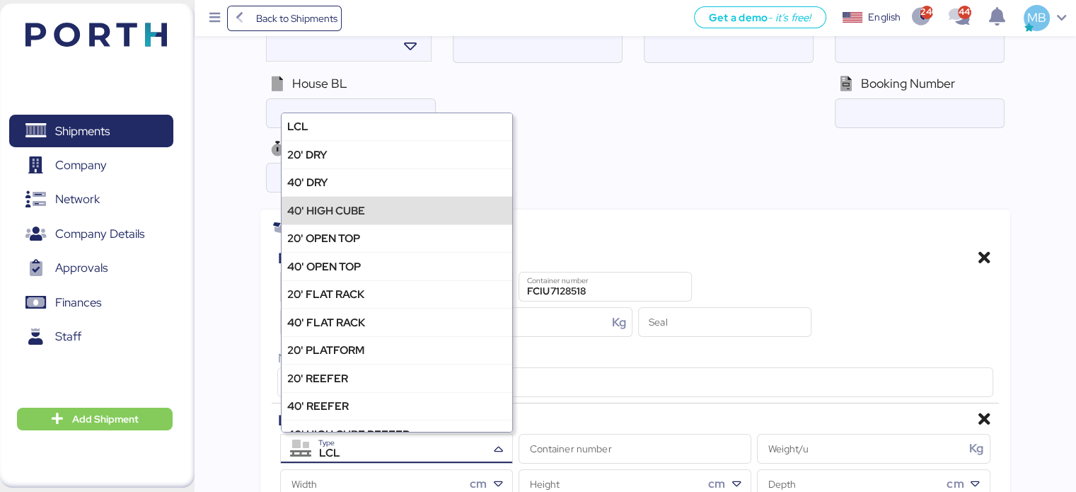
click at [374, 206] on div "40' HIGH CUBE" at bounding box center [397, 210] width 230 height 28
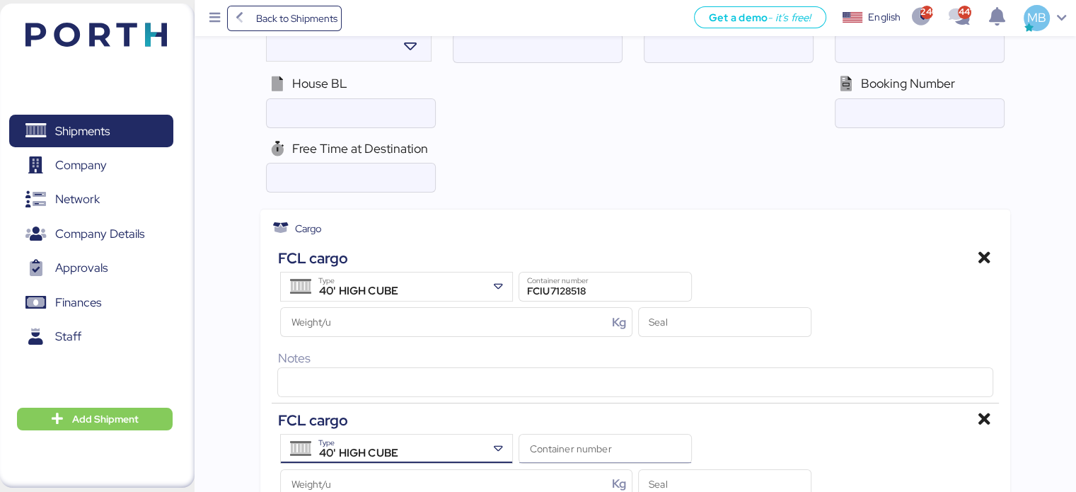
click at [605, 446] on input "Container number" at bounding box center [605, 448] width 172 height 28
paste input "TXGU6069065"
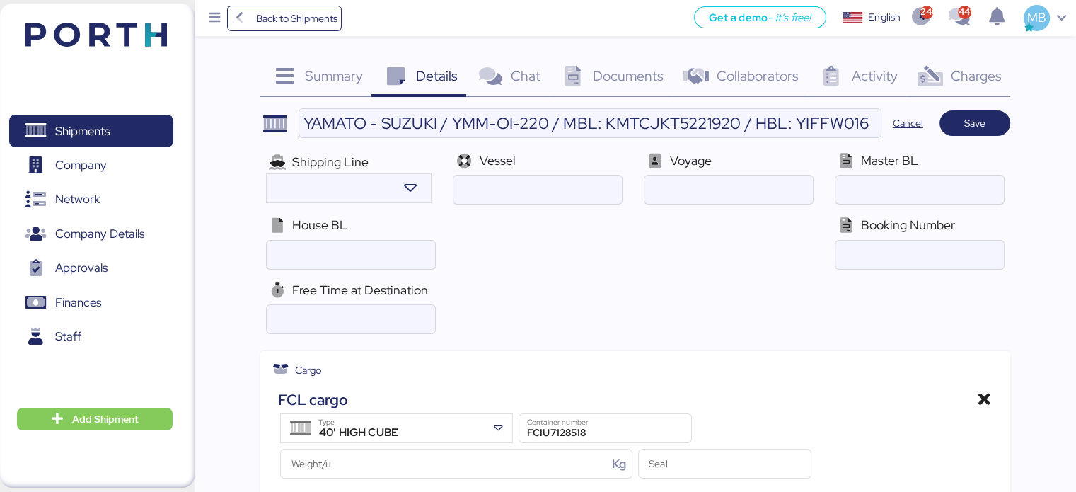
type input "TXGU6069065"
click at [804, 115] on input "YAMATO - SUZUKI / YMM-OI-220 / MBL: KMTCJKT5221920 / HBL: YIFFW0162605 / FCL" at bounding box center [589, 123] width 581 height 28
click at [376, 246] on input "ocean" at bounding box center [351, 255] width 168 height 28
paste input "YIFFW0162605"
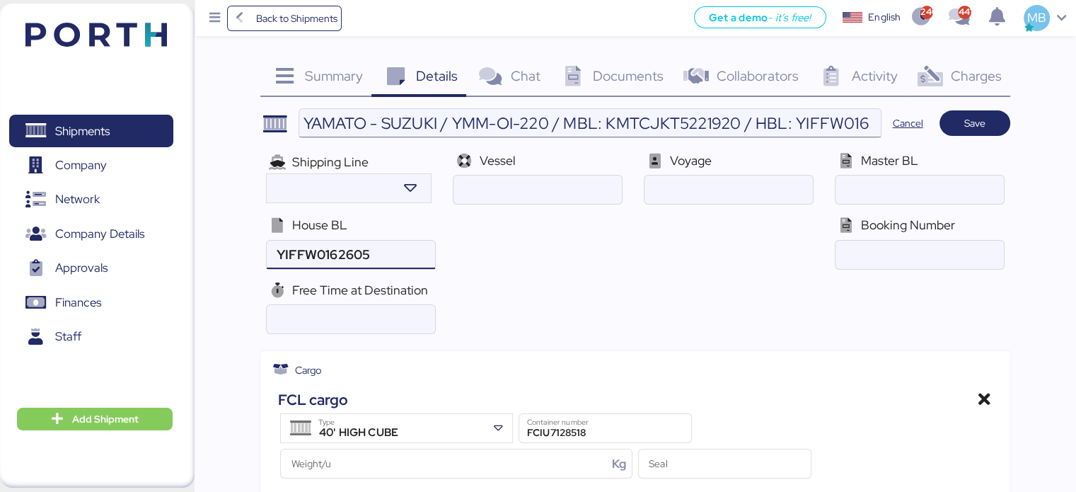
type input "YIFFW0162605"
click at [686, 115] on input "YAMATO - SUZUKI / YMM-OI-220 / MBL: KMTCJKT5221920 / HBL: YIFFW0162605 / FCL" at bounding box center [589, 123] width 581 height 28
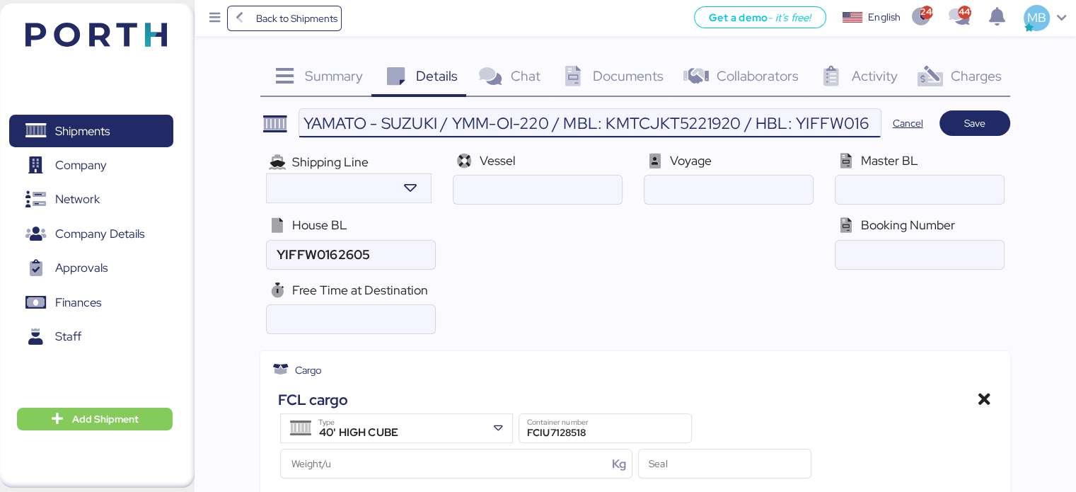
click at [686, 115] on input "YAMATO - SUZUKI / YMM-OI-220 / MBL: KMTCJKT5221920 / HBL: YIFFW0162605 / FCL" at bounding box center [589, 123] width 581 height 28
click at [923, 186] on input "ocean" at bounding box center [920, 189] width 168 height 28
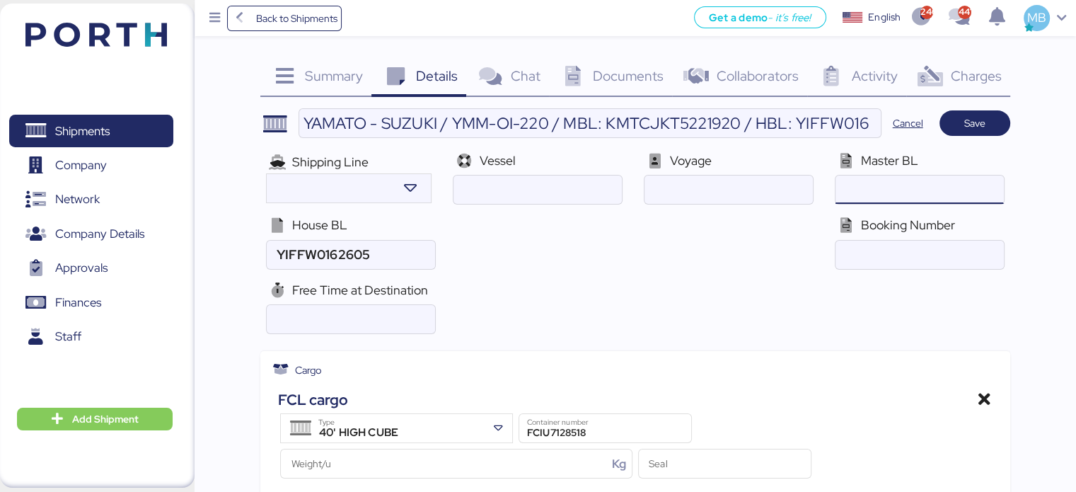
paste input "KMTCJKT5221920"
type input "KMTCJKT5221920"
click at [971, 121] on span "Save" at bounding box center [974, 123] width 21 height 17
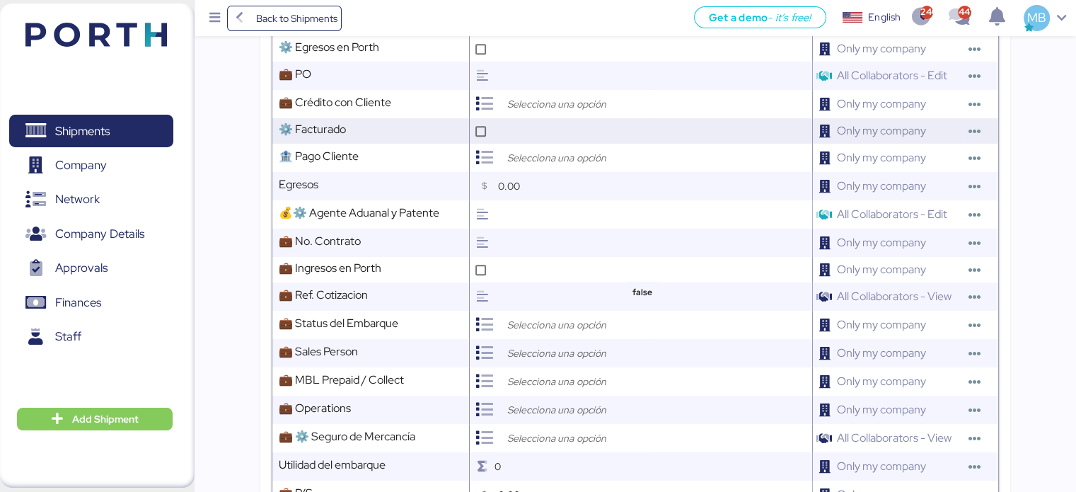
scroll to position [849, 0]
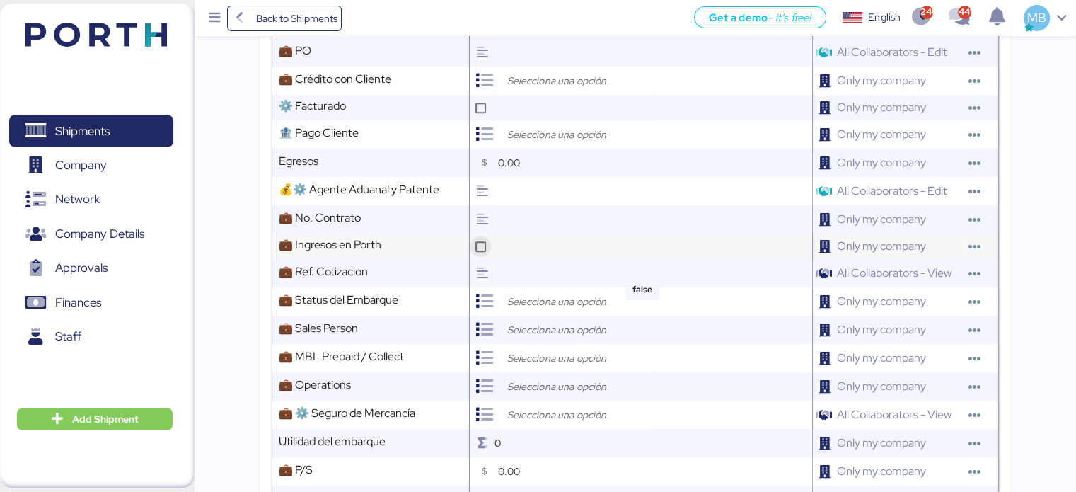
click at [491, 254] on div at bounding box center [480, 246] width 21 height 21
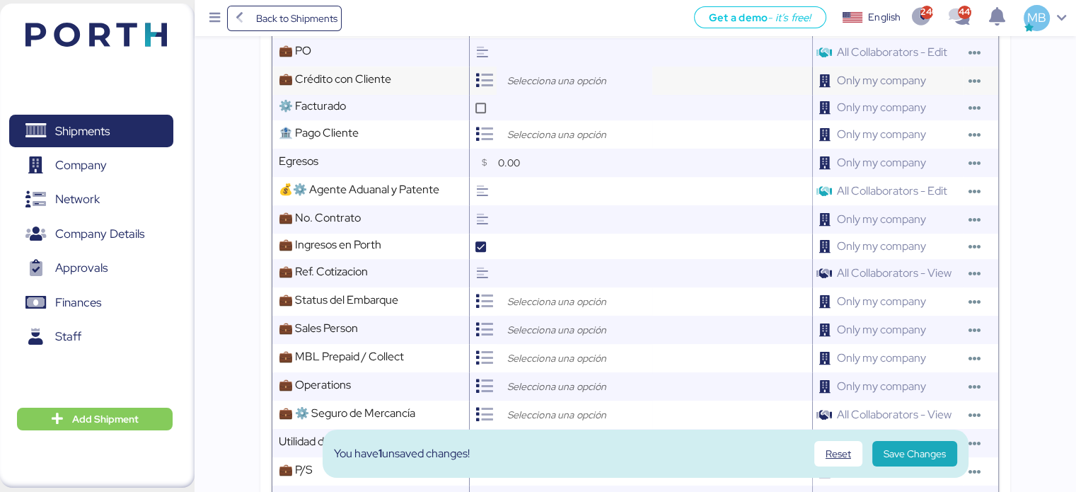
click at [533, 88] on input "search" at bounding box center [578, 80] width 149 height 17
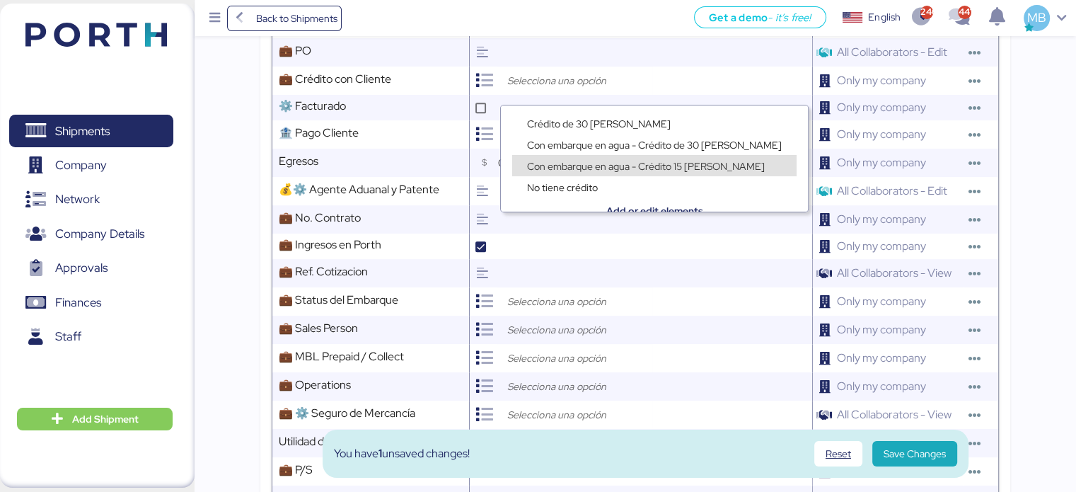
click at [589, 163] on span "Con embarque en agua - Crédito 15 [PERSON_NAME]" at bounding box center [646, 166] width 238 height 13
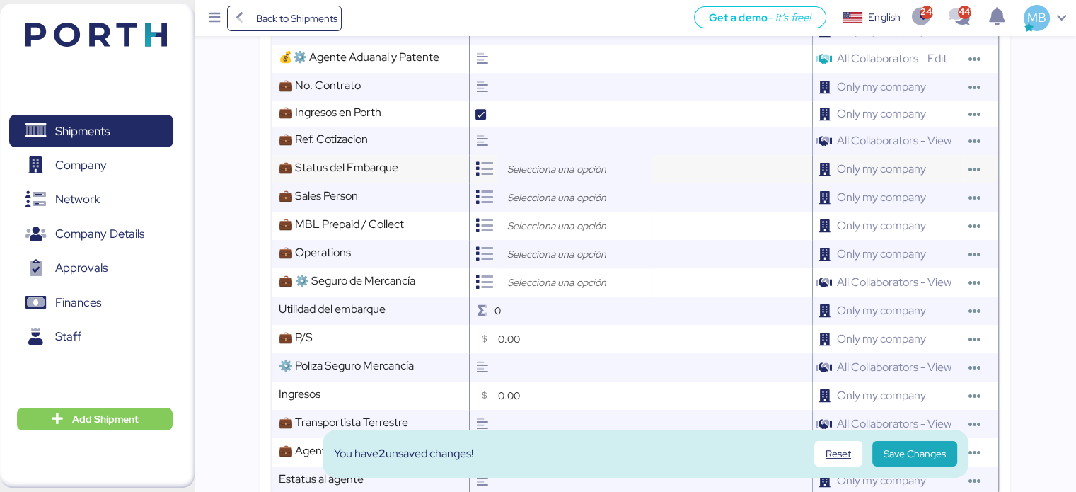
scroll to position [991, 0]
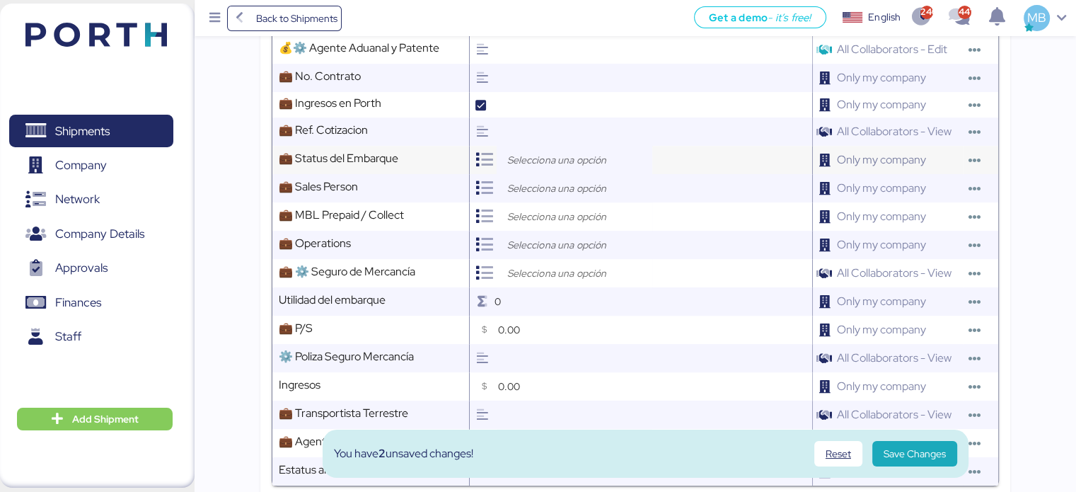
click at [549, 166] on input "search" at bounding box center [578, 159] width 149 height 17
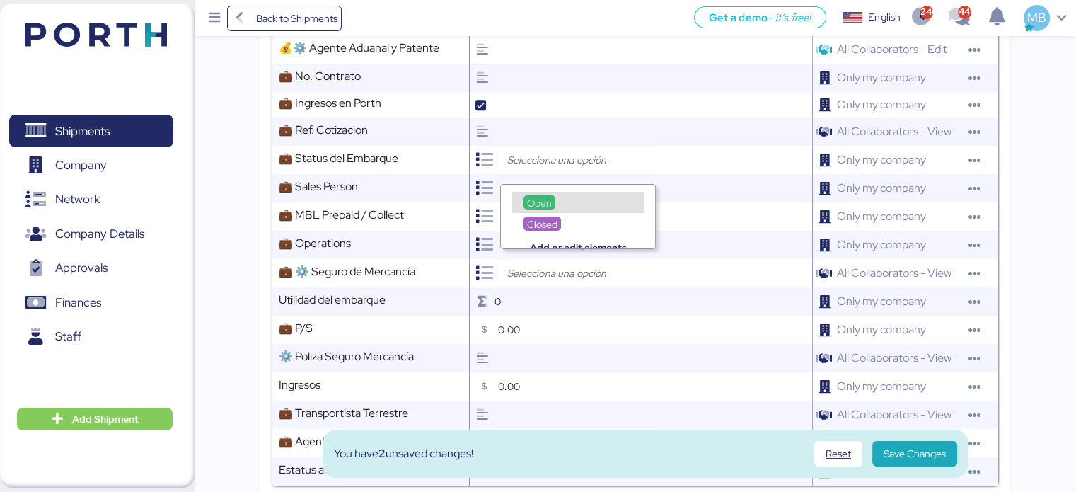
click at [541, 197] on span "Open" at bounding box center [539, 203] width 25 height 13
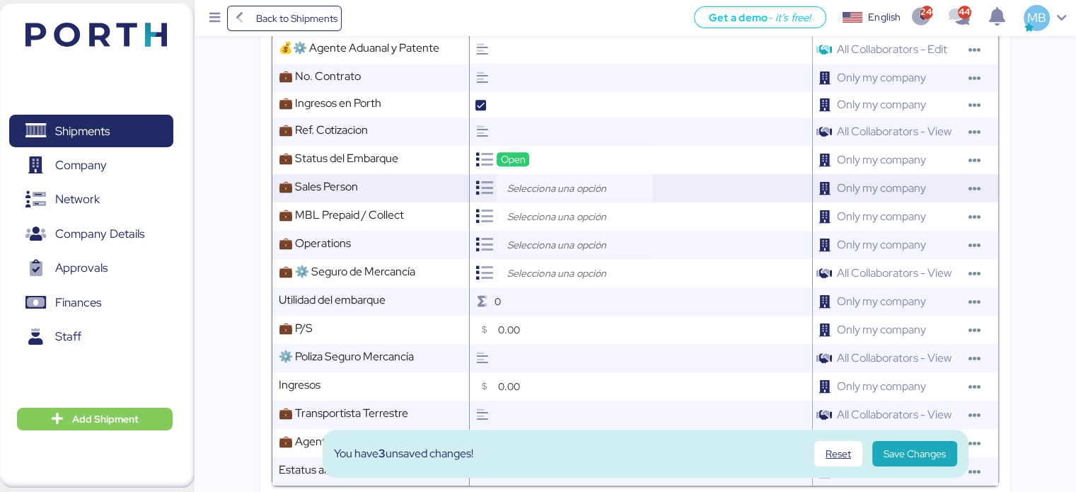
click at [547, 197] on input "search" at bounding box center [578, 188] width 149 height 17
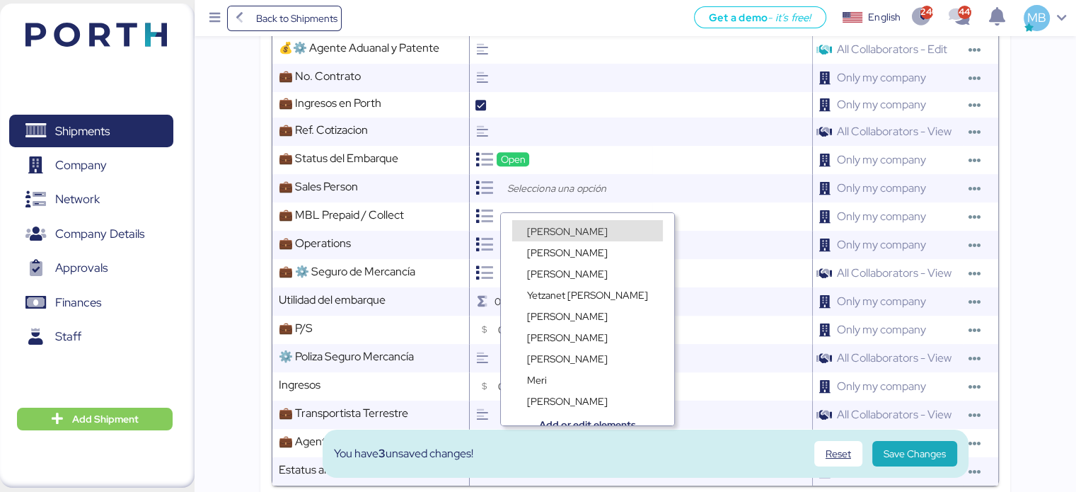
click at [574, 227] on span "[PERSON_NAME]" at bounding box center [567, 231] width 81 height 13
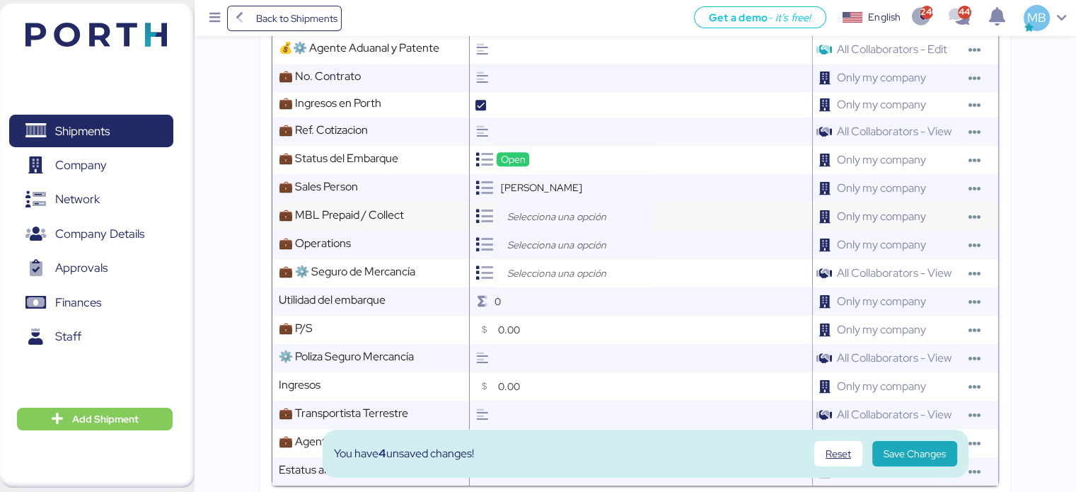
click at [561, 225] on input "search" at bounding box center [578, 216] width 149 height 17
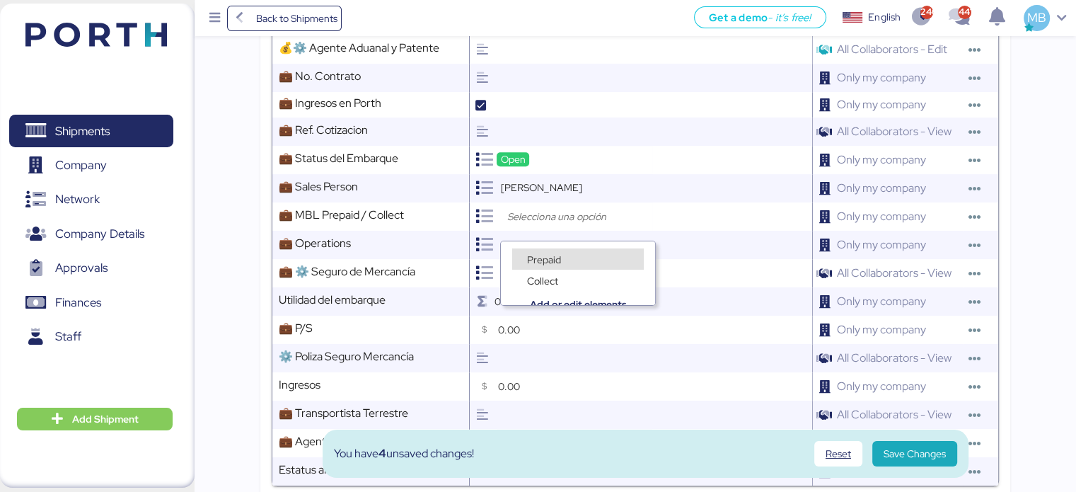
click at [567, 257] on div "Prepaid" at bounding box center [578, 258] width 132 height 21
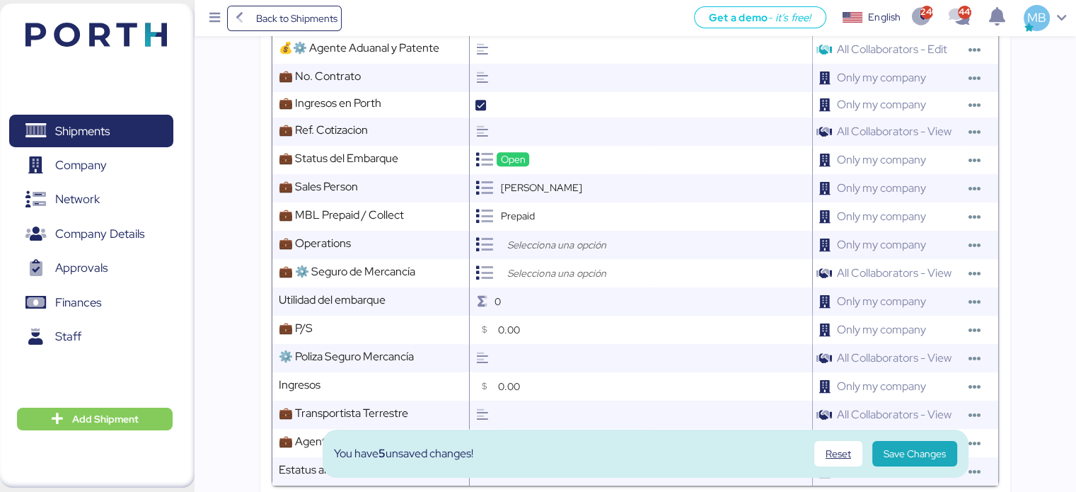
click at [540, 253] on input "search" at bounding box center [578, 244] width 149 height 17
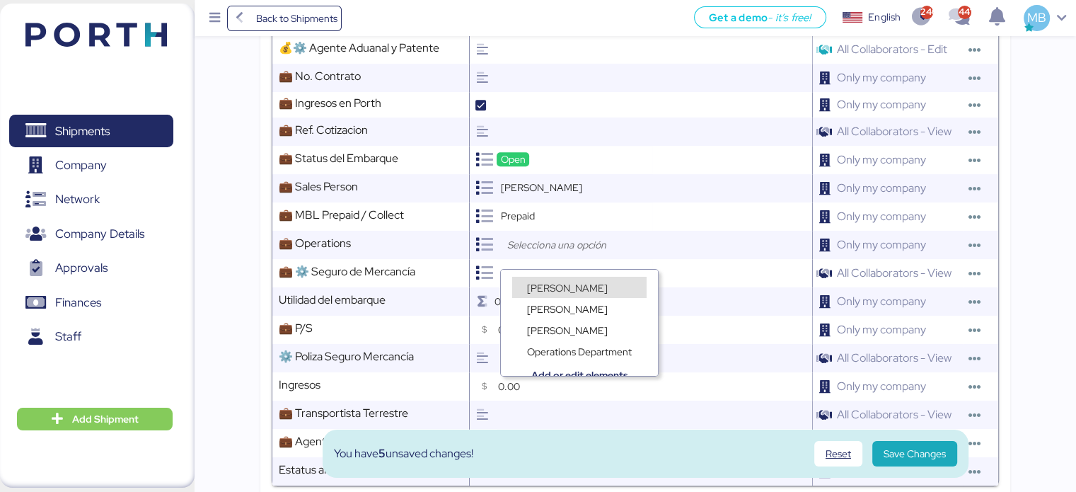
click at [544, 285] on span "[PERSON_NAME]" at bounding box center [567, 288] width 81 height 13
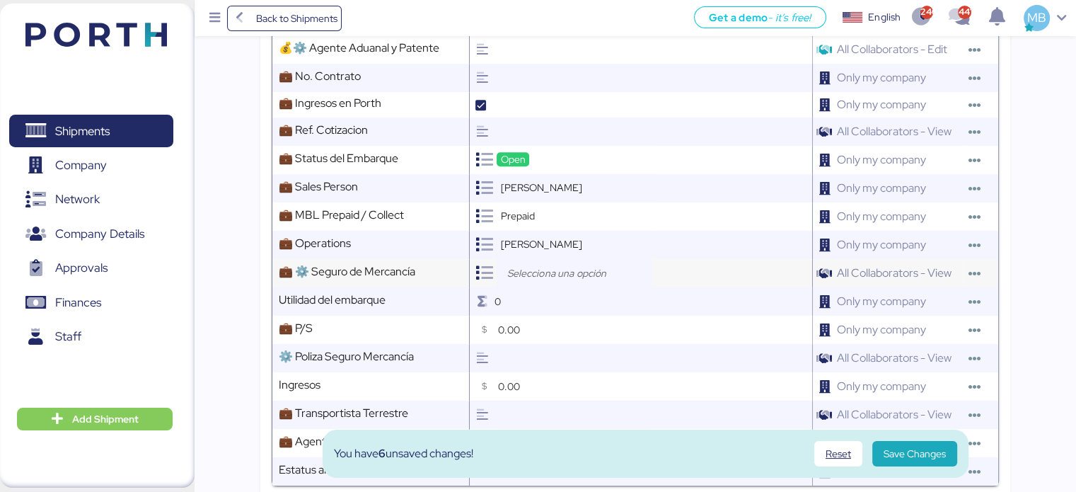
click at [549, 280] on input "search" at bounding box center [578, 273] width 149 height 17
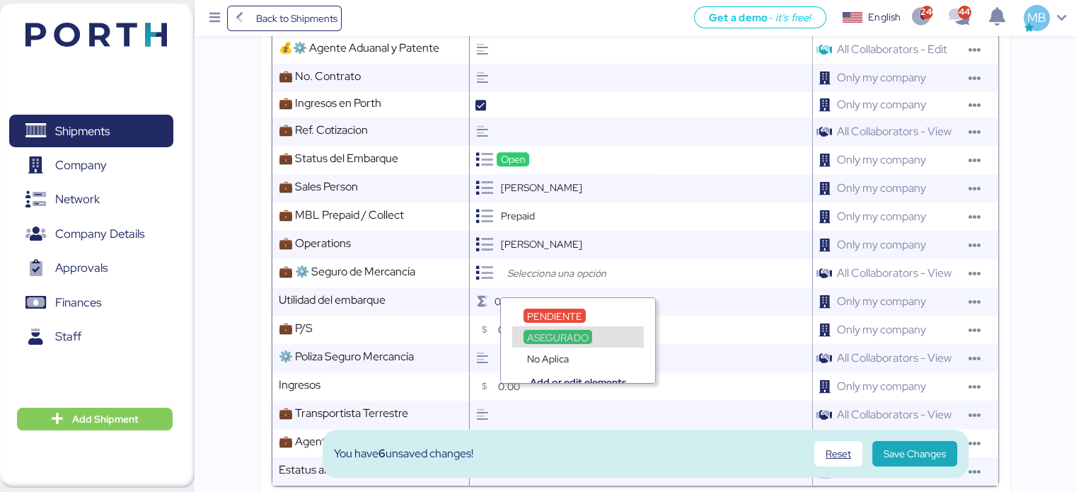
click at [557, 356] on span "No Aplica" at bounding box center [548, 358] width 42 height 13
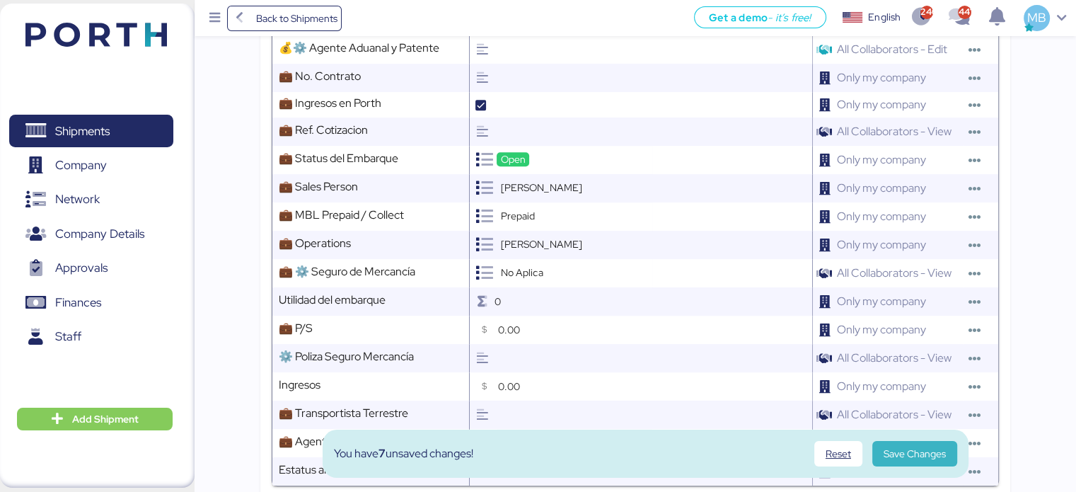
click at [901, 451] on span "Save Changes" at bounding box center [915, 453] width 62 height 17
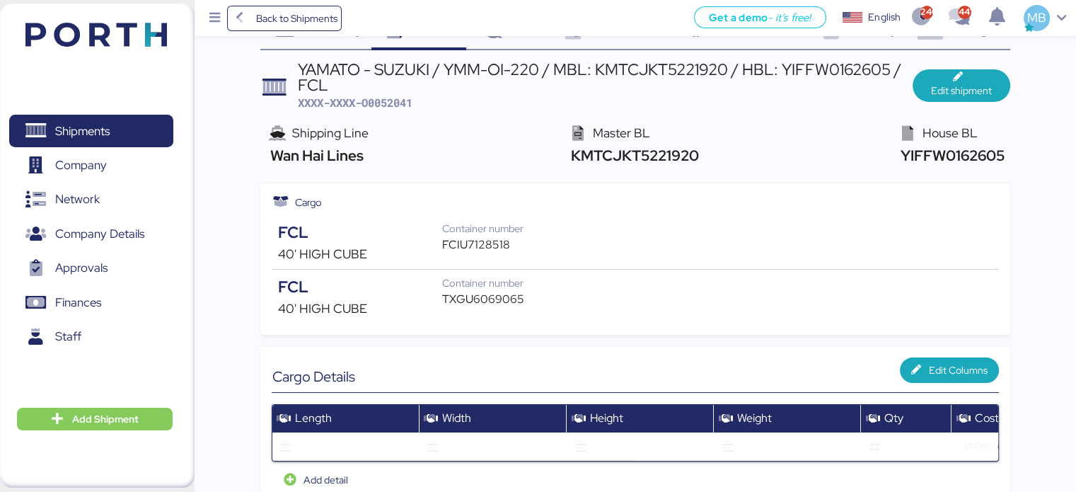
scroll to position [0, 0]
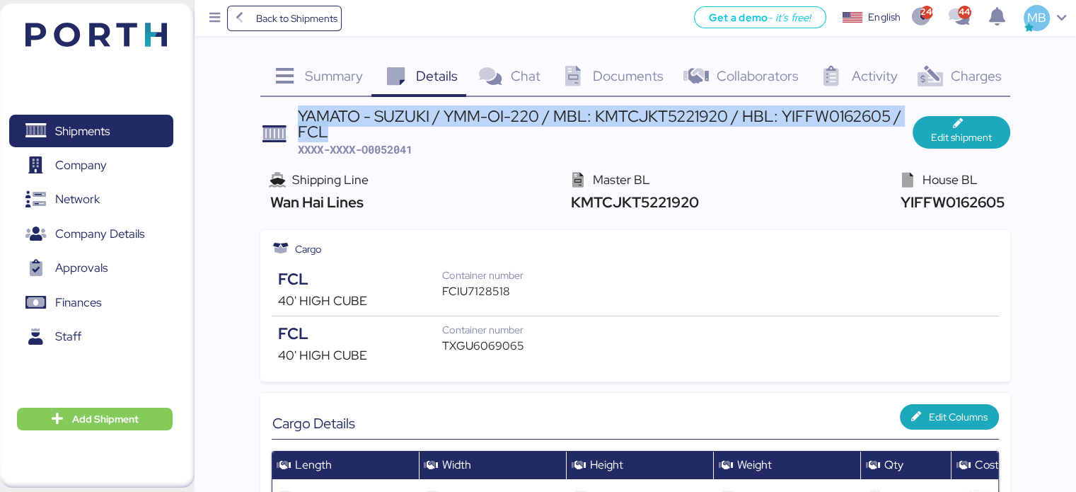
drag, startPoint x: 330, startPoint y: 132, endPoint x: 297, endPoint y: 108, distance: 40.5
click at [298, 108] on div "YAMATO - SUZUKI / YMM-OI-220 / MBL: KMTCJKT5221920 / HBL: YIFFW0162605 / FCL" at bounding box center [605, 124] width 615 height 32
copy div "YAMATO - SUZUKI / YMM-OI-220 / MBL: KMTCJKT5221920 / HBL: YIFFW0162605 / FCL"
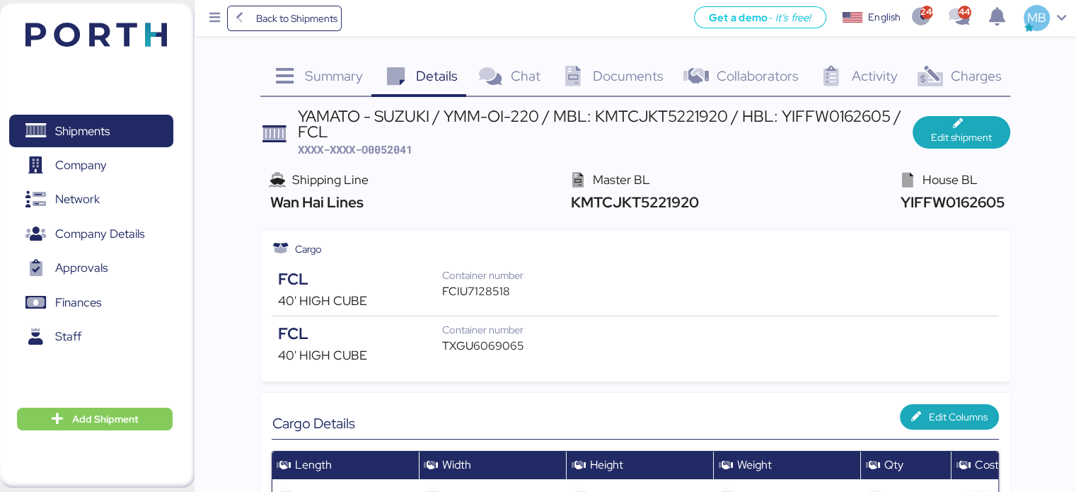
click at [374, 154] on span "XXXX-XXXX-O0052041" at bounding box center [355, 149] width 115 height 14
copy span "O0052041"
click at [397, 147] on span "XXXX-XXXX-O0052041" at bounding box center [355, 149] width 115 height 14
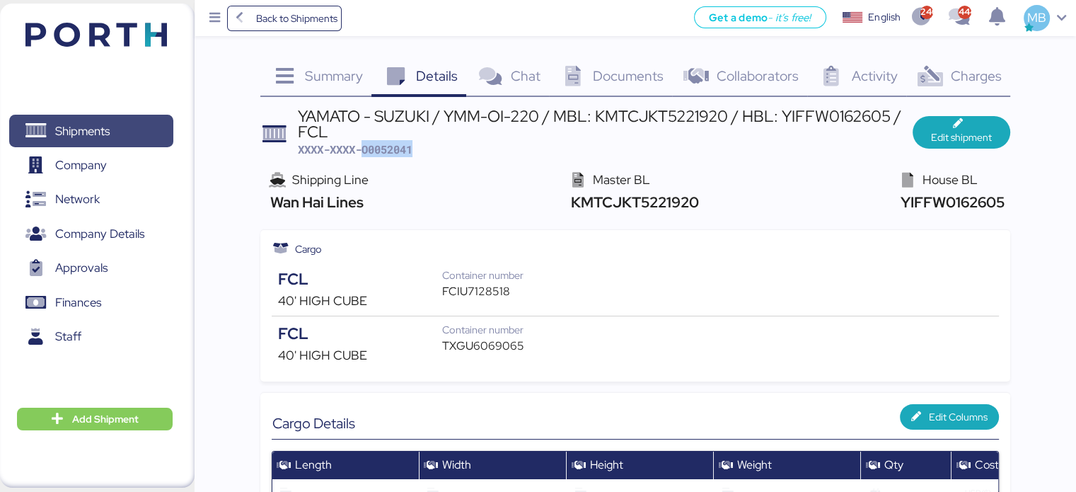
click at [108, 130] on span "Shipments" at bounding box center [82, 131] width 54 height 21
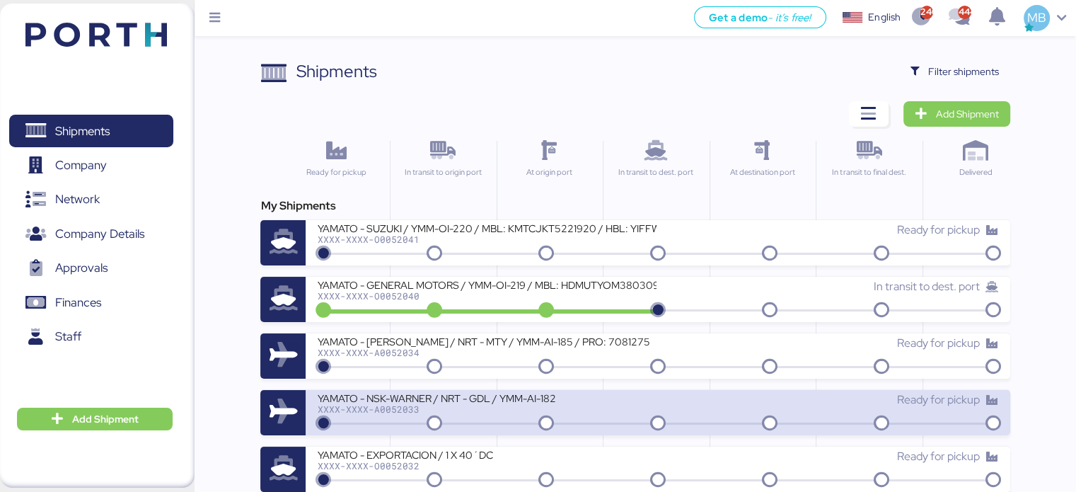
click at [484, 402] on div "YAMATO - NSK-WARNER / NRT - GDL / YMM-AI-182" at bounding box center [487, 397] width 340 height 12
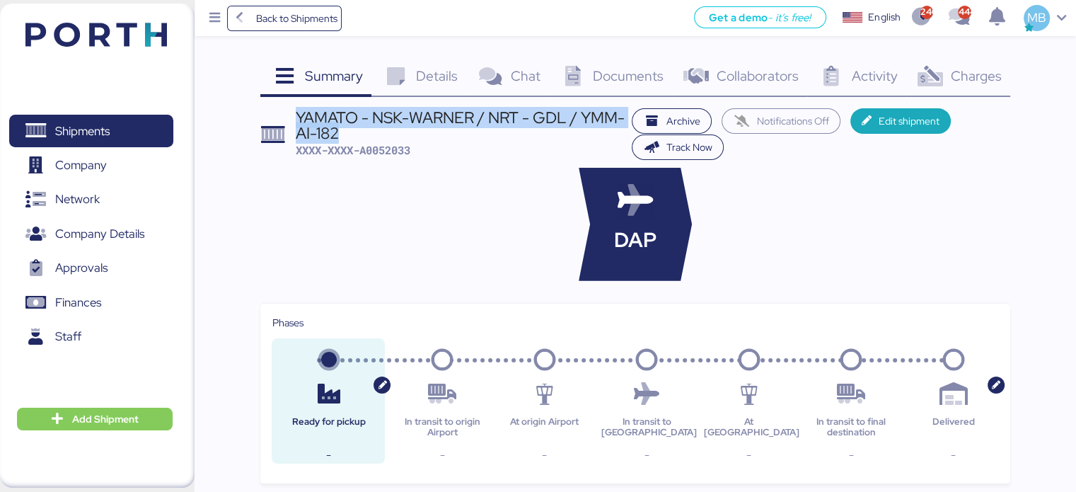
drag, startPoint x: 342, startPoint y: 135, endPoint x: 298, endPoint y: 112, distance: 49.4
click at [298, 112] on div "YAMATO - NSK-WARNER / NRT - GDL / YMM-AI-182" at bounding box center [460, 126] width 329 height 32
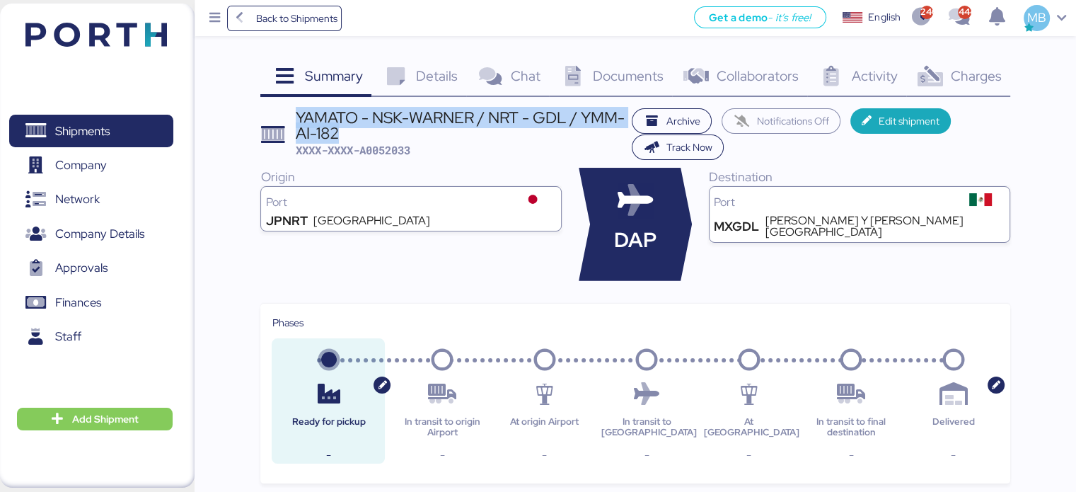
copy div "YAMATO - NSK-WARNER / NRT - GDL / YMM-AI-182"
click at [108, 132] on span "Shipments" at bounding box center [82, 131] width 54 height 21
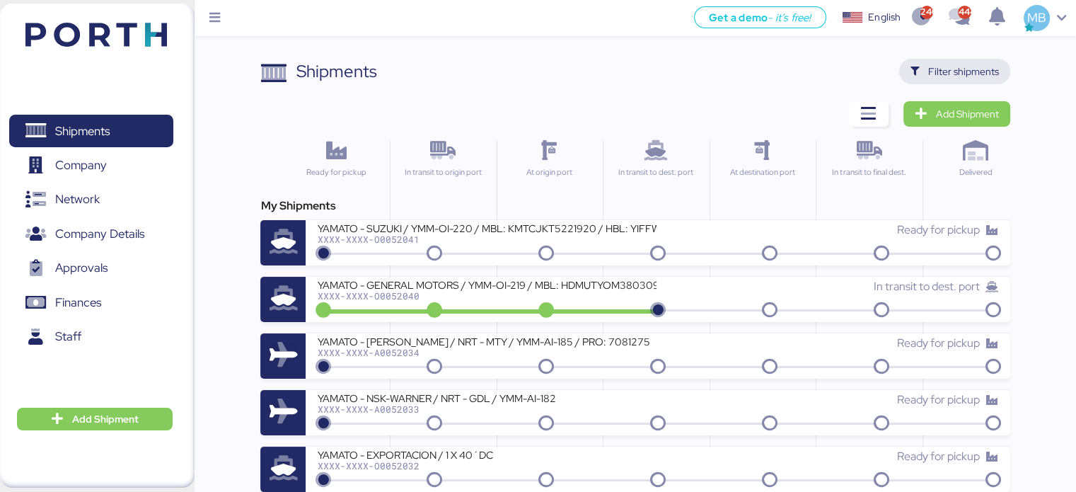
click at [979, 69] on span "Filter shipments" at bounding box center [963, 71] width 71 height 17
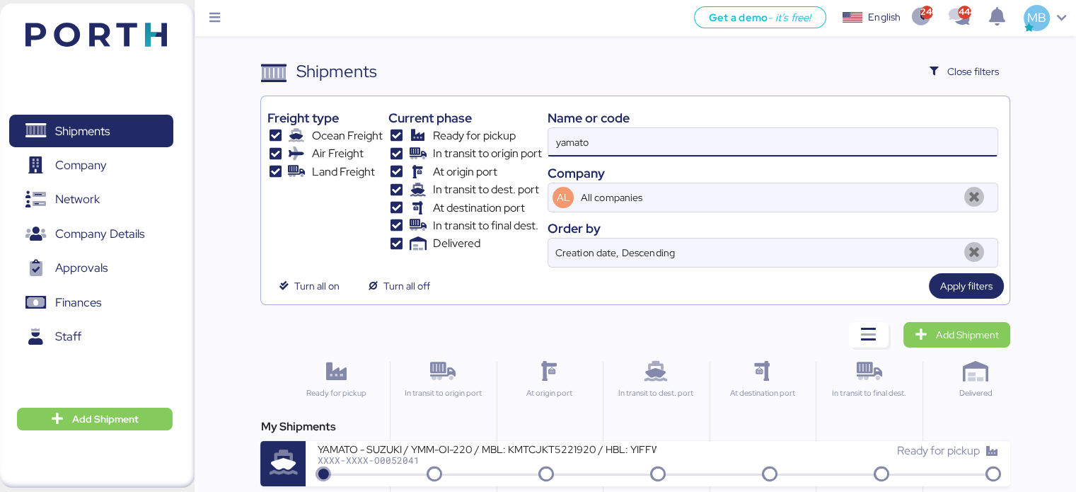
drag, startPoint x: 651, startPoint y: 155, endPoint x: 534, endPoint y: 152, distance: 116.8
click at [534, 152] on div "Freight type Ocean Freight Air Freight Land Freight Current phase Ready for pic…" at bounding box center [635, 185] width 737 height 166
paste input "YAMATO - NSK-WARNER / NRT - GDL / YMM-AI-182"
type input "YAMATO - NSK-WARNER / NRT - GDL / YMM-AI-182"
click at [995, 333] on span "Add Shipment" at bounding box center [967, 334] width 63 height 17
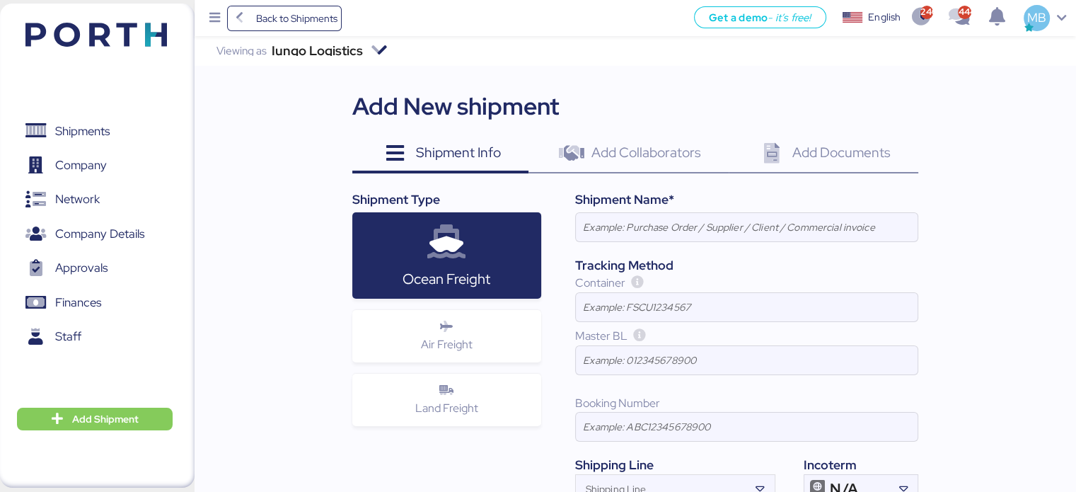
click at [444, 326] on icon at bounding box center [446, 326] width 23 height 11
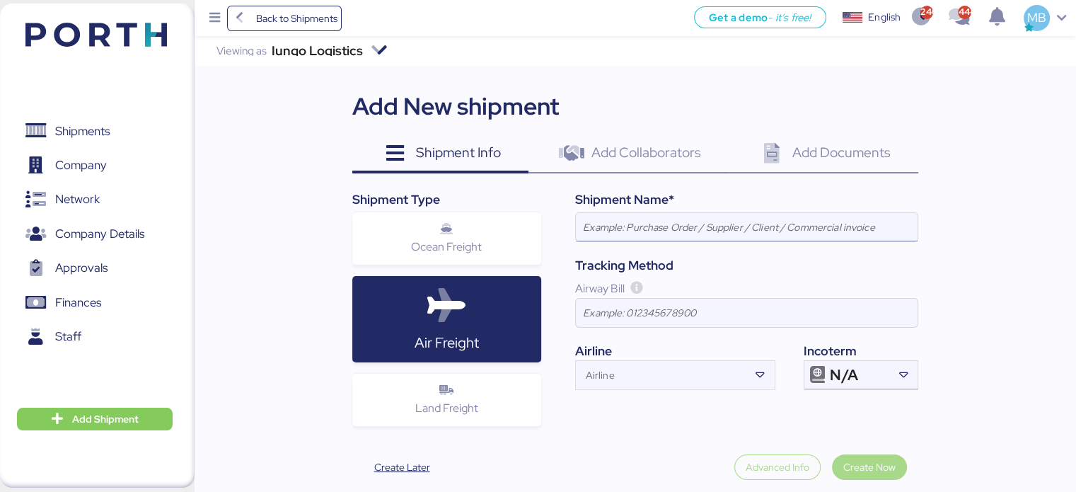
click at [702, 231] on input at bounding box center [747, 227] width 342 height 28
paste input "YAMATO - NSK-WARNER / NRT - GDL / YMM-AI-182"
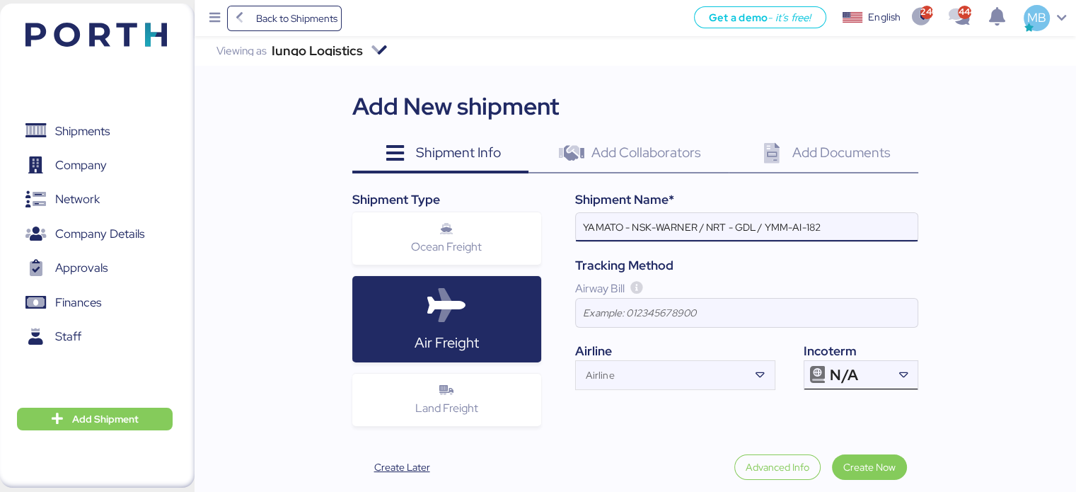
type input "YAMATO - NSK-WARNER / NRT - GDL / YMM-AI-182"
click at [874, 377] on div "N/A" at bounding box center [859, 375] width 59 height 28
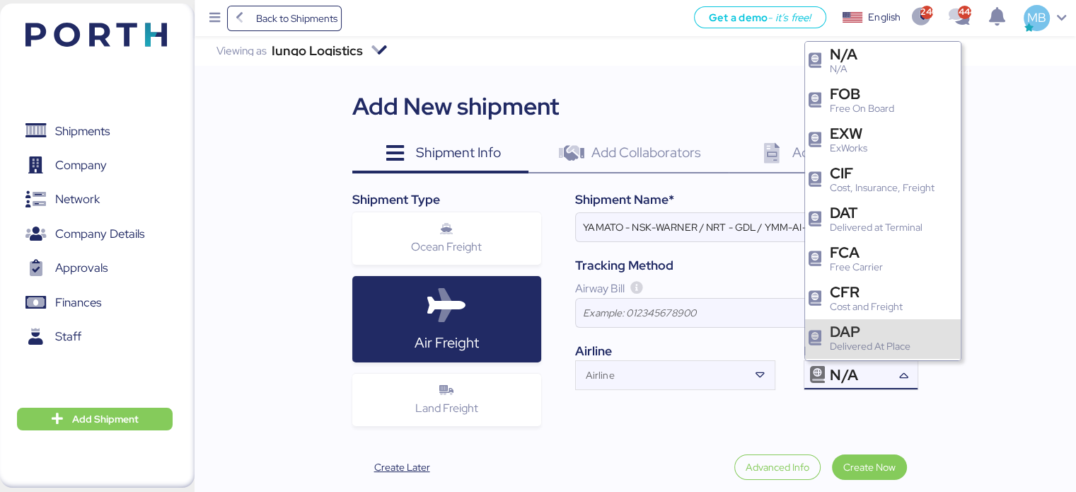
click at [883, 330] on div "DAP" at bounding box center [870, 331] width 81 height 15
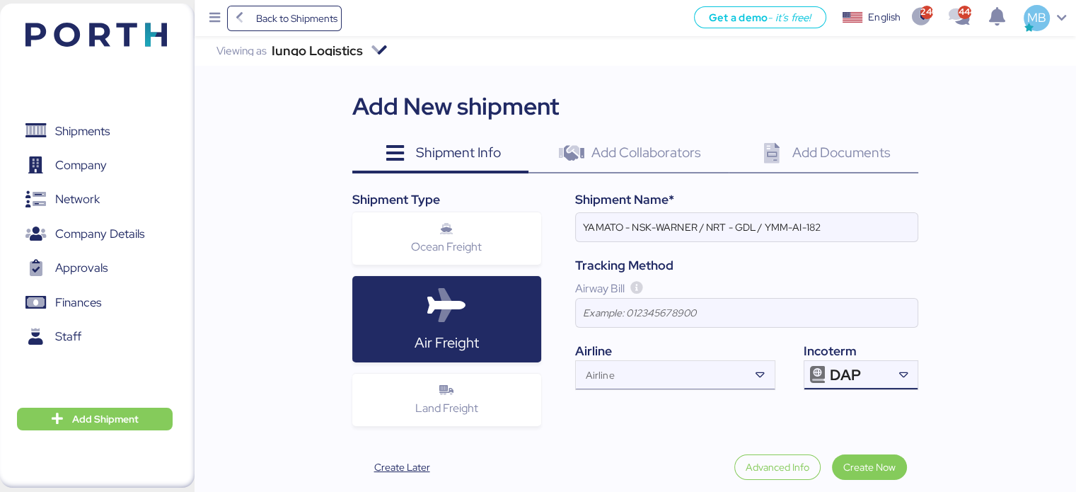
click at [617, 366] on div "Airline" at bounding box center [662, 375] width 173 height 28
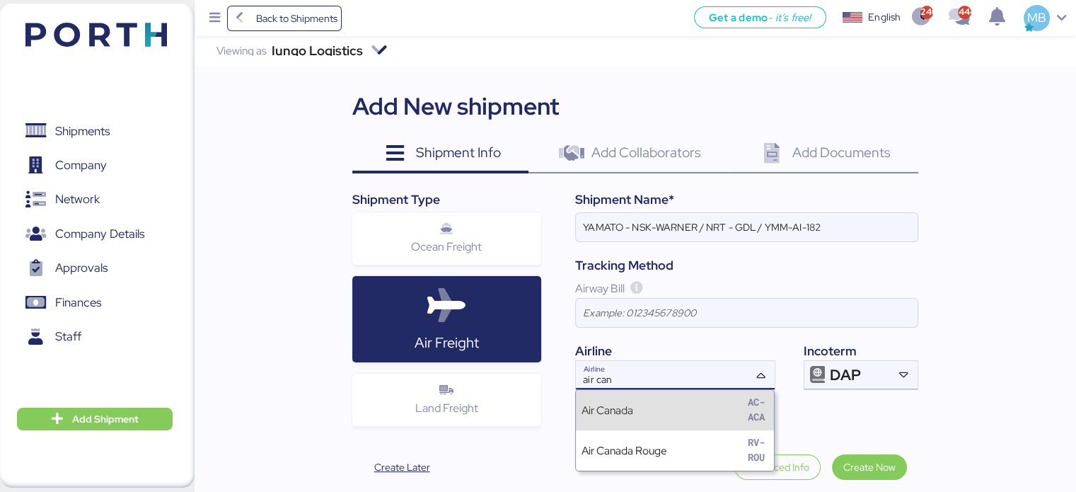
type input "air can"
click at [679, 413] on div "Air Canada AC-ACA" at bounding box center [675, 410] width 198 height 40
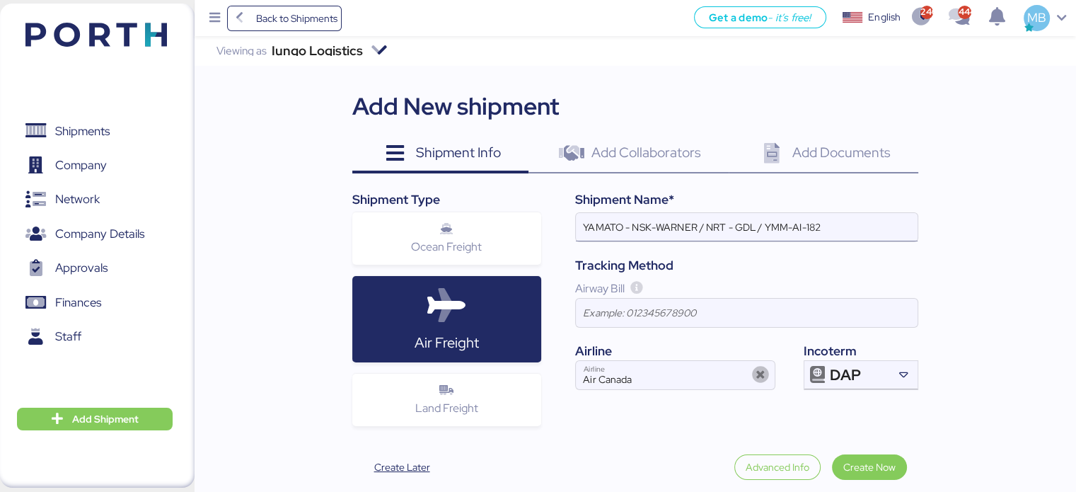
click at [686, 224] on input "YAMATO - NSK-WARNER / NRT - GDL / YMM-AI-182" at bounding box center [747, 227] width 342 height 28
paste input "F&P"
click at [744, 212] on div "YAMATO - F&P / NRT - GDL / YMM-AI-182" at bounding box center [746, 227] width 343 height 30
click at [744, 213] on input "YAMATO - F&P / NRT - GDL / YMM-AI-182" at bounding box center [747, 227] width 342 height 28
click at [788, 223] on input "YAMATO - F&P / NRT - GDL / YMM-AI-182" at bounding box center [747, 227] width 342 height 28
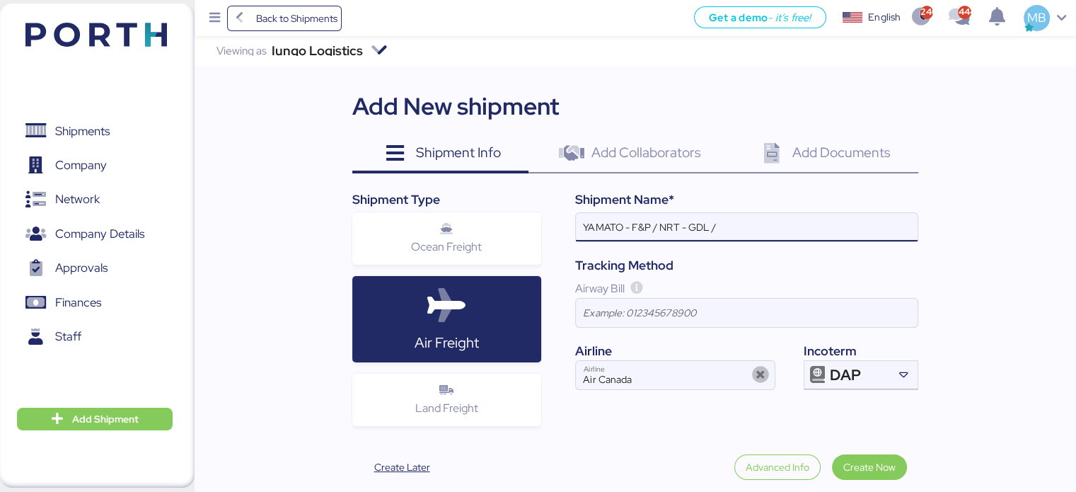
paste input "YMM-AI-187"
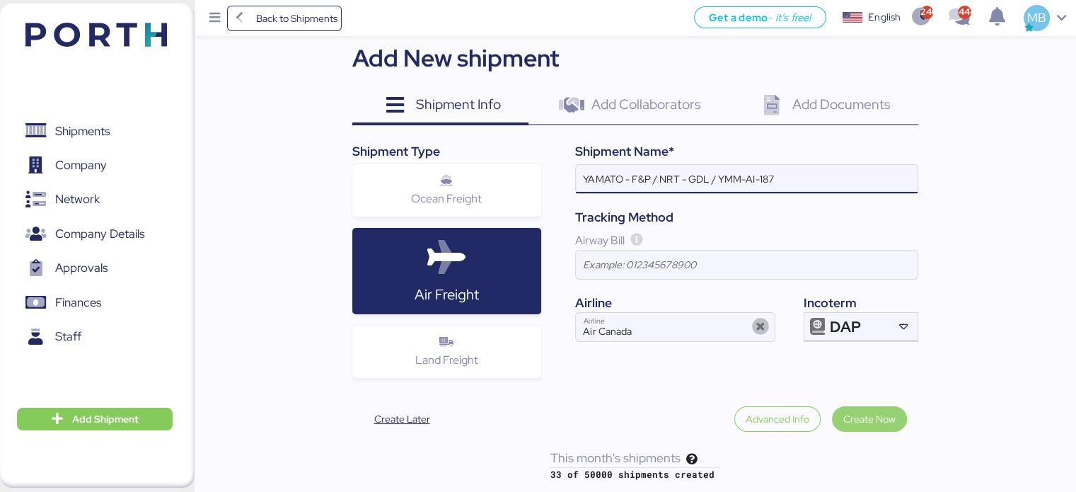
type input "YAMATO - F&P / NRT - GDL / YMM-AI-187"
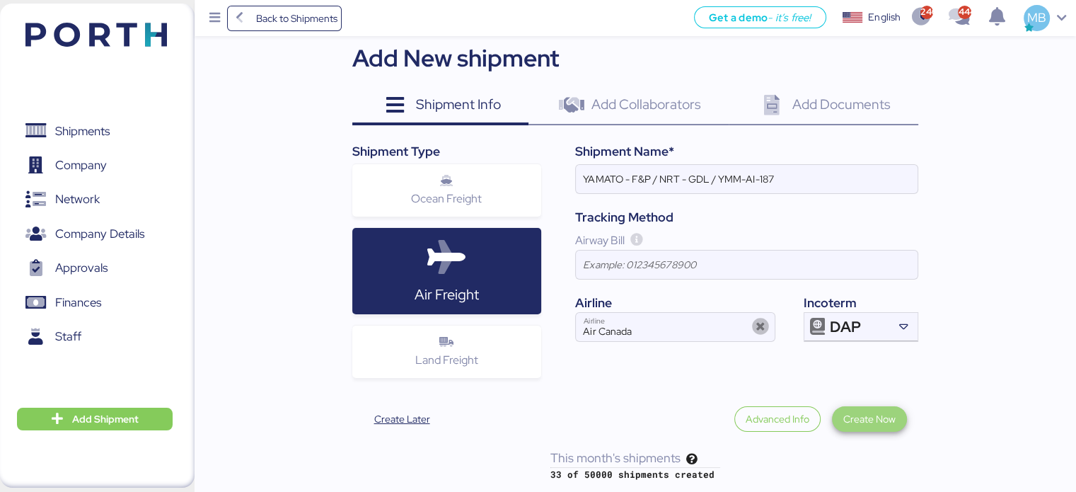
click at [894, 423] on span "Create Now" at bounding box center [869, 418] width 52 height 17
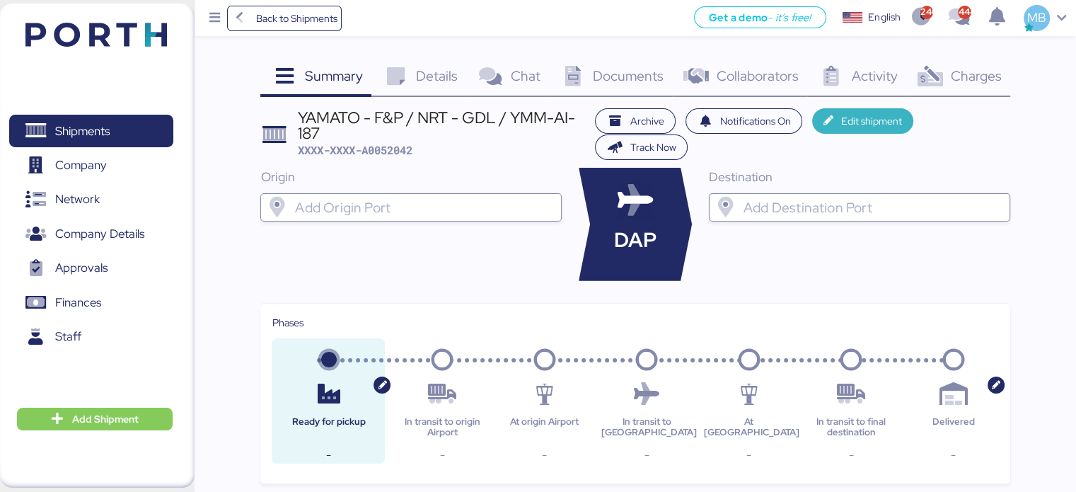
click at [874, 121] on span "Edit shipment" at bounding box center [871, 120] width 61 height 17
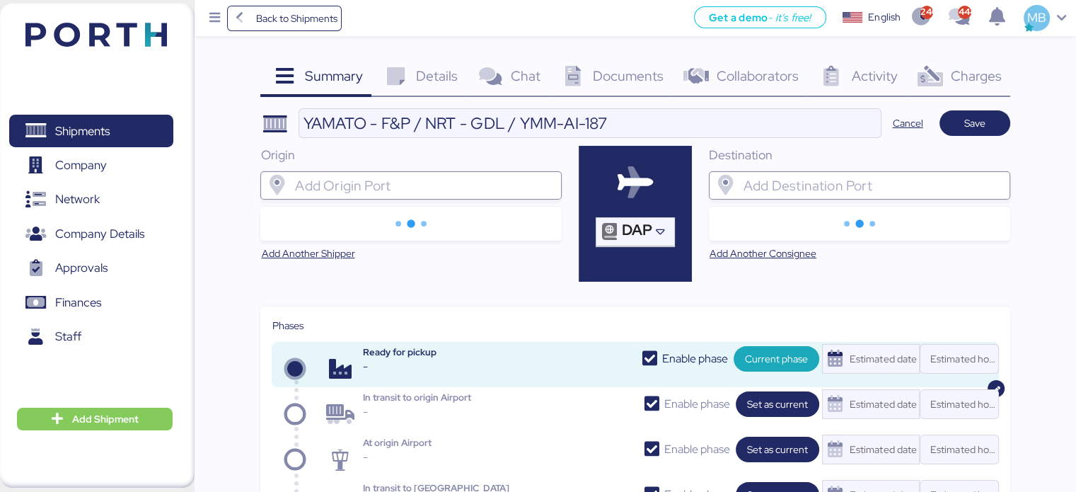
click at [444, 184] on input "search" at bounding box center [423, 185] width 263 height 17
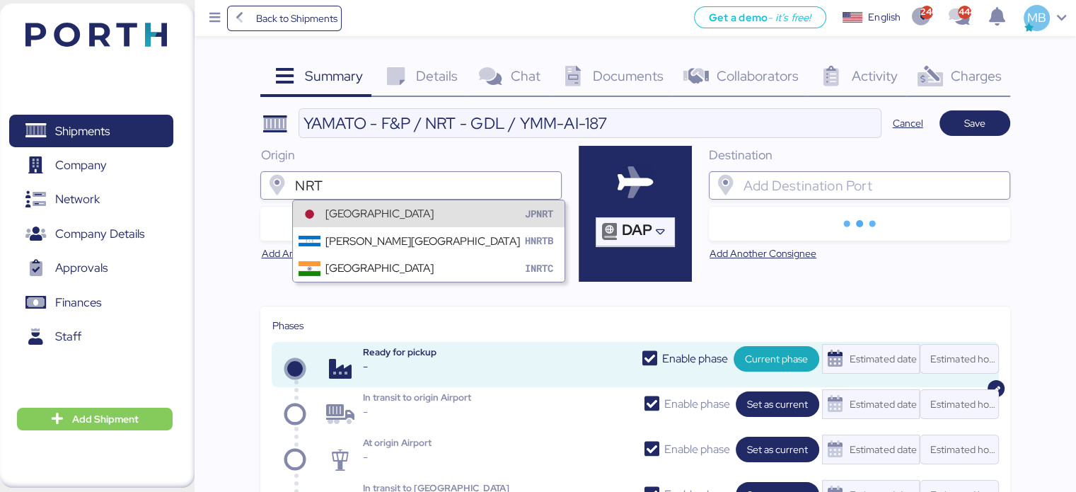
type input "NRT"
click at [417, 217] on div "[GEOGRAPHIC_DATA]" at bounding box center [379, 213] width 108 height 16
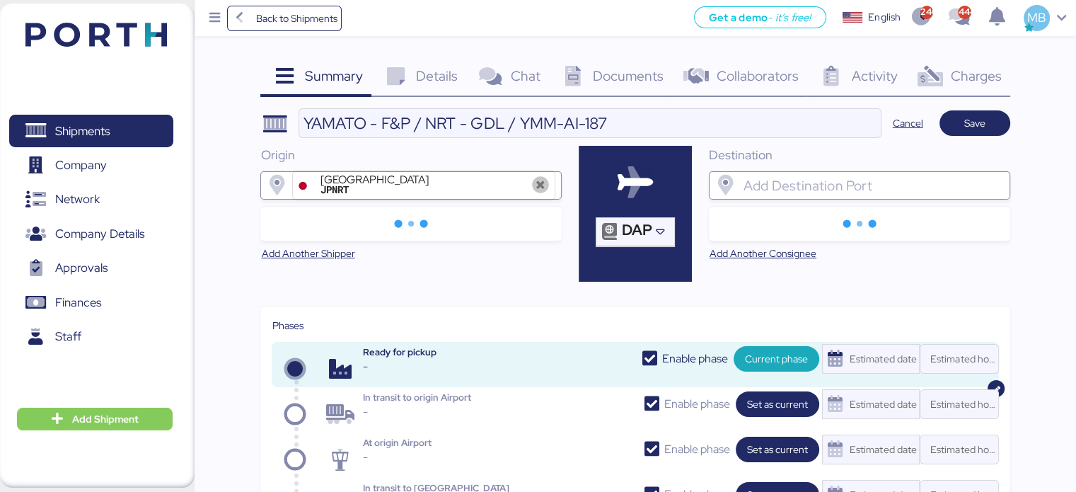
click at [782, 192] on input "search" at bounding box center [872, 185] width 263 height 17
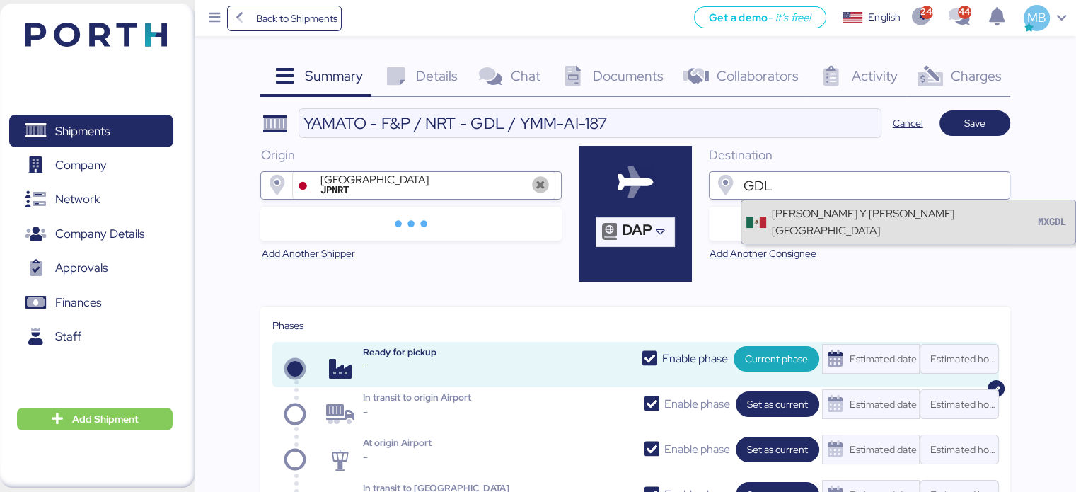
type input "GDL"
click at [862, 206] on div "[PERSON_NAME] Y [PERSON_NAME][GEOGRAPHIC_DATA]" at bounding box center [903, 221] width 262 height 33
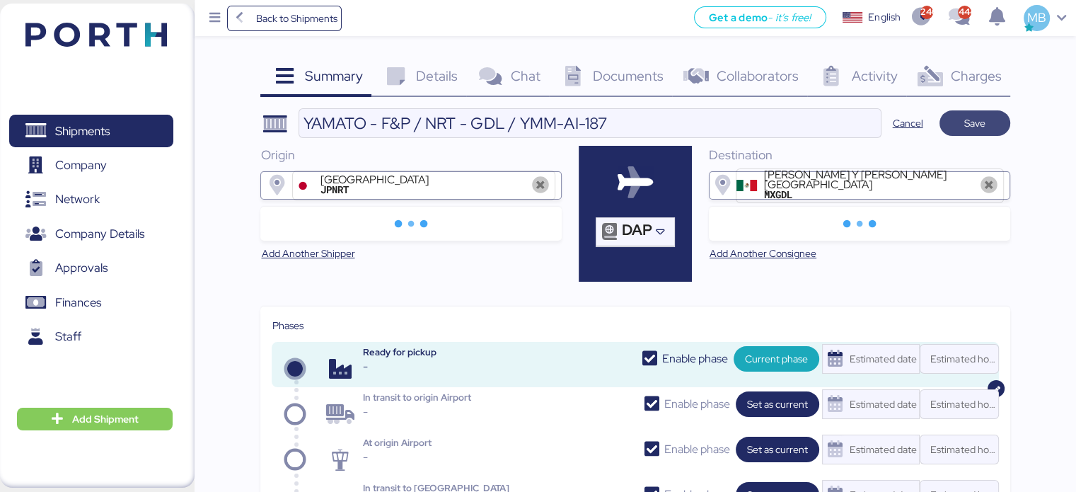
click at [981, 123] on span "Save" at bounding box center [974, 123] width 21 height 17
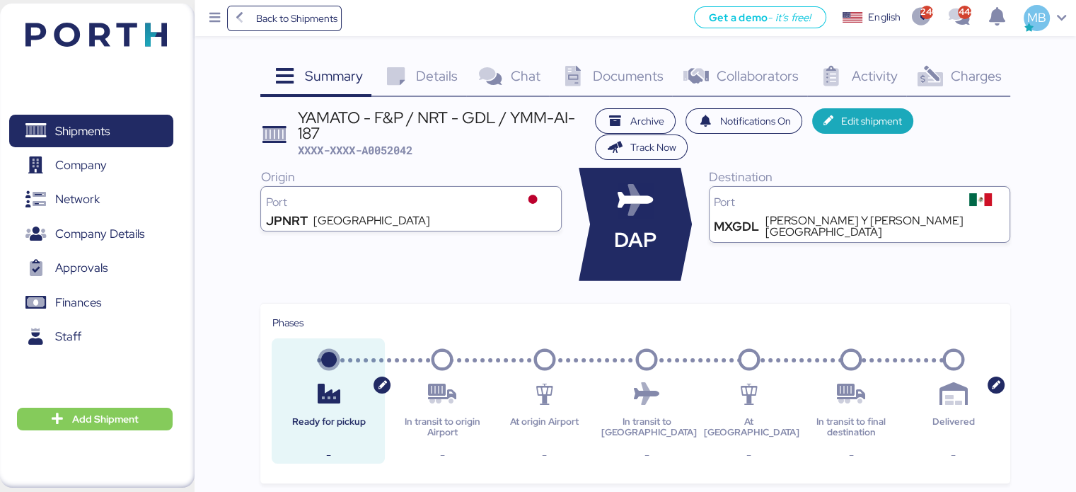
click at [419, 74] on span "Details" at bounding box center [437, 76] width 42 height 18
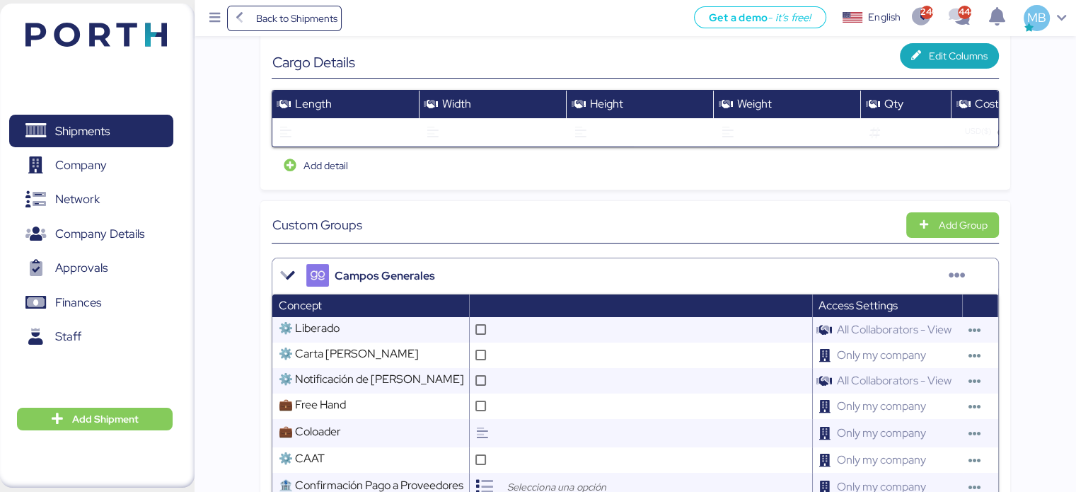
scroll to position [425, 0]
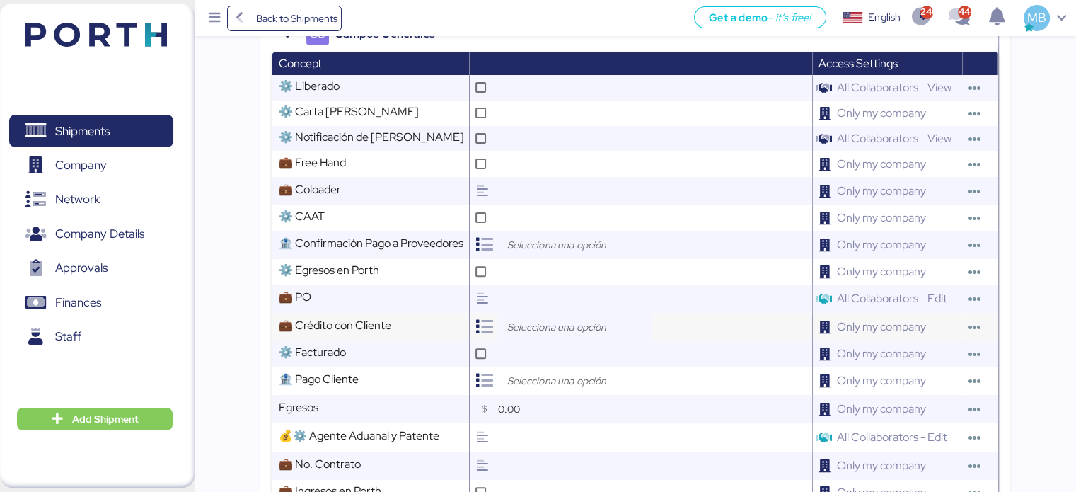
click at [522, 335] on input "search" at bounding box center [578, 326] width 149 height 17
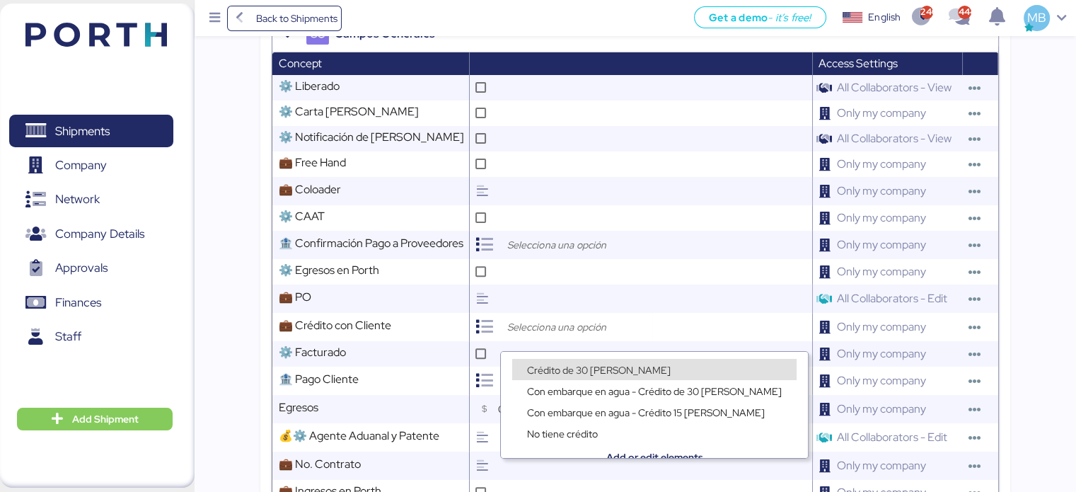
click at [551, 374] on div "Con embarque en agua - Crédito de 30 [PERSON_NAME]" at bounding box center [654, 383] width 307 height 21
click at [557, 370] on span "Crédito de 30 [PERSON_NAME]" at bounding box center [599, 370] width 144 height 13
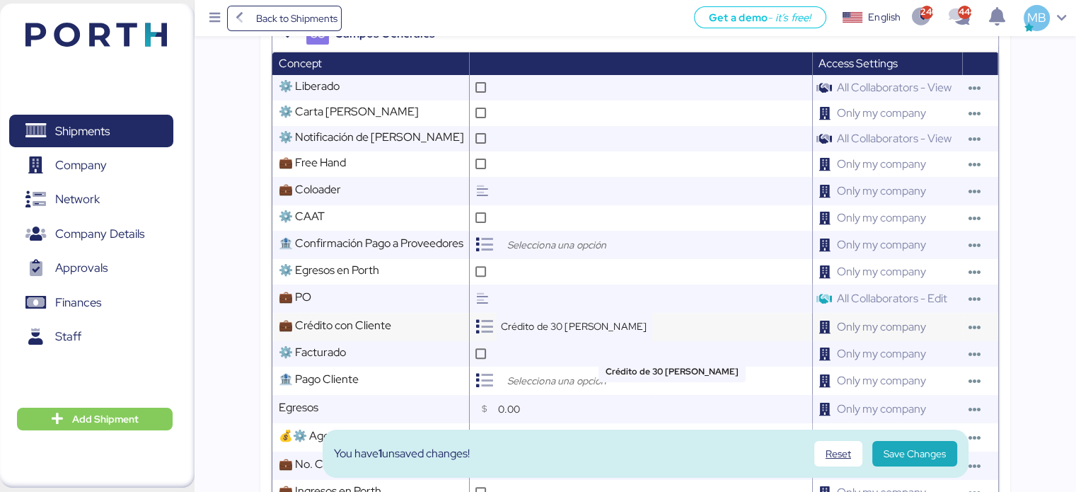
click at [563, 328] on span "Crédito de 30 [PERSON_NAME]" at bounding box center [573, 326] width 146 height 13
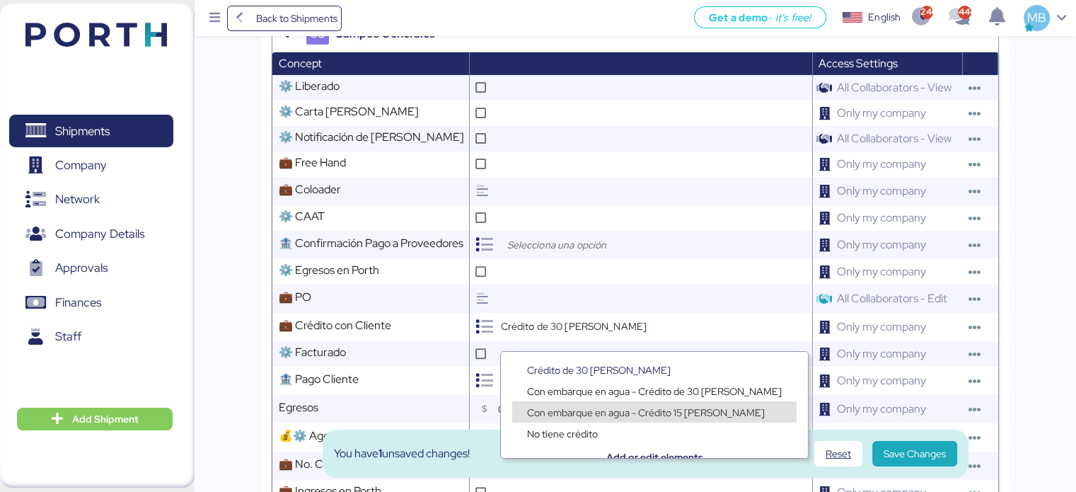
click at [627, 415] on div "No tiene crédito" at bounding box center [654, 425] width 307 height 21
click at [659, 410] on span "Con embarque en agua - Crédito 15 [PERSON_NAME]" at bounding box center [646, 412] width 238 height 13
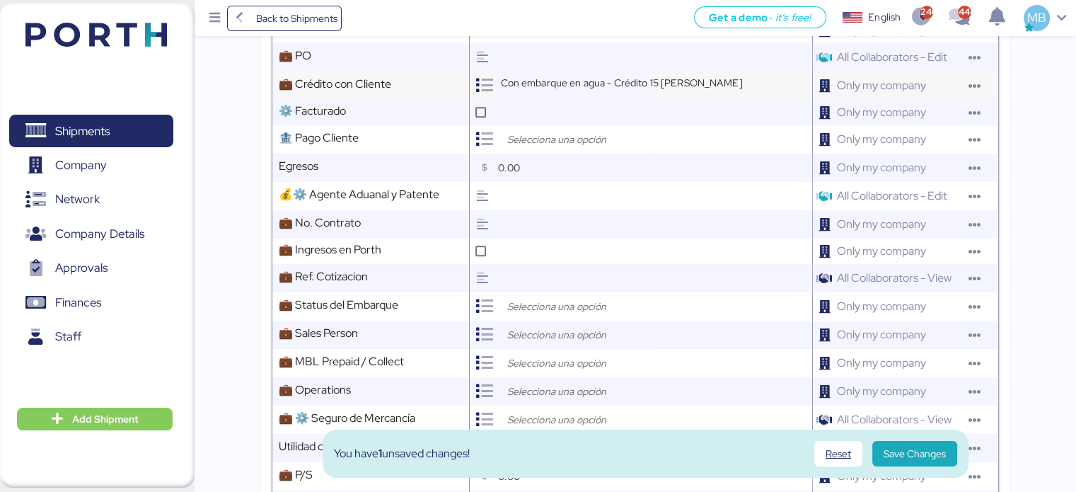
scroll to position [708, 0]
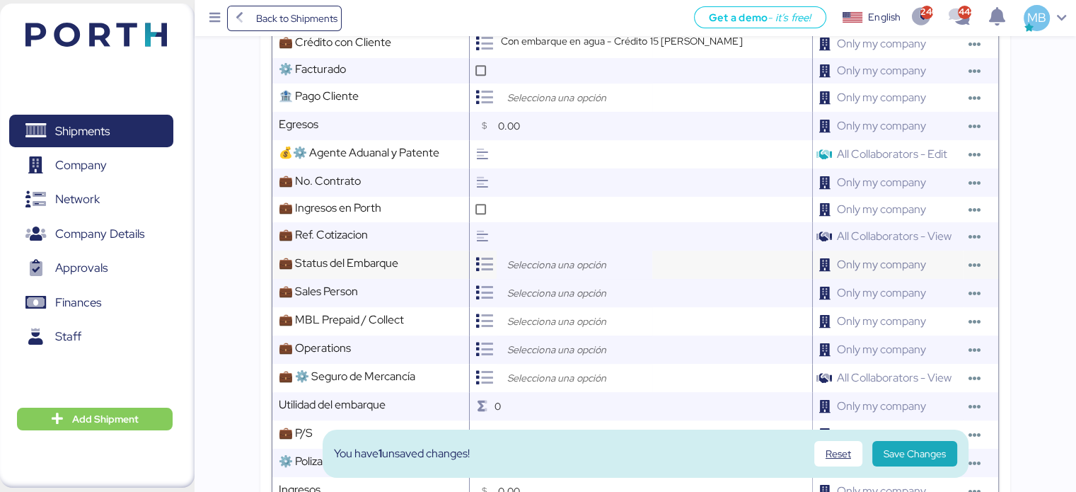
click at [521, 272] on input "search" at bounding box center [578, 264] width 149 height 17
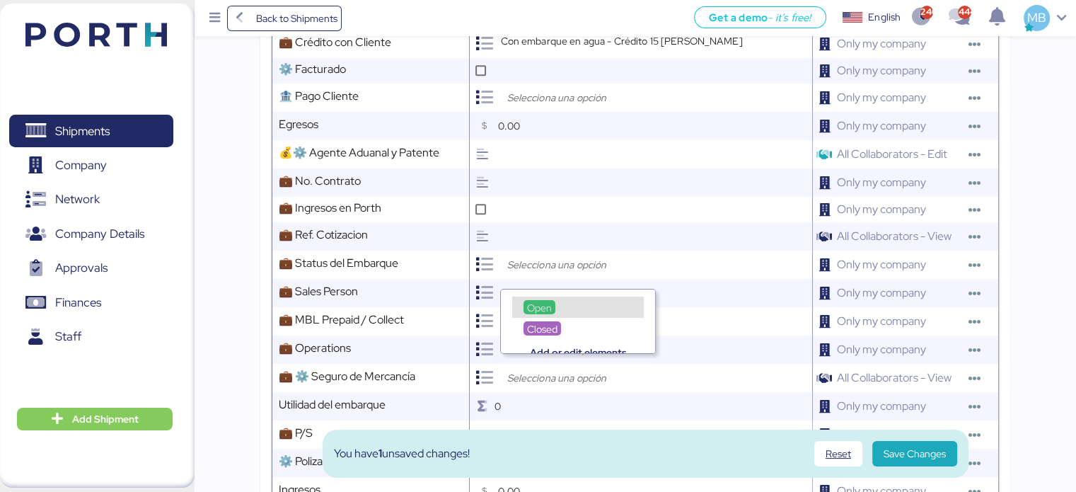
click at [535, 306] on span "Open" at bounding box center [539, 307] width 25 height 13
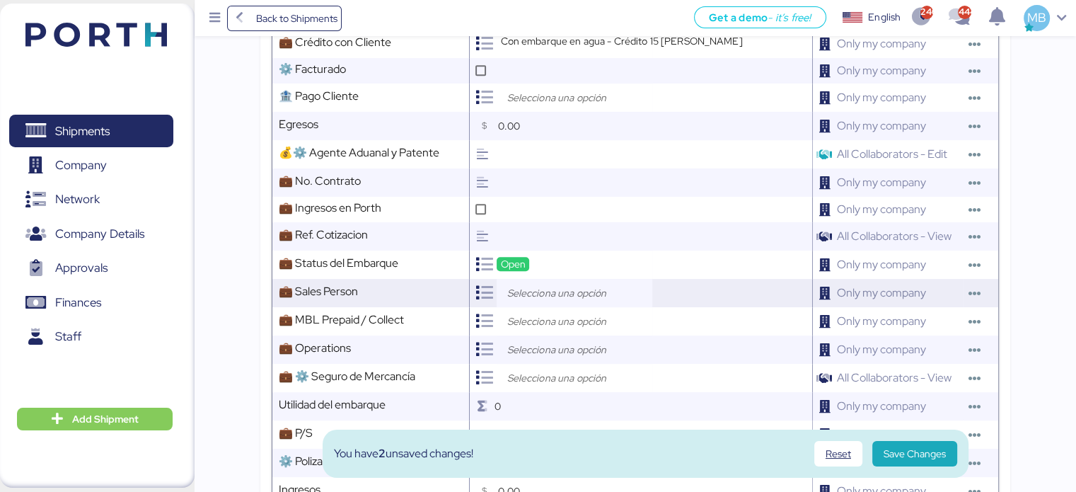
click at [538, 298] on input "search" at bounding box center [578, 292] width 149 height 17
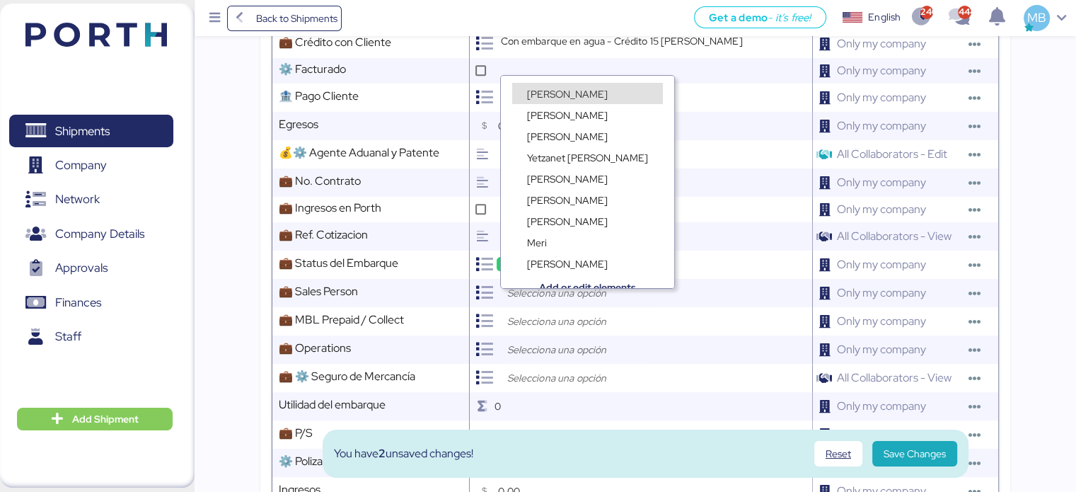
click at [582, 93] on div "[PERSON_NAME]" at bounding box center [568, 93] width 88 height 14
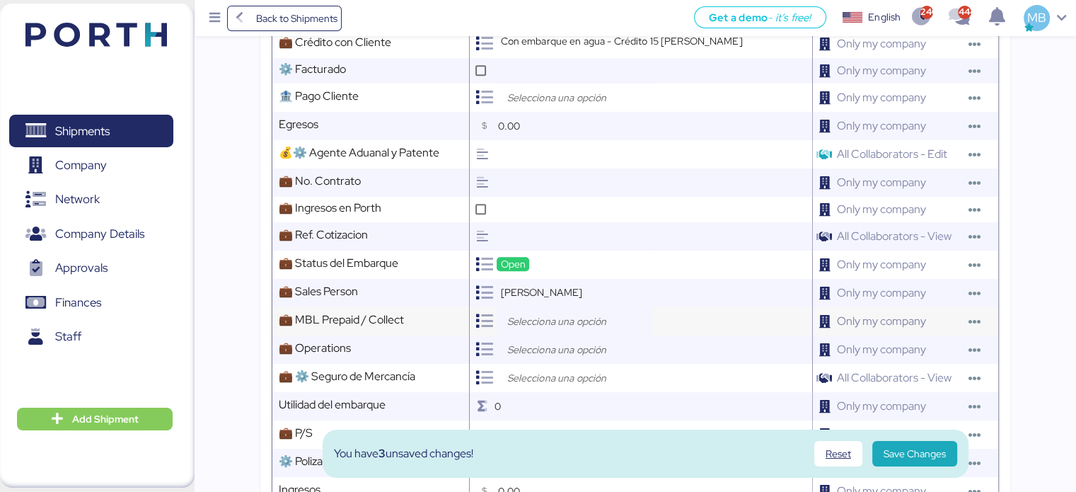
click at [545, 321] on div at bounding box center [575, 321] width 156 height 28
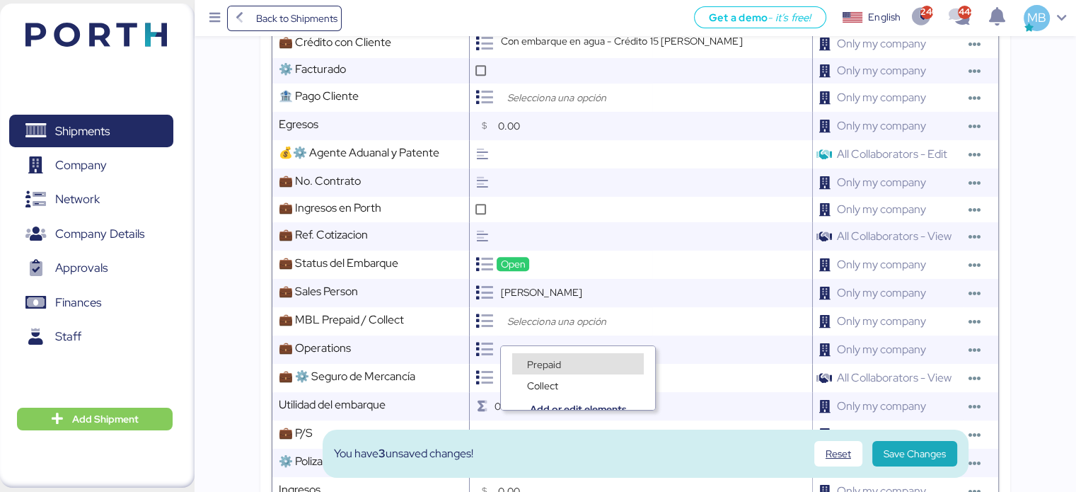
click at [544, 363] on span "Prepaid" at bounding box center [544, 364] width 34 height 13
click at [555, 358] on input "search" at bounding box center [578, 349] width 149 height 17
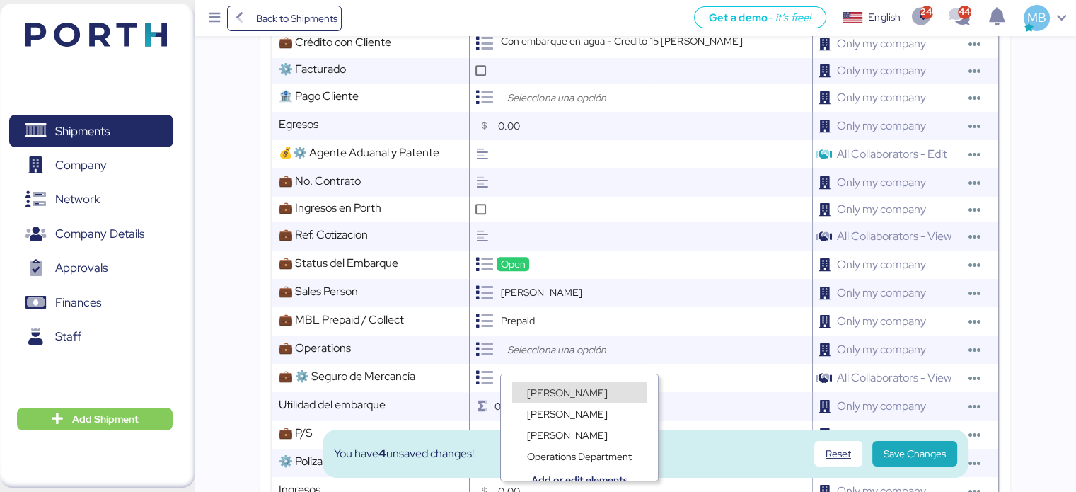
click at [567, 392] on span "[PERSON_NAME]" at bounding box center [567, 392] width 81 height 13
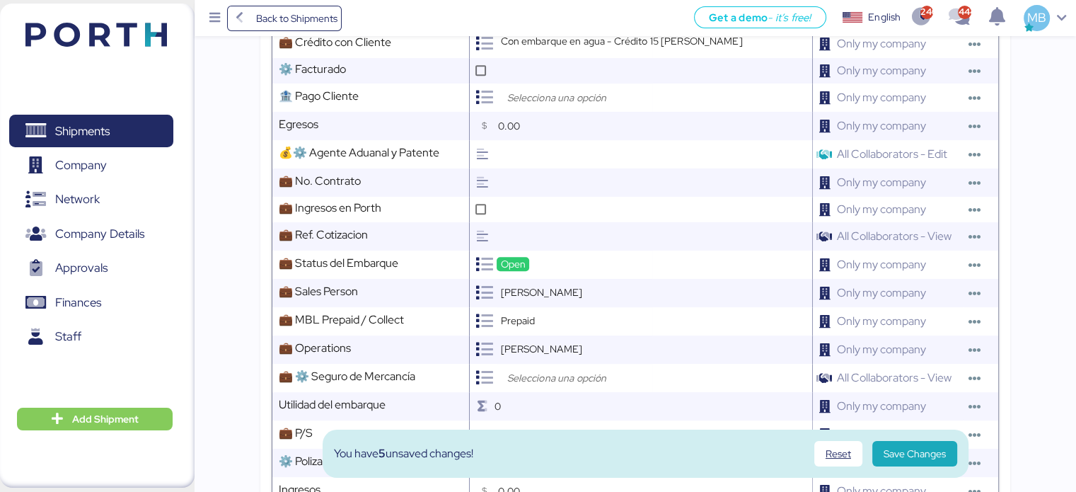
click at [567, 386] on input "search" at bounding box center [578, 377] width 149 height 17
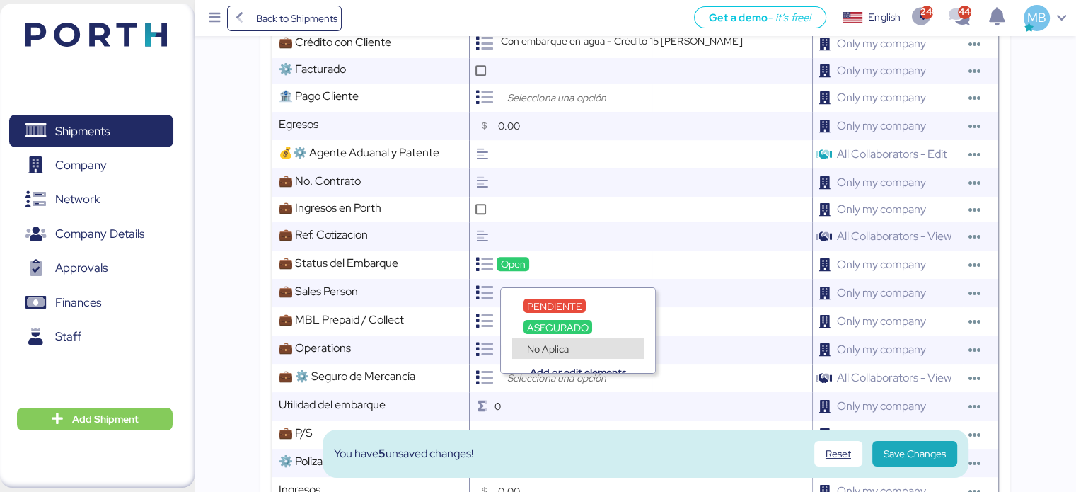
click at [591, 347] on div "No Aplica" at bounding box center [578, 347] width 132 height 21
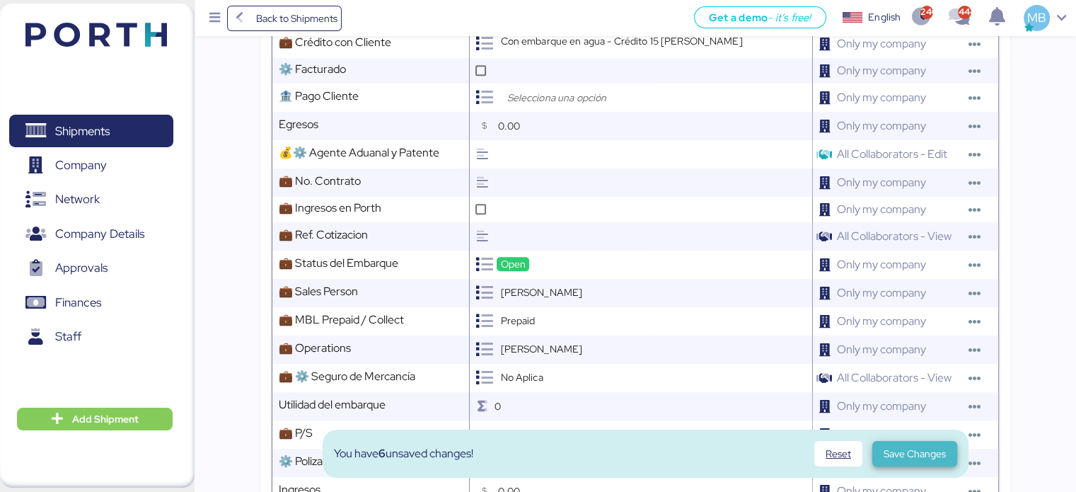
click at [913, 451] on span "Save Changes" at bounding box center [915, 453] width 62 height 17
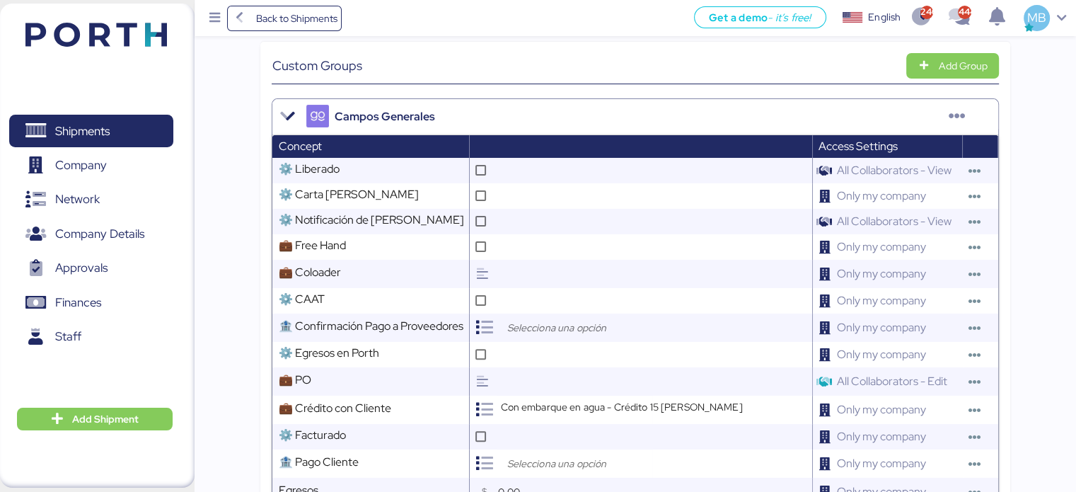
scroll to position [0, 0]
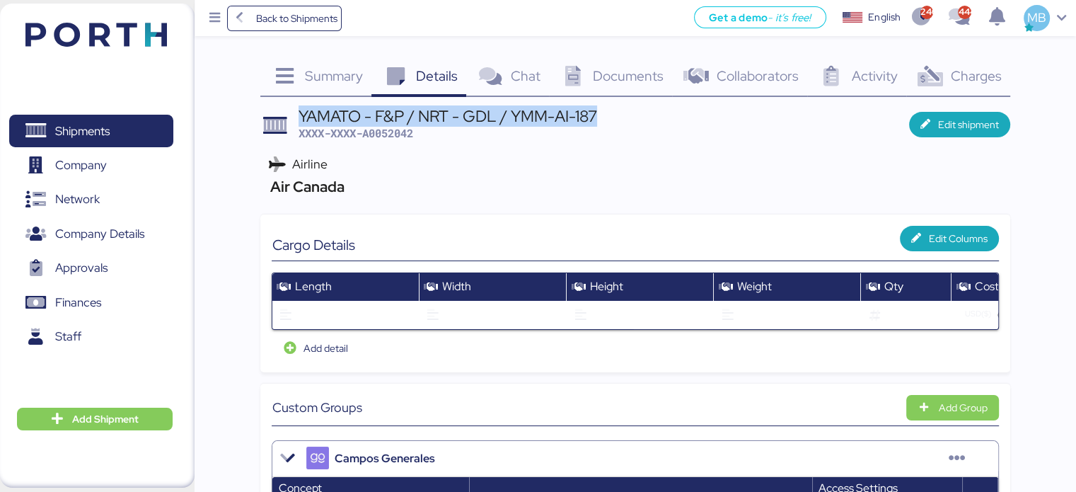
drag, startPoint x: 605, startPoint y: 115, endPoint x: 297, endPoint y: 118, distance: 307.8
click at [297, 118] on header "YAMATO - F&P / NRT - GDL / YMM-AI-187 XXXX-XXXX-A0052042 Edit shipment" at bounding box center [634, 124] width 749 height 33
copy div "YAMATO - F&P / NRT - GDL / YMM-AI-187"
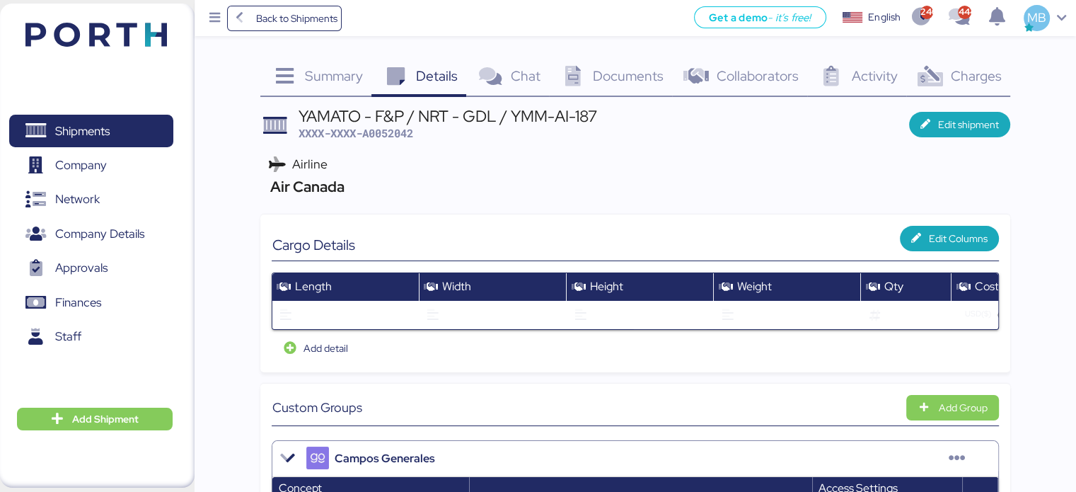
click at [388, 132] on span "XXXX-XXXX-A0052042" at bounding box center [356, 133] width 115 height 14
copy span "A0052042"
click at [395, 140] on span "XXXX-XXXX-A0052042" at bounding box center [356, 133] width 115 height 14
click at [394, 138] on span "XXXX-XXXX-A0052042" at bounding box center [356, 133] width 115 height 14
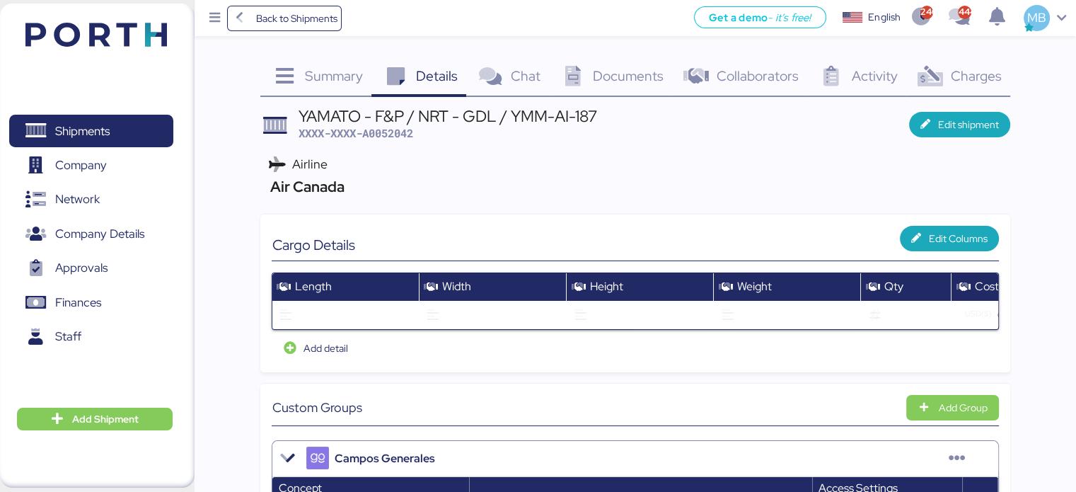
click at [397, 134] on span "XXXX-XXXX-A0052042" at bounding box center [356, 133] width 115 height 14
copy span "A0052042"
